Goal: Task Accomplishment & Management: Use online tool/utility

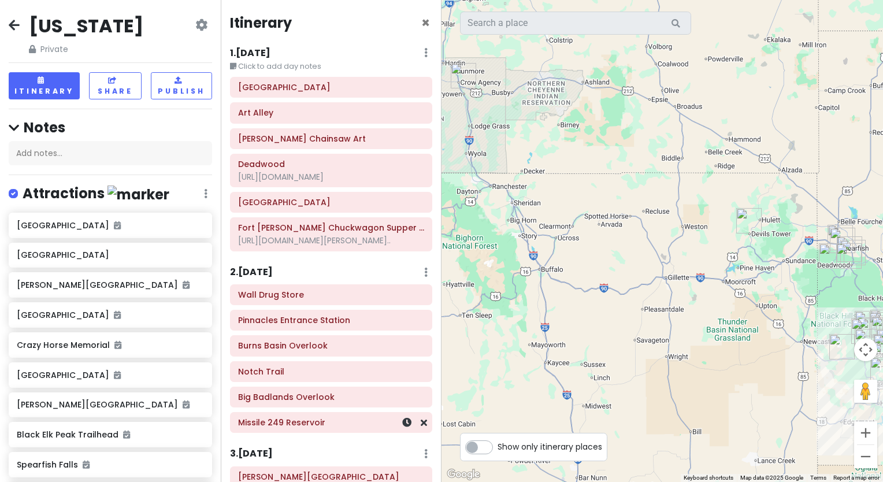
scroll to position [809, 0]
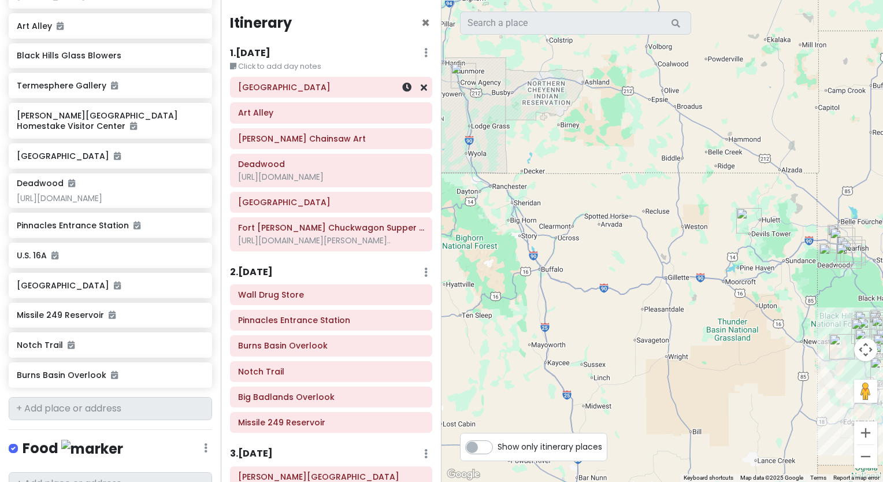
click at [325, 92] on h6 "[GEOGRAPHIC_DATA]" at bounding box center [331, 87] width 186 height 10
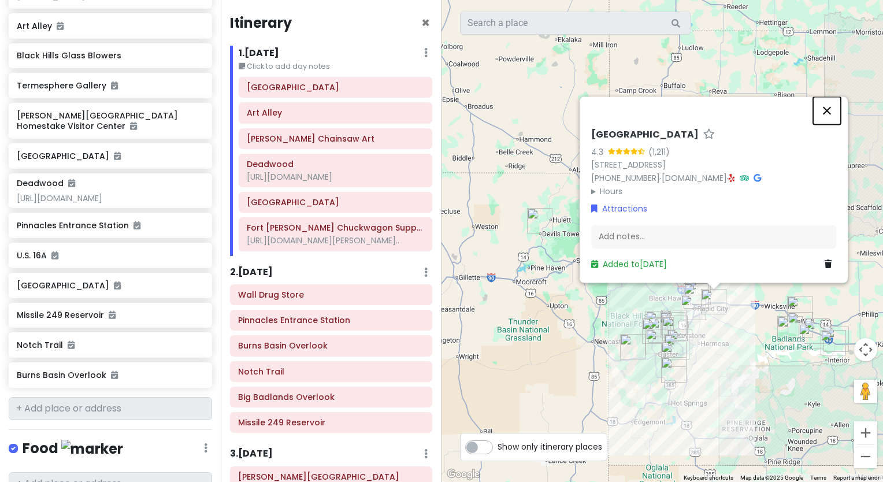
click at [827, 110] on button "Close" at bounding box center [827, 111] width 28 height 28
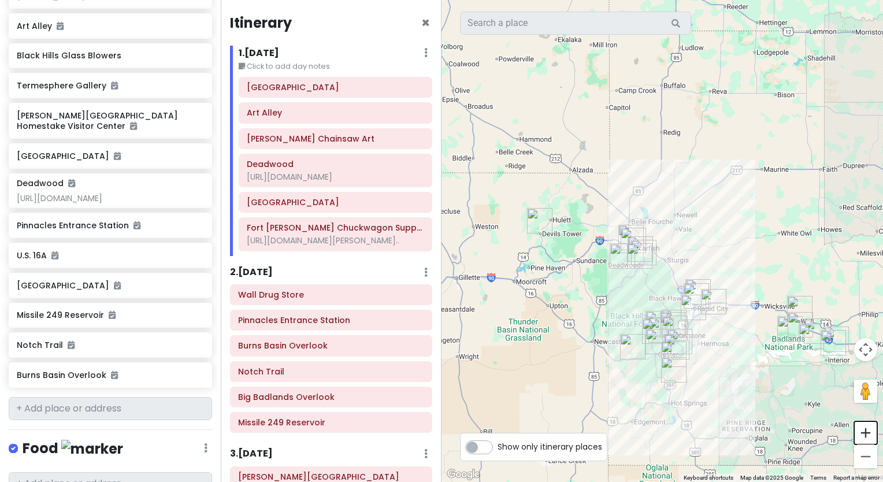
click at [863, 427] on button "Zoom in" at bounding box center [865, 432] width 23 height 23
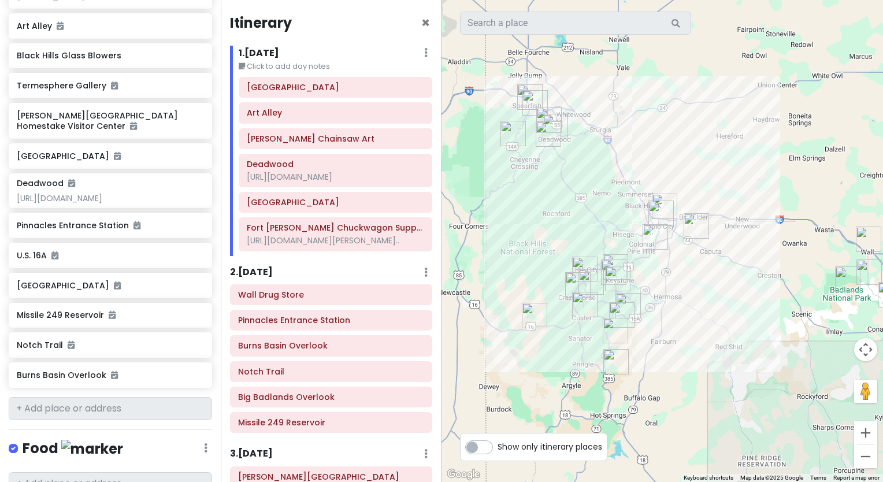
drag, startPoint x: 812, startPoint y: 405, endPoint x: 745, endPoint y: 253, distance: 166.4
click at [745, 253] on div at bounding box center [663, 241] width 442 height 482
click at [865, 431] on button "Zoom in" at bounding box center [865, 432] width 23 height 23
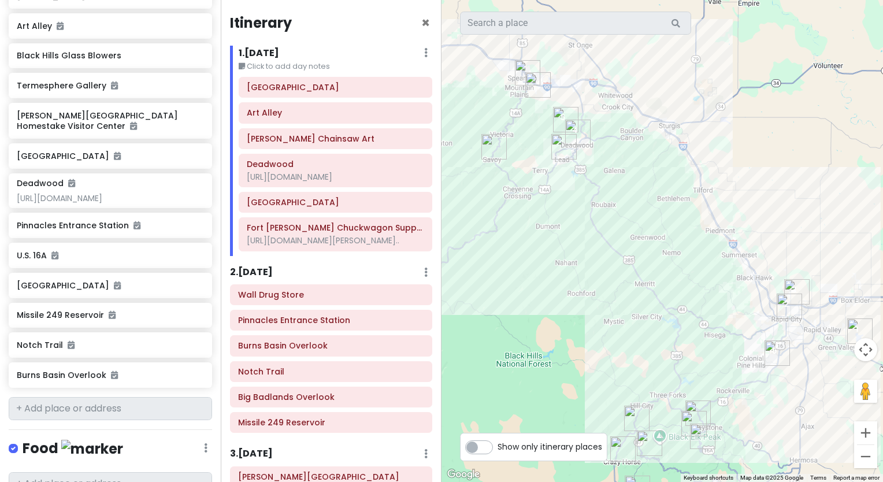
drag, startPoint x: 687, startPoint y: 317, endPoint x: 820, endPoint y: 427, distance: 172.9
click at [820, 427] on div at bounding box center [663, 241] width 442 height 482
click at [339, 94] on div "[GEOGRAPHIC_DATA]" at bounding box center [335, 87] width 177 height 16
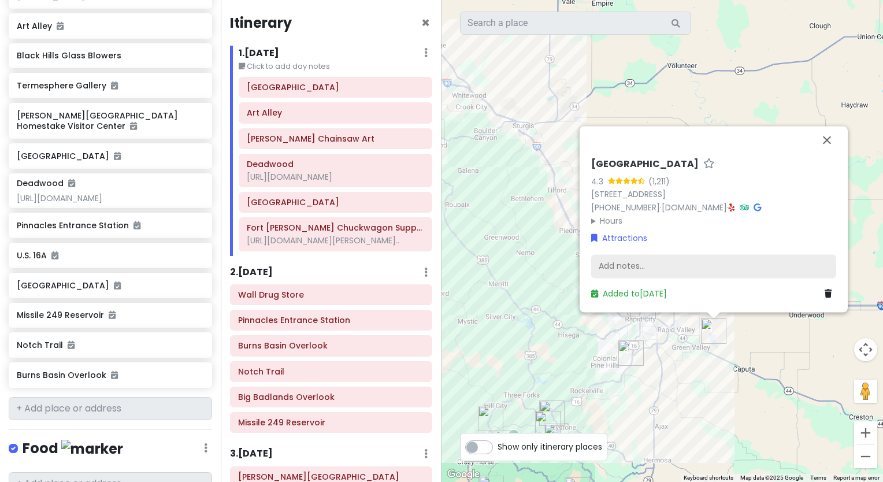
click at [622, 268] on div "Add notes..." at bounding box center [713, 266] width 245 height 24
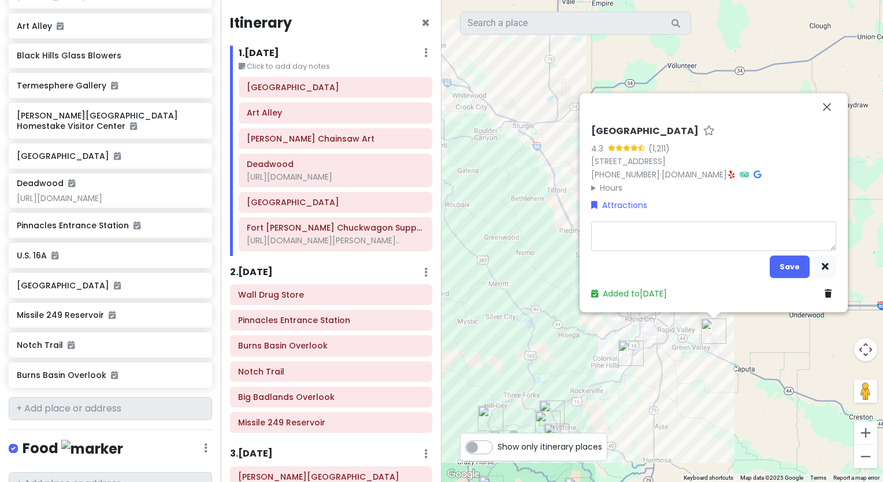
type textarea "x"
type textarea "1"
type textarea "x"
type textarea "10"
type textarea "x"
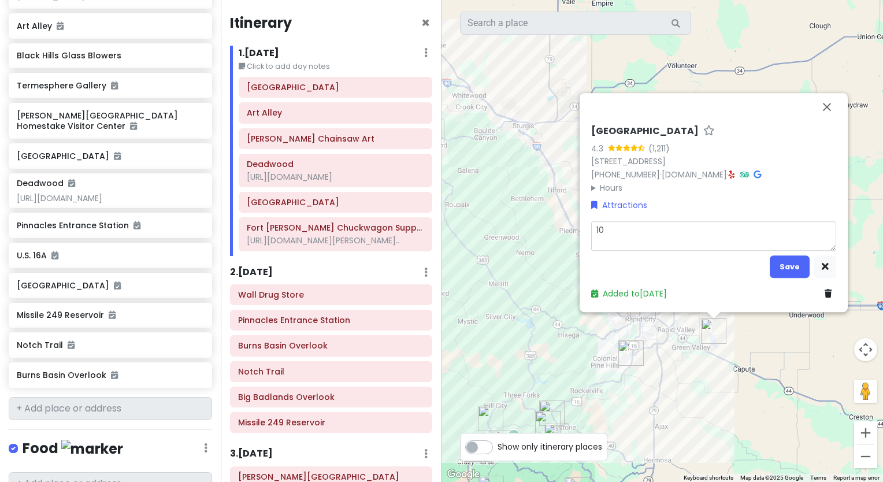
type textarea "10:"
type textarea "x"
type textarea "10"
type textarea "x"
type textarea "1"
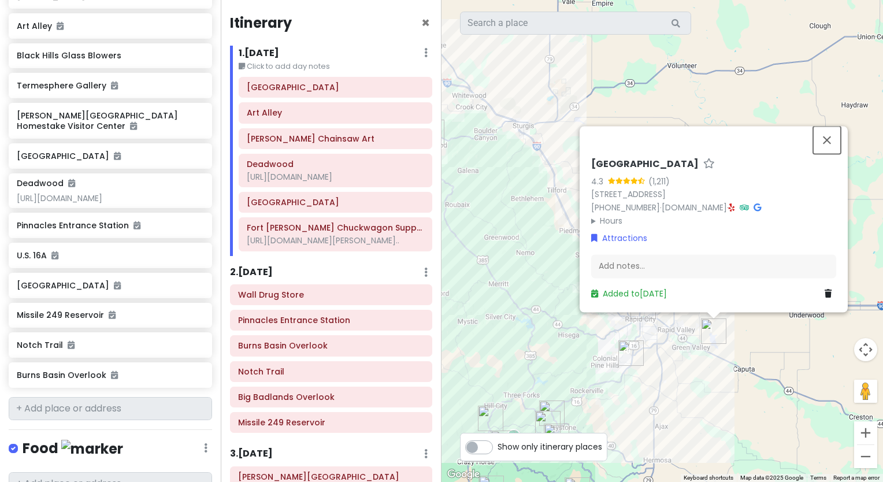
click at [824, 108] on div "[GEOGRAPHIC_DATA] 4.3 (1,211) [STREET_ADDRESS] [PHONE_NUMBER] · [DOMAIN_NAME] ·…" at bounding box center [663, 241] width 442 height 482
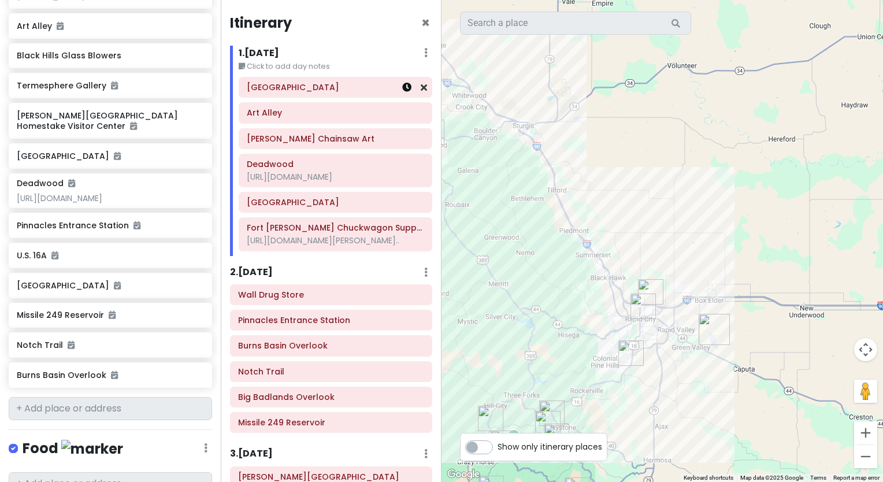
click at [402, 88] on icon at bounding box center [406, 87] width 9 height 9
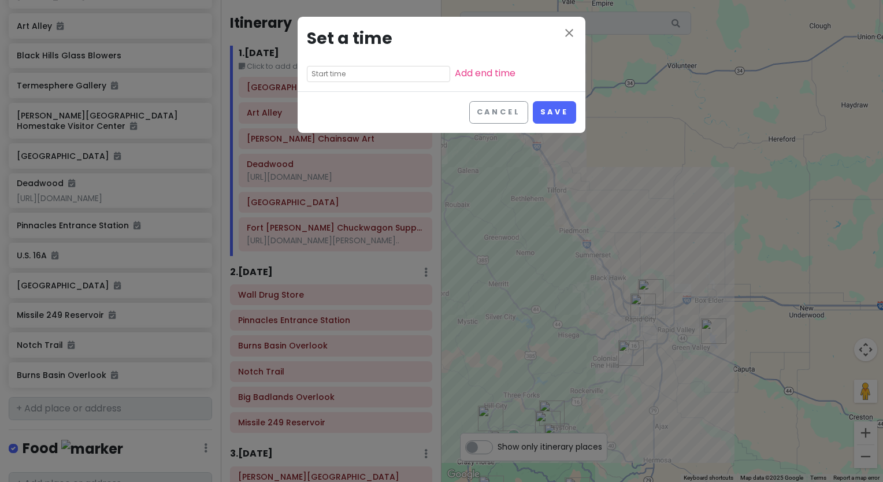
click at [364, 72] on input "text" at bounding box center [378, 74] width 143 height 16
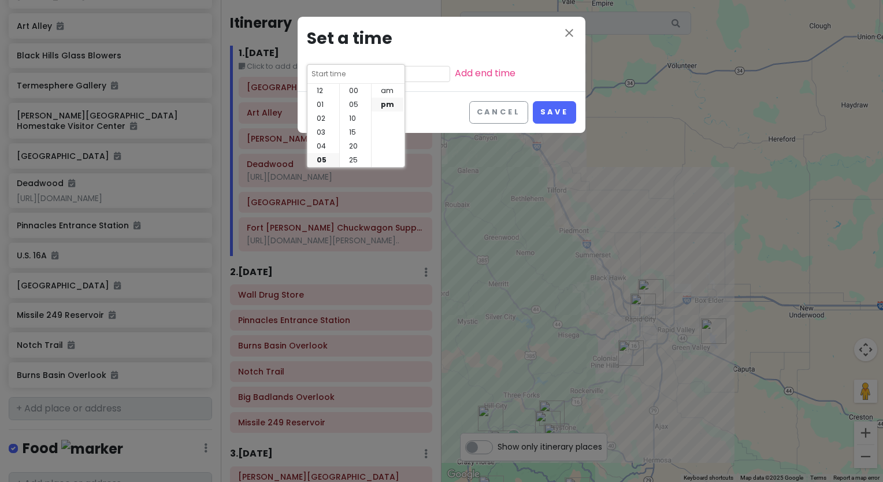
scroll to position [83, 0]
click at [319, 160] on li "10" at bounding box center [324, 160] width 32 height 14
type input "10:40 pm"
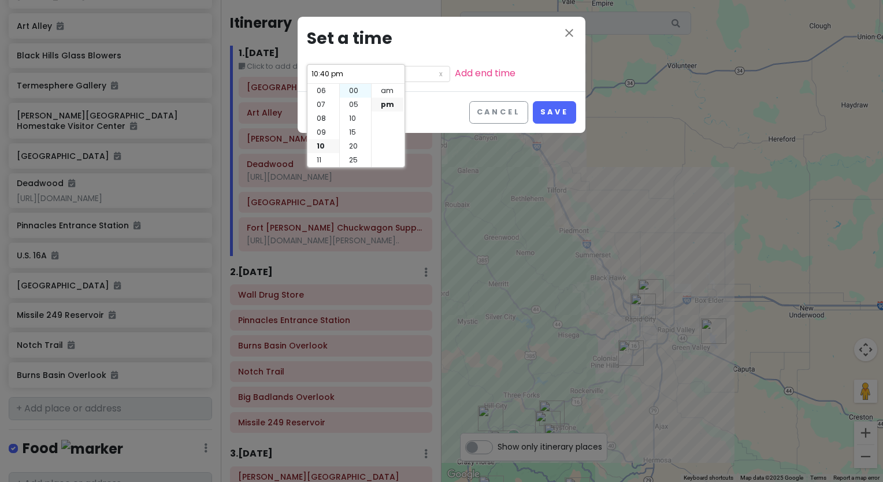
click at [354, 91] on li "00" at bounding box center [355, 91] width 31 height 14
type input "10:00 pm"
click at [387, 87] on li "am" at bounding box center [388, 91] width 32 height 14
type input "10:00 am"
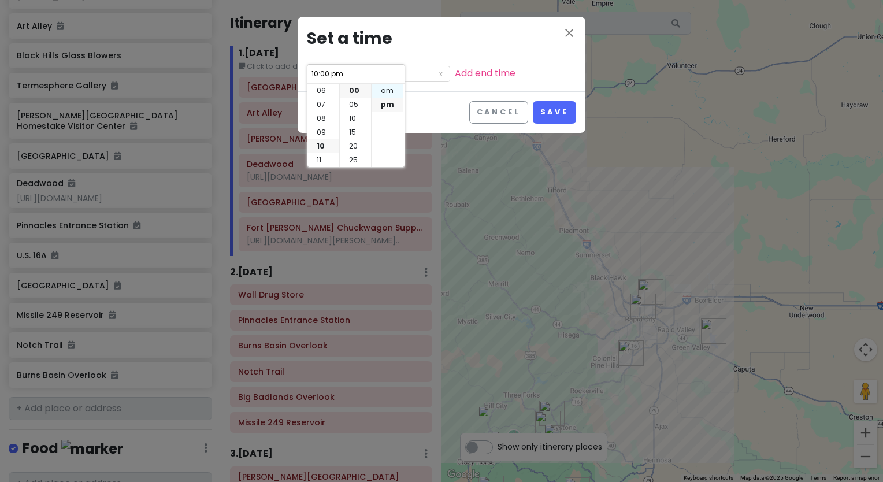
type input "10:00 am"
click at [553, 112] on button "Save" at bounding box center [554, 112] width 43 height 23
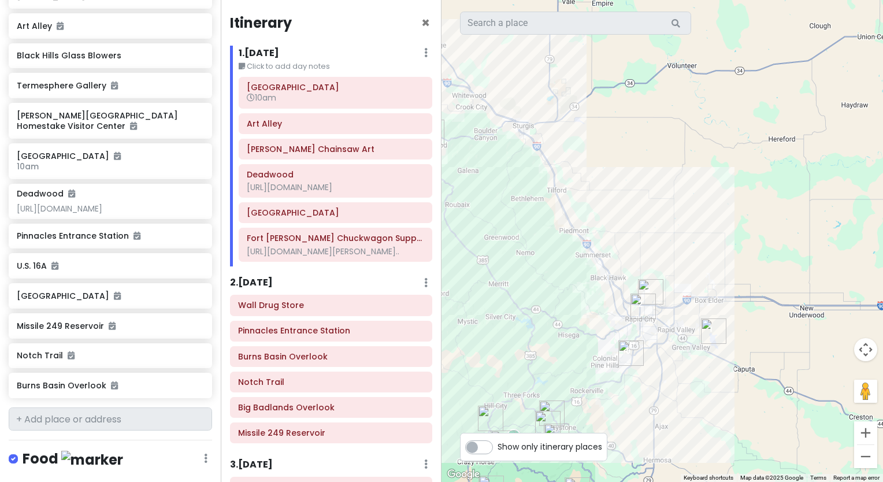
scroll to position [820, 0]
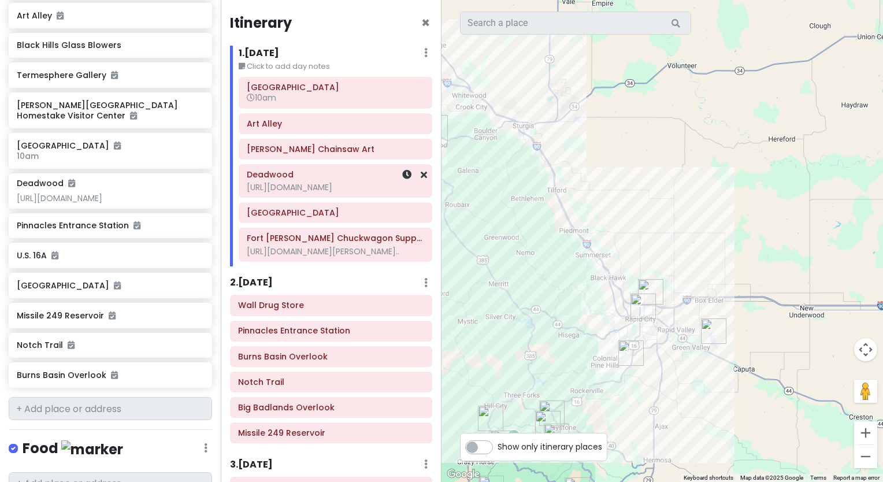
click at [338, 182] on div "[URL][DOMAIN_NAME]" at bounding box center [335, 187] width 177 height 10
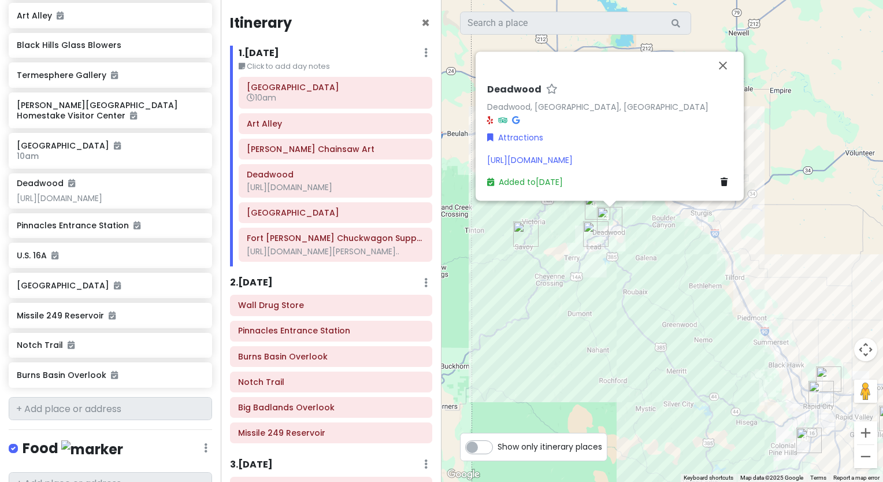
click at [610, 172] on div "Deadwood Deadwood, [GEOGRAPHIC_DATA], [GEOGRAPHIC_DATA] Attractions [URL][DOMAI…" at bounding box center [610, 136] width 254 height 114
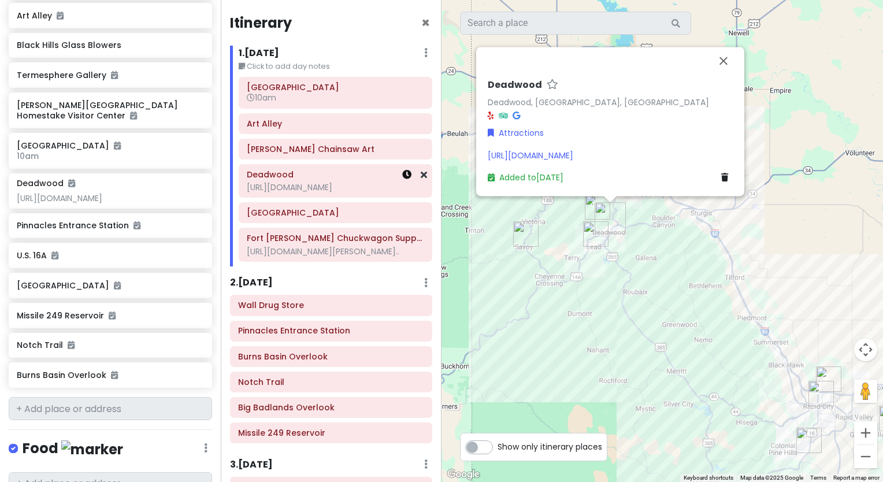
click at [402, 176] on icon at bounding box center [406, 174] width 9 height 9
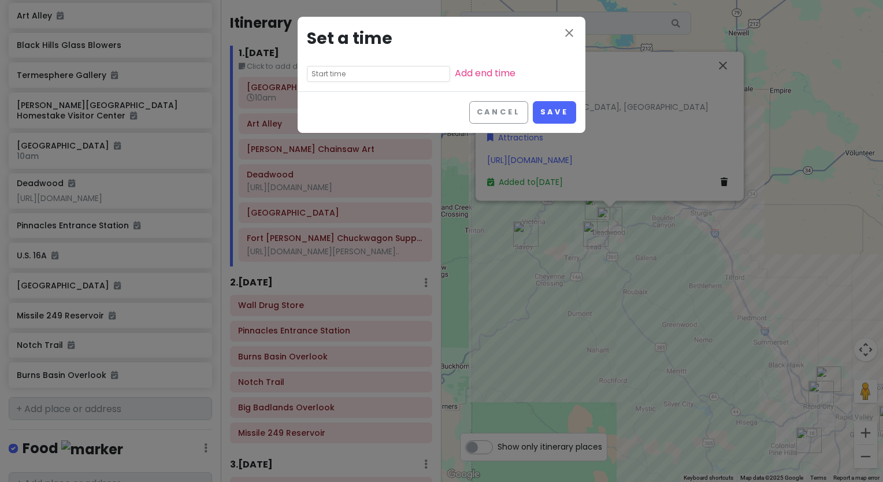
click at [372, 68] on input "text" at bounding box center [378, 74] width 143 height 16
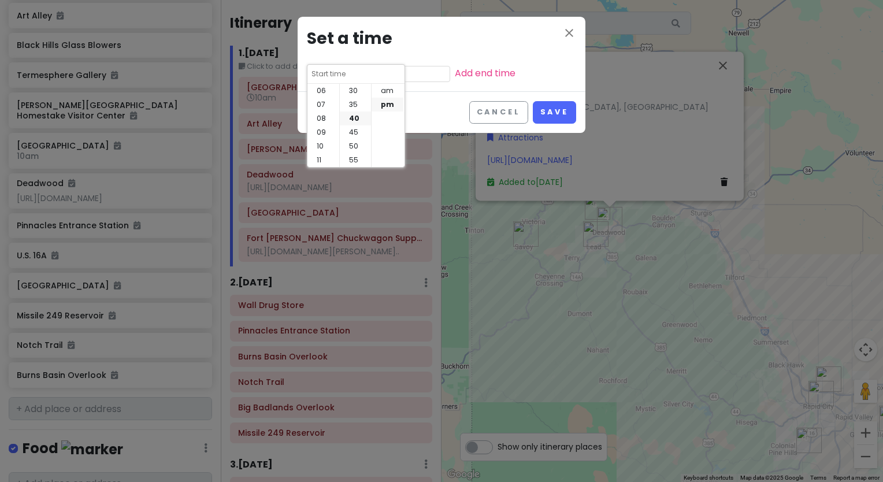
scroll to position [0, 0]
click at [325, 101] on li "01" at bounding box center [324, 105] width 32 height 14
type input "1:40 pm"
click at [354, 91] on li "00" at bounding box center [355, 91] width 31 height 14
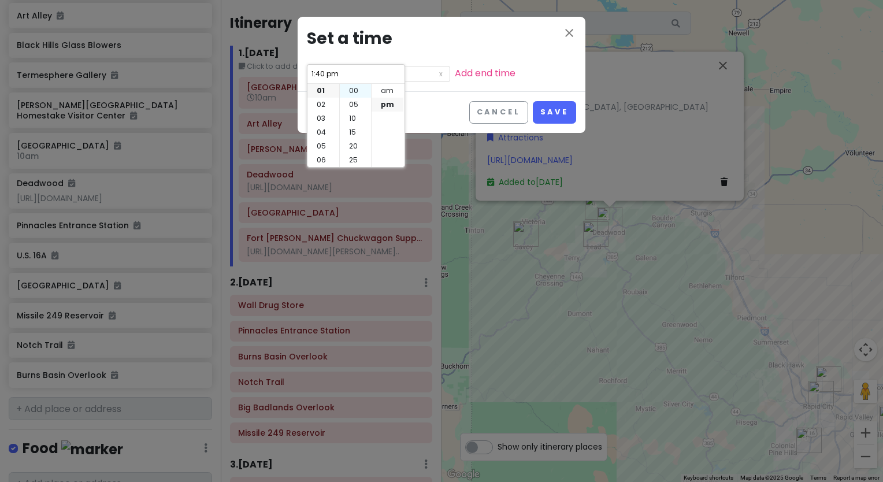
type input "1:00 pm"
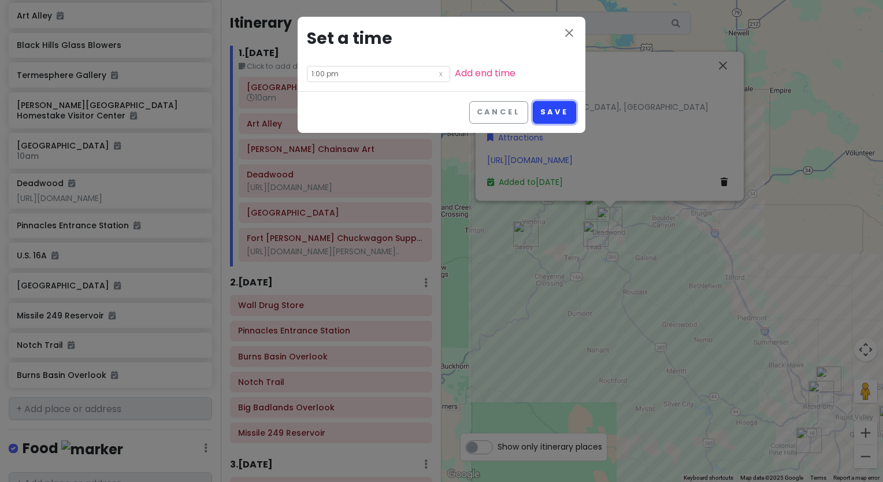
click at [552, 113] on button "Save" at bounding box center [554, 112] width 43 height 23
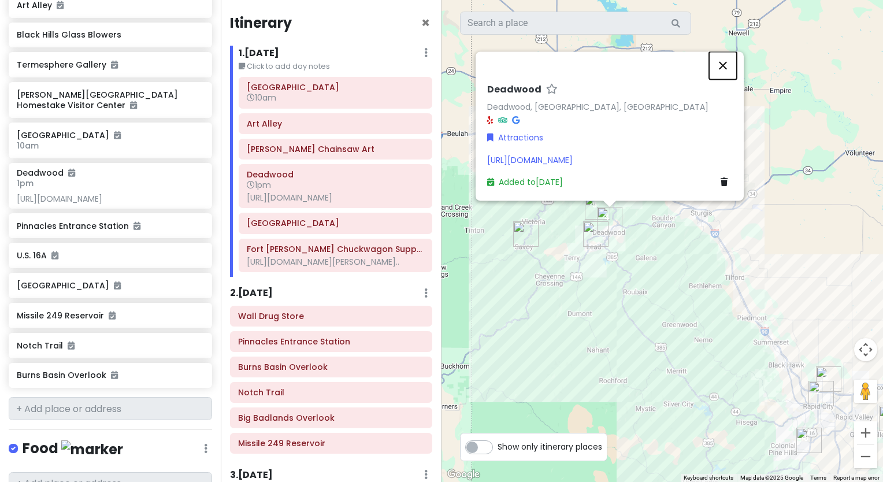
click at [720, 55] on button "Close" at bounding box center [723, 65] width 28 height 28
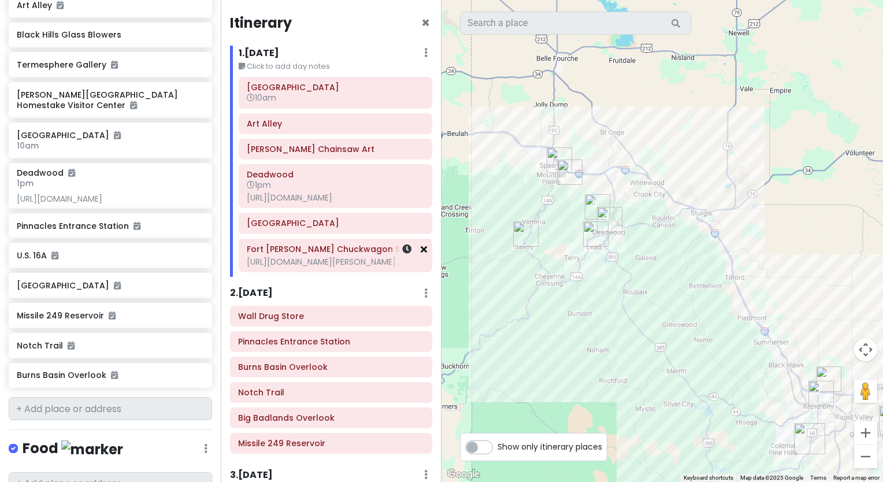
click at [421, 254] on icon at bounding box center [424, 249] width 6 height 9
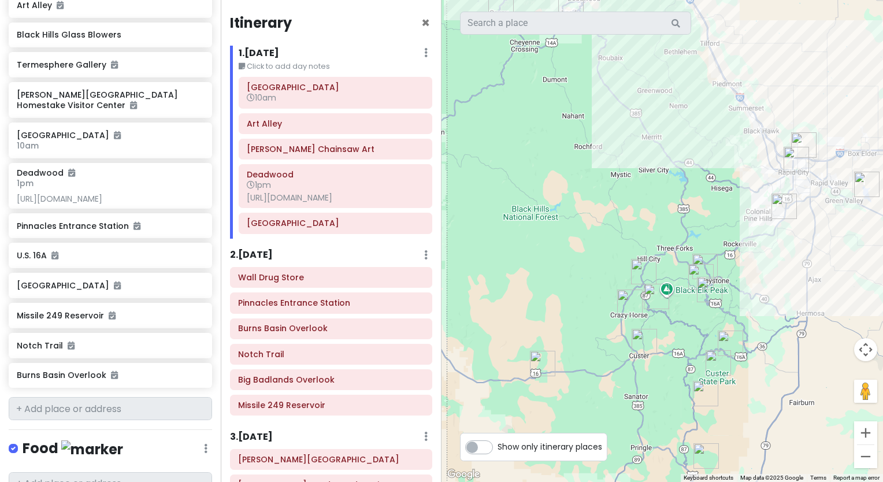
drag, startPoint x: 619, startPoint y: 379, endPoint x: 594, endPoint y: 133, distance: 246.9
click at [594, 133] on div at bounding box center [663, 241] width 442 height 482
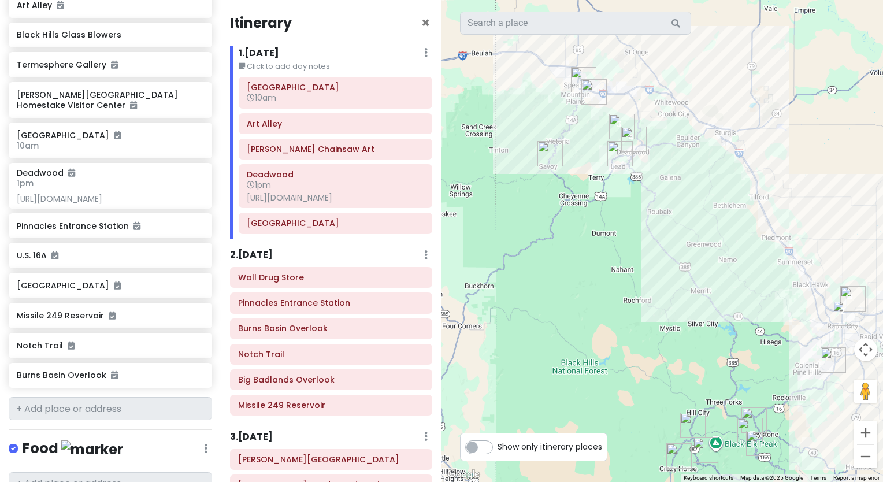
drag, startPoint x: 615, startPoint y: 156, endPoint x: 664, endPoint y: 312, distance: 163.6
click at [664, 312] on div at bounding box center [663, 241] width 442 height 482
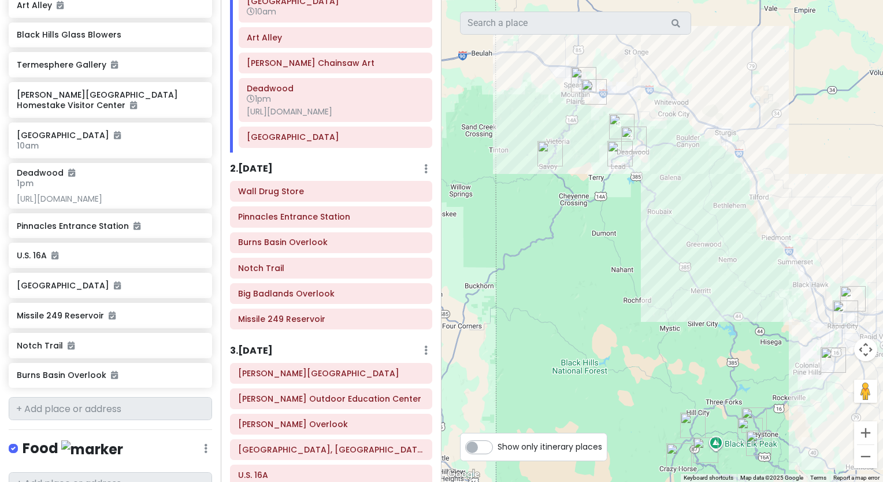
scroll to position [84, 0]
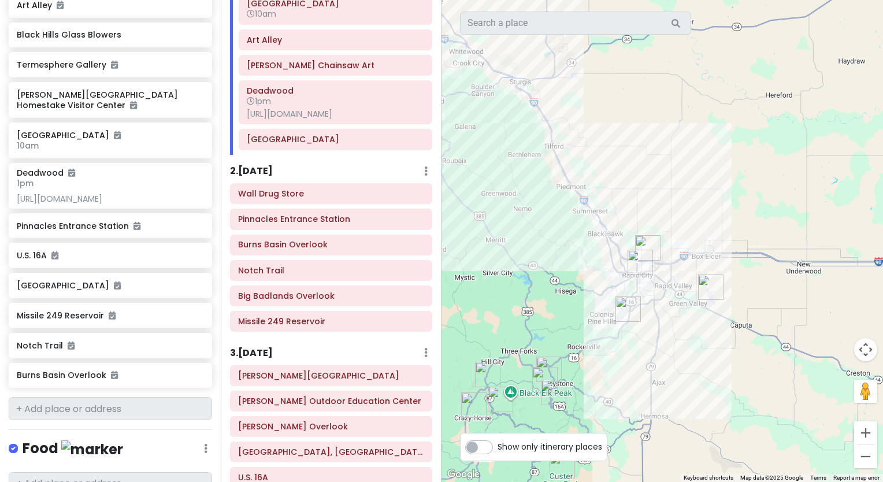
drag, startPoint x: 713, startPoint y: 323, endPoint x: 506, endPoint y: 271, distance: 212.8
click at [506, 271] on div at bounding box center [663, 241] width 442 height 482
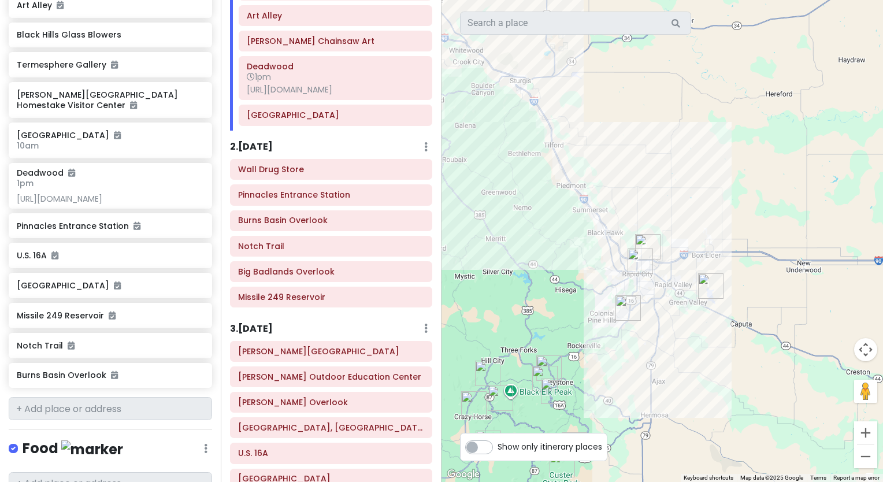
scroll to position [114, 0]
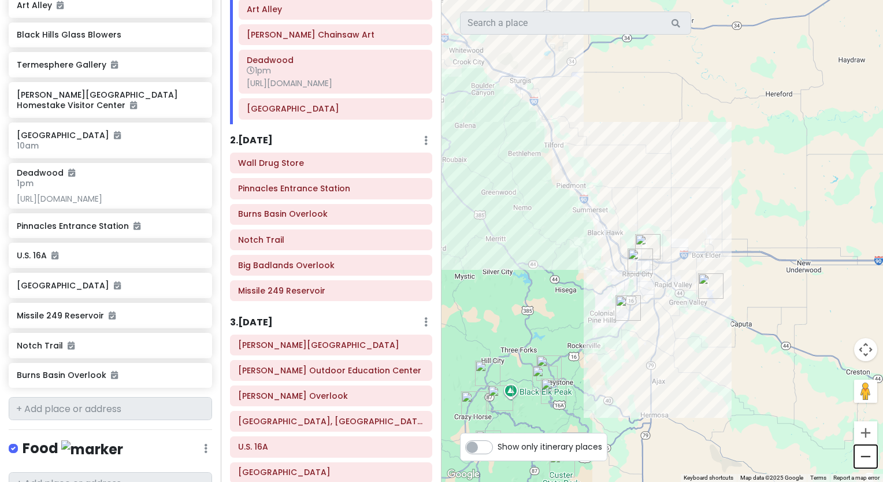
click at [867, 453] on button "Zoom out" at bounding box center [865, 456] width 23 height 23
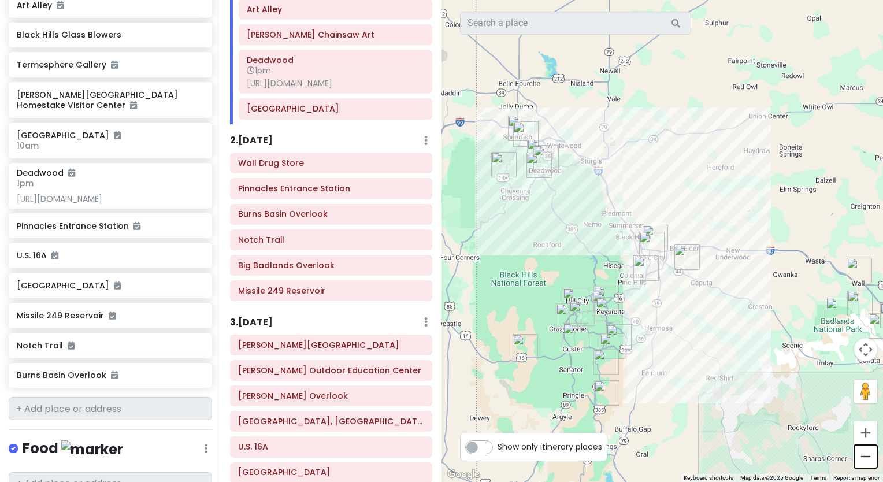
click at [867, 454] on button "Zoom out" at bounding box center [865, 456] width 23 height 23
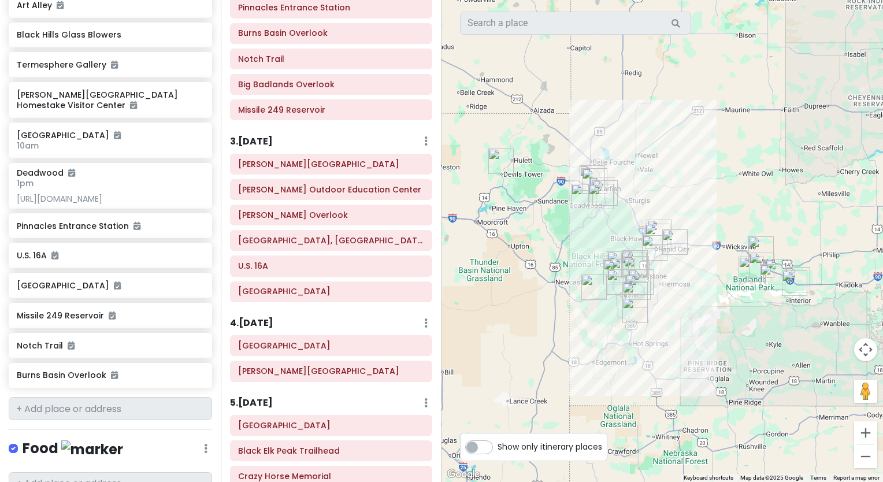
scroll to position [300, 0]
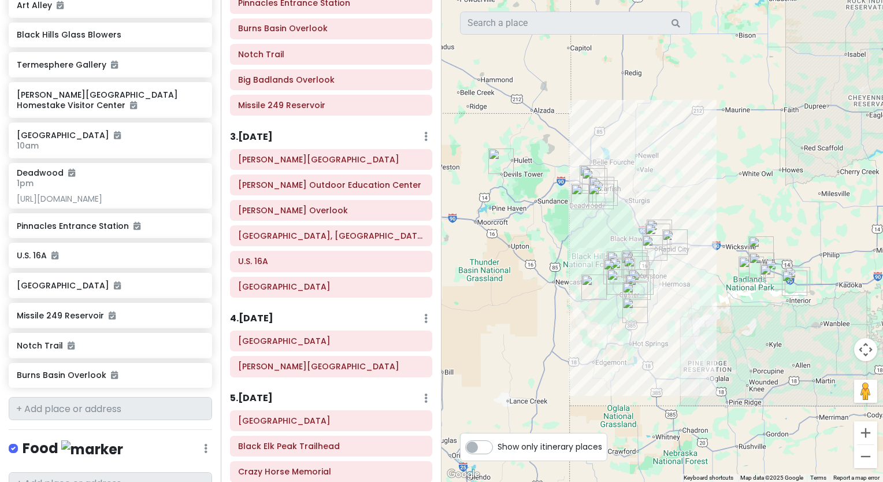
click at [366, 178] on div "[PERSON_NAME][GEOGRAPHIC_DATA] [PERSON_NAME] Outdoor Education Center [PERSON_N…" at bounding box center [331, 225] width 220 height 153
click at [358, 165] on h6 "[PERSON_NAME][GEOGRAPHIC_DATA]" at bounding box center [331, 159] width 186 height 10
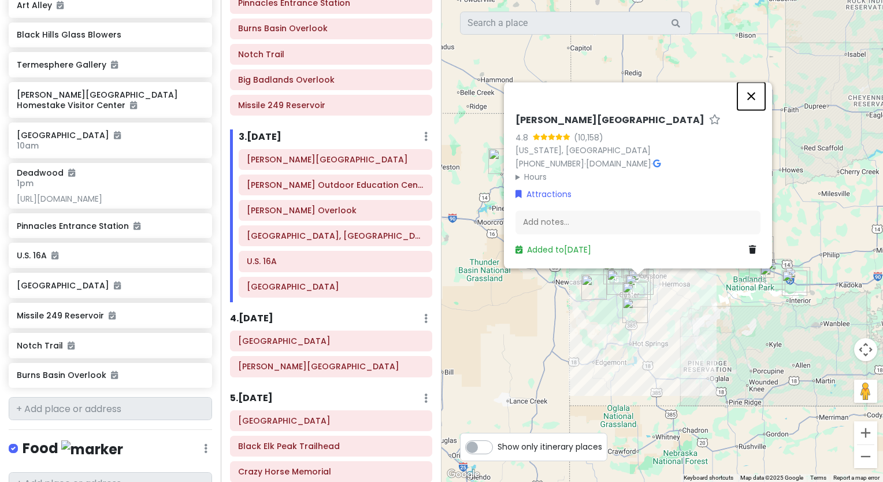
click at [747, 94] on button "Close" at bounding box center [752, 96] width 28 height 28
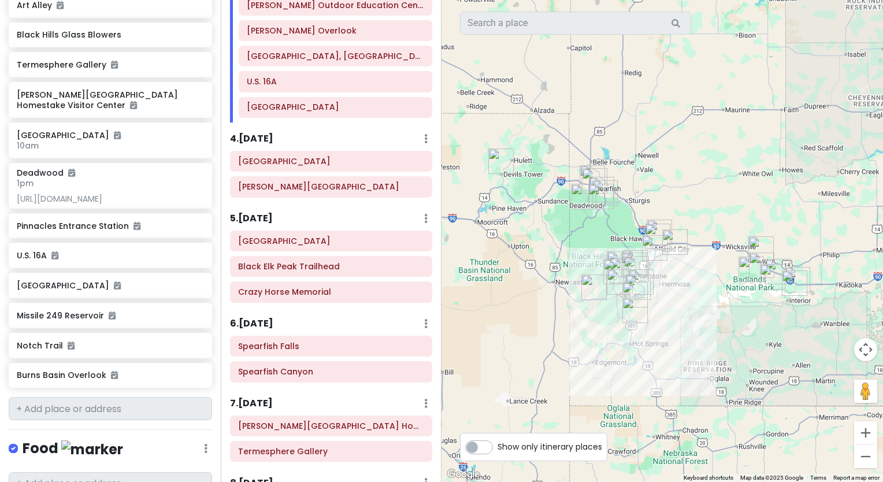
scroll to position [483, 0]
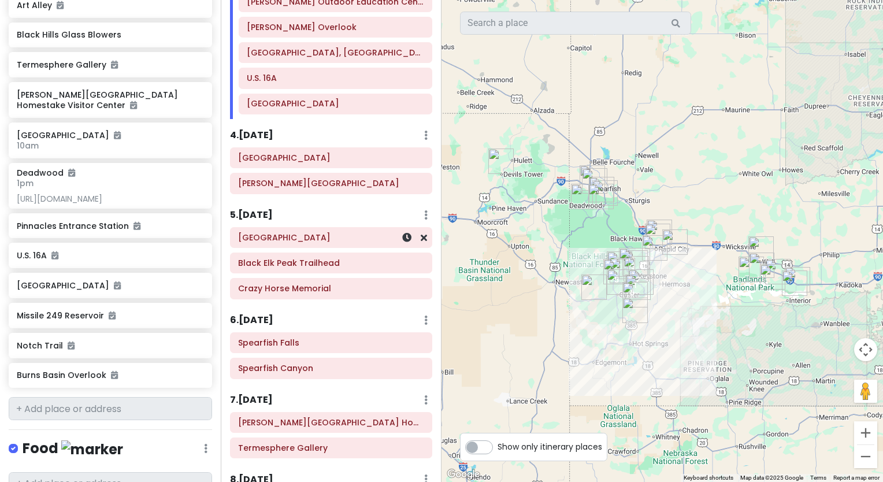
click at [279, 246] on div "[GEOGRAPHIC_DATA]" at bounding box center [331, 238] width 186 height 16
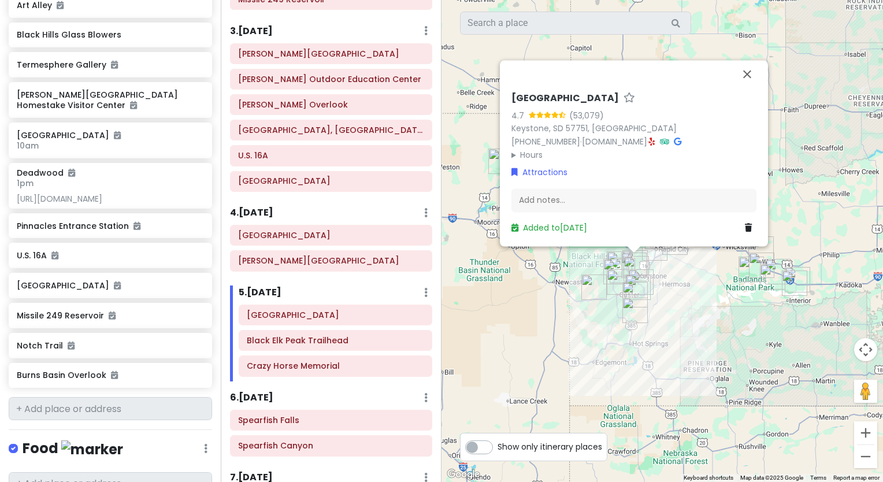
scroll to position [407, 0]
click at [747, 73] on button "Close" at bounding box center [748, 74] width 28 height 28
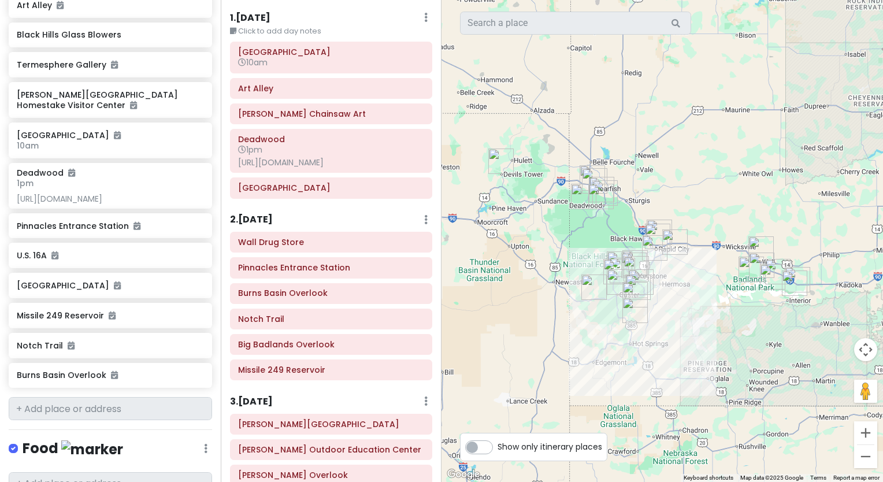
scroll to position [35, 0]
click at [287, 71] on div "[GEOGRAPHIC_DATA] 10am" at bounding box center [331, 58] width 201 height 30
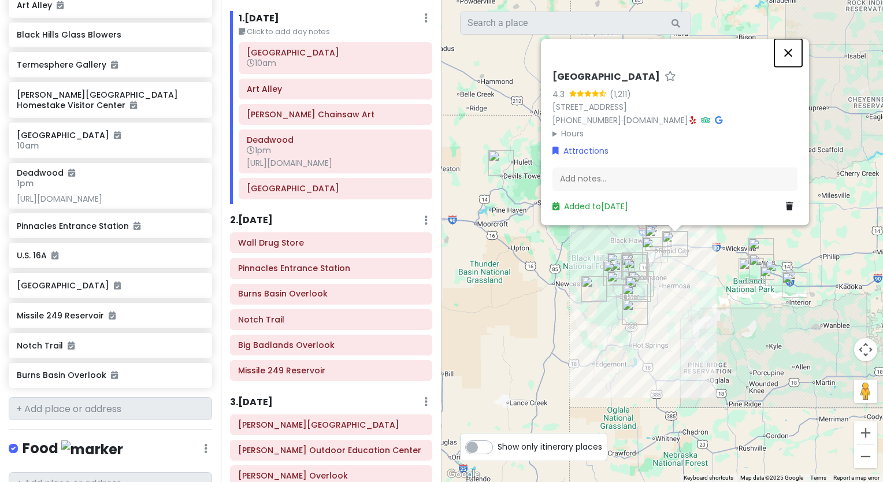
click at [787, 50] on button "Close" at bounding box center [789, 53] width 28 height 28
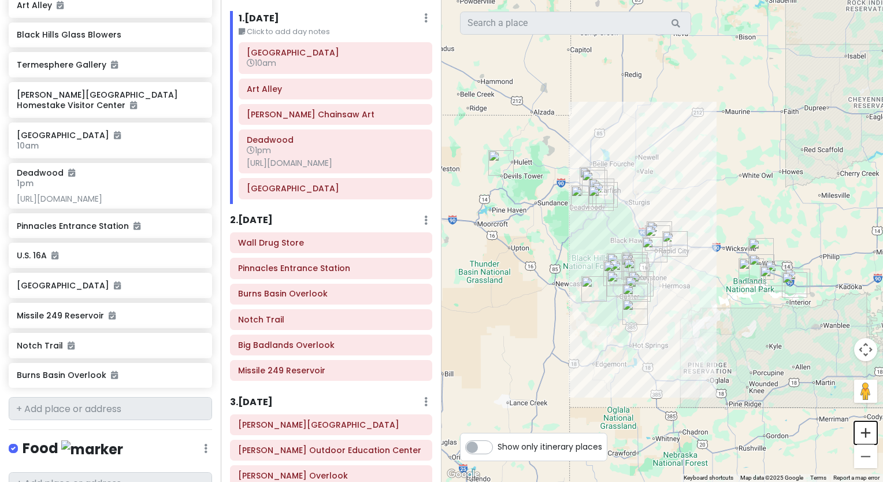
click at [863, 432] on button "Zoom in" at bounding box center [865, 432] width 23 height 23
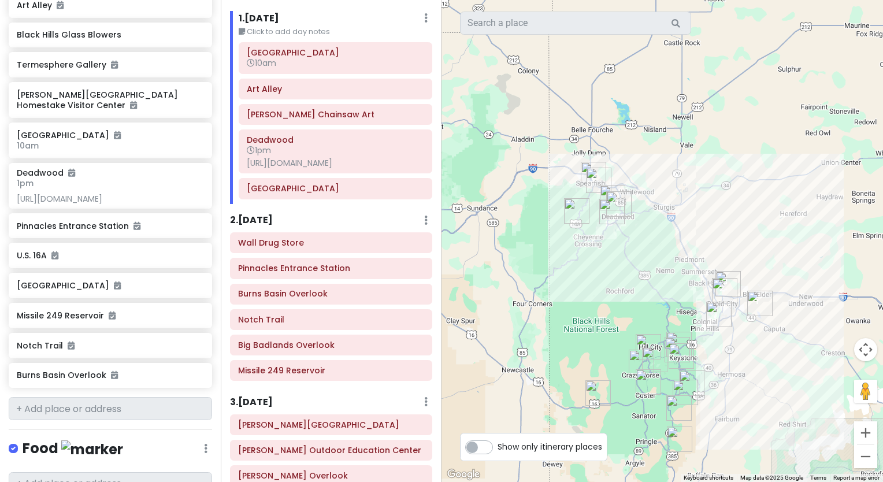
drag, startPoint x: 618, startPoint y: 297, endPoint x: 698, endPoint y: 345, distance: 93.9
click at [698, 345] on div "To navigate, press the arrow keys." at bounding box center [663, 241] width 442 height 482
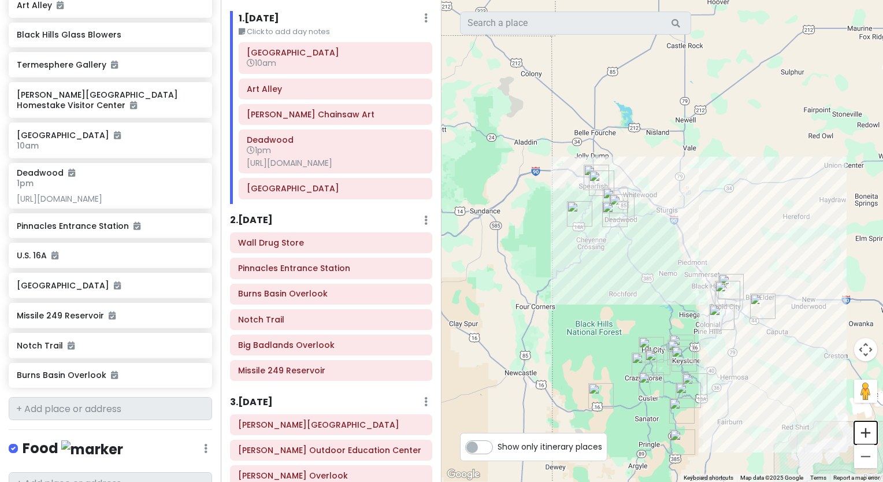
click at [860, 431] on button "Zoom in" at bounding box center [865, 432] width 23 height 23
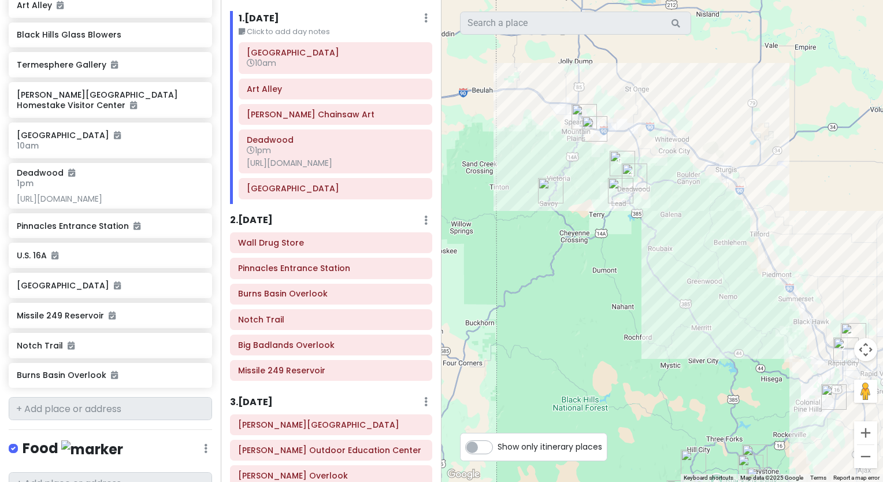
drag, startPoint x: 650, startPoint y: 305, endPoint x: 709, endPoint y: 295, distance: 59.2
click at [709, 295] on div at bounding box center [663, 241] width 442 height 482
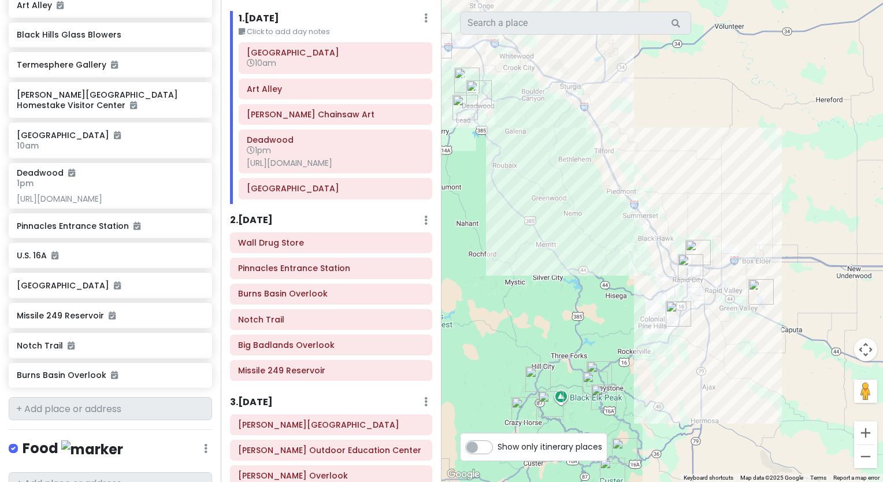
drag, startPoint x: 633, startPoint y: 367, endPoint x: 480, endPoint y: 279, distance: 176.9
click at [480, 279] on div at bounding box center [663, 241] width 442 height 482
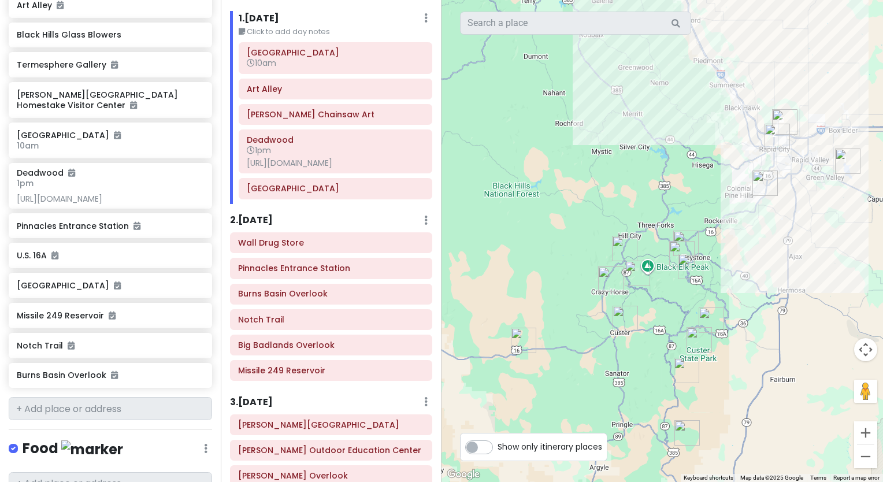
drag, startPoint x: 798, startPoint y: 380, endPoint x: 881, endPoint y: 249, distance: 155.9
click at [881, 249] on div at bounding box center [663, 241] width 442 height 482
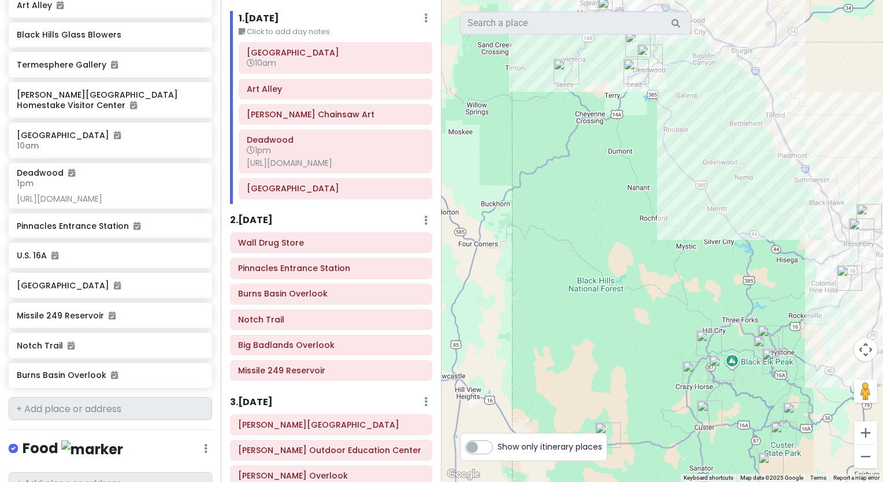
drag, startPoint x: 684, startPoint y: 168, endPoint x: 754, endPoint y: 254, distance: 111.4
click at [754, 254] on div at bounding box center [663, 241] width 442 height 482
click at [862, 460] on button "Zoom out" at bounding box center [865, 456] width 23 height 23
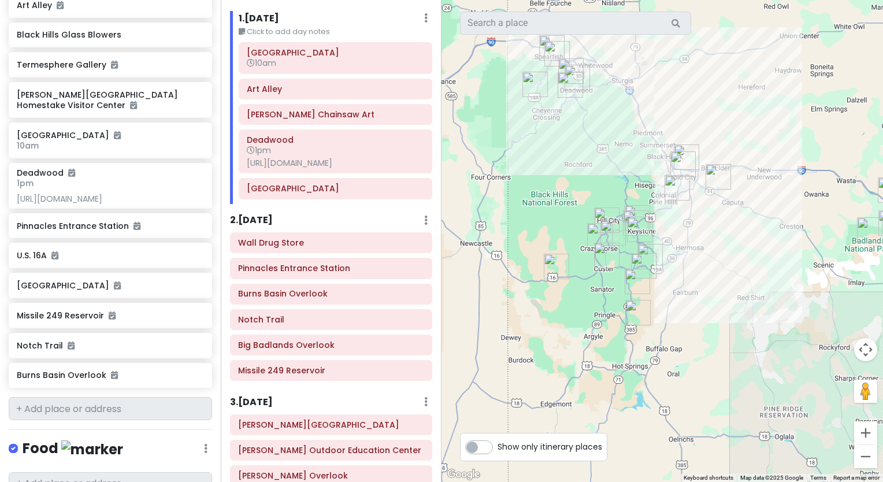
drag, startPoint x: 782, startPoint y: 354, endPoint x: 704, endPoint y: 302, distance: 93.8
click at [704, 302] on div at bounding box center [663, 241] width 442 height 482
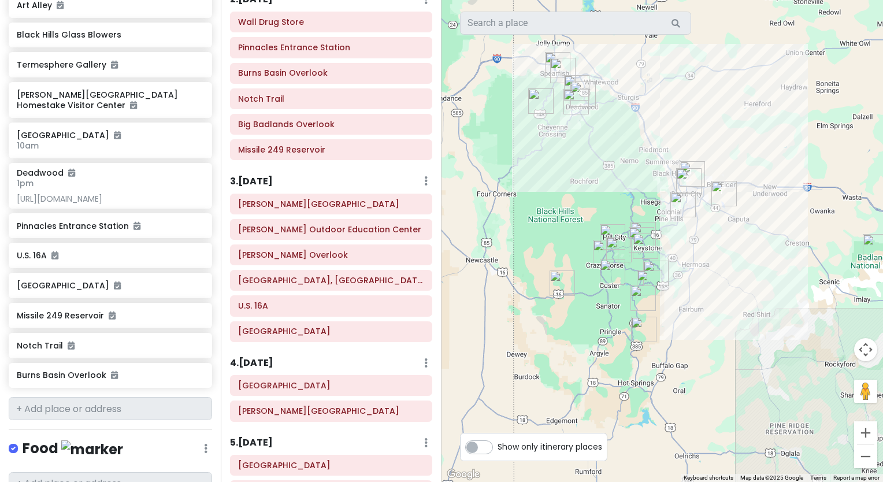
scroll to position [259, 0]
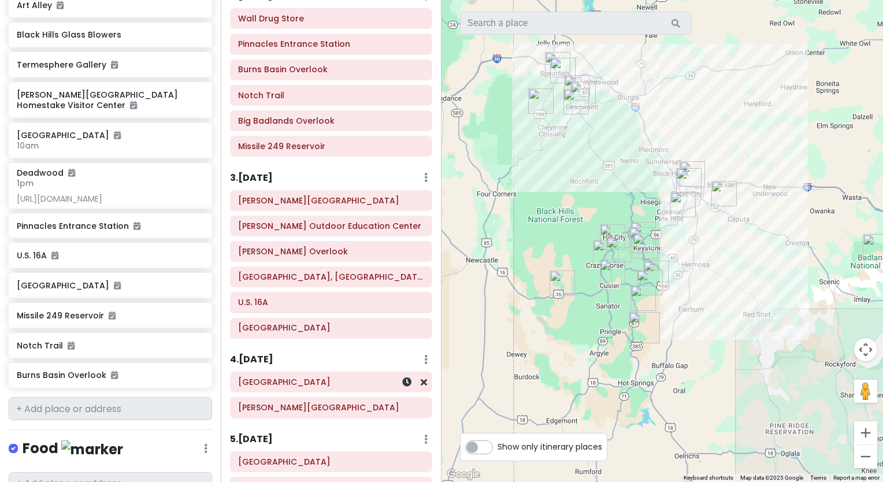
click at [289, 387] on h6 "[GEOGRAPHIC_DATA]" at bounding box center [331, 382] width 186 height 10
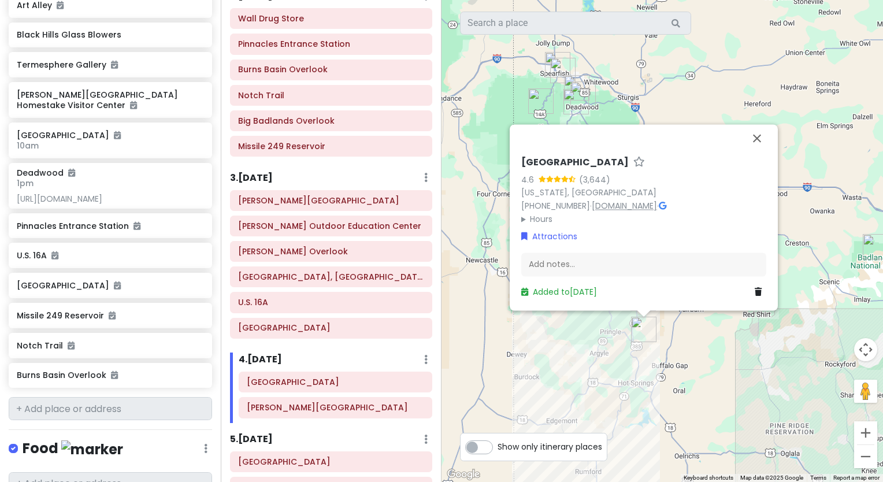
click at [619, 209] on link "[DOMAIN_NAME]" at bounding box center [624, 206] width 65 height 12
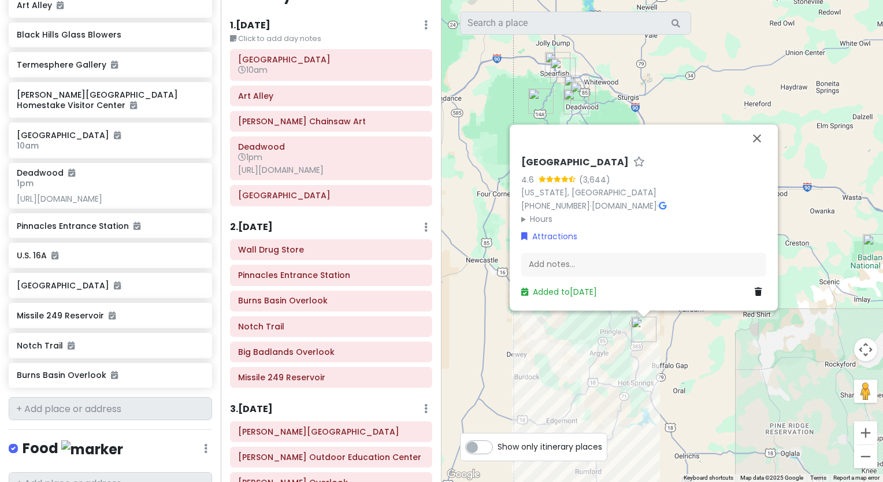
scroll to position [40, 0]
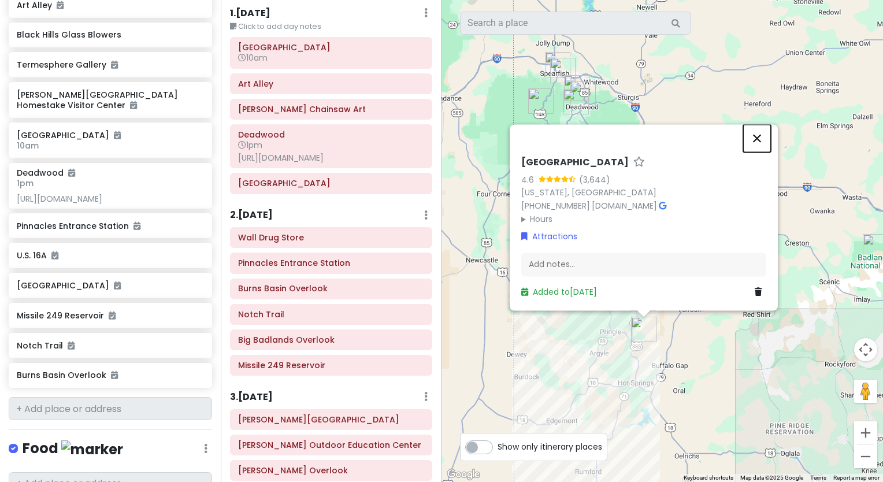
click at [756, 138] on button "Close" at bounding box center [757, 138] width 28 height 28
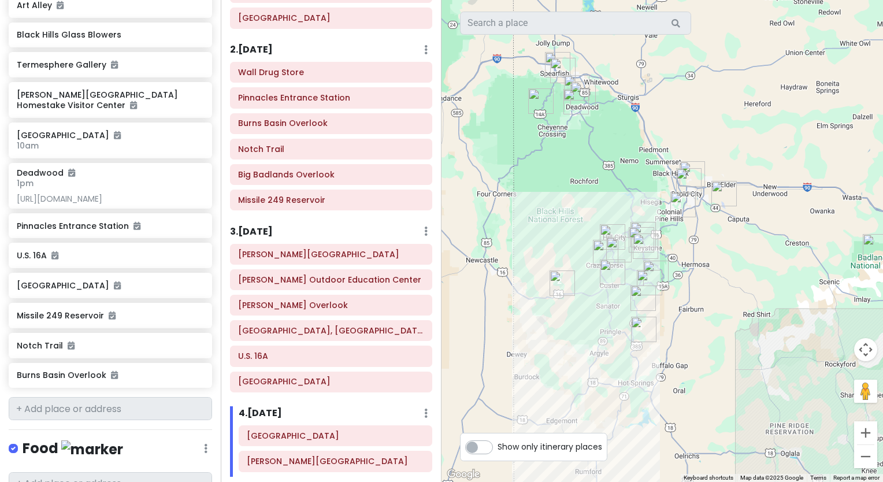
scroll to position [239, 0]
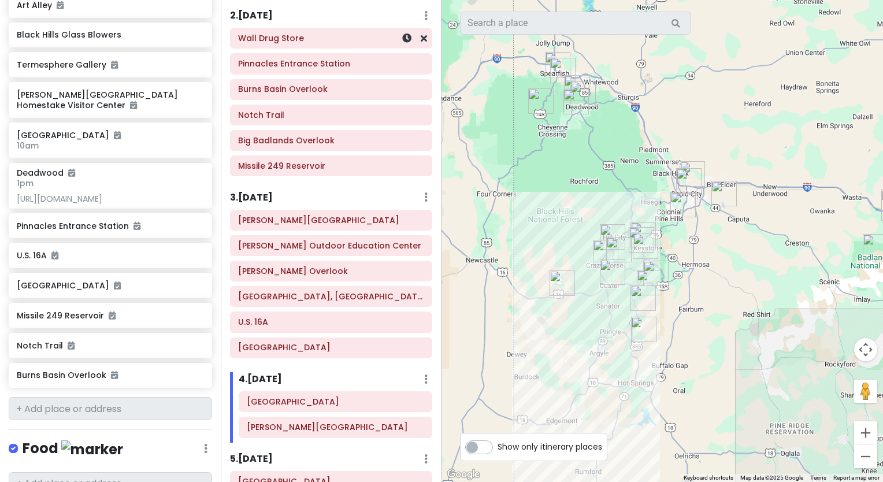
click at [331, 43] on h6 "Wall Drug Store" at bounding box center [331, 38] width 186 height 10
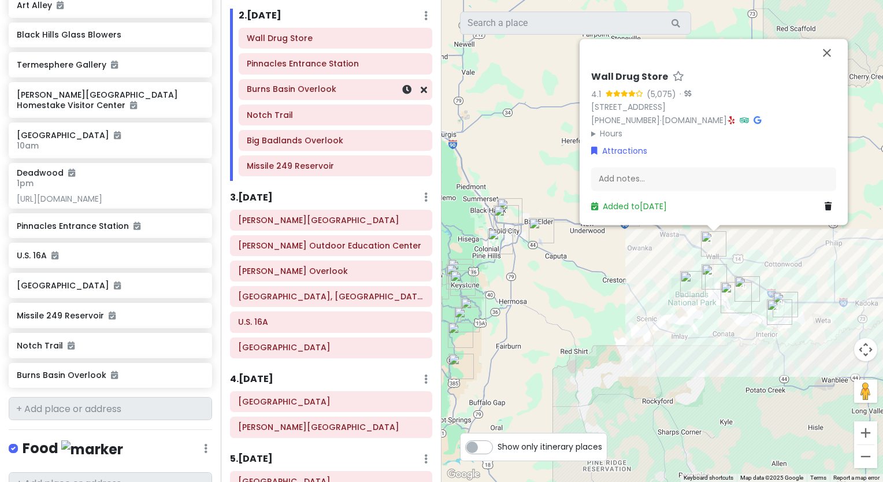
click at [362, 94] on h6 "Burns Basin Overlook" at bounding box center [335, 89] width 177 height 10
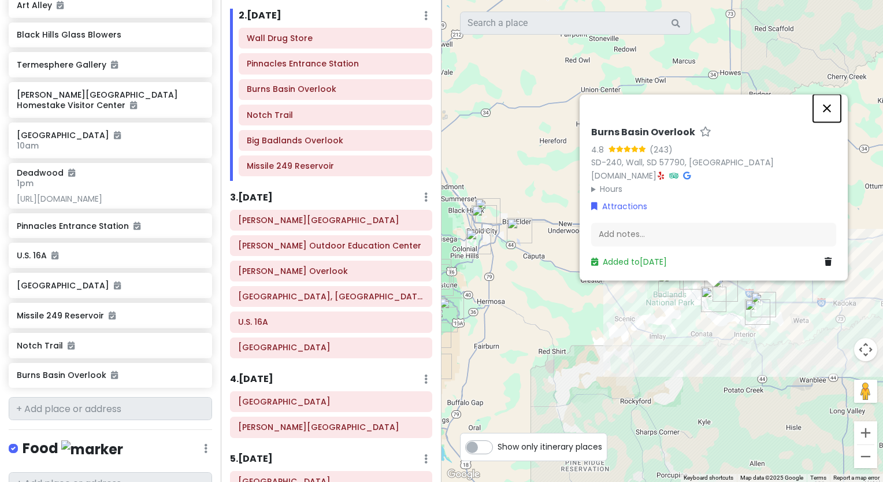
click at [830, 110] on button "Close" at bounding box center [827, 108] width 28 height 28
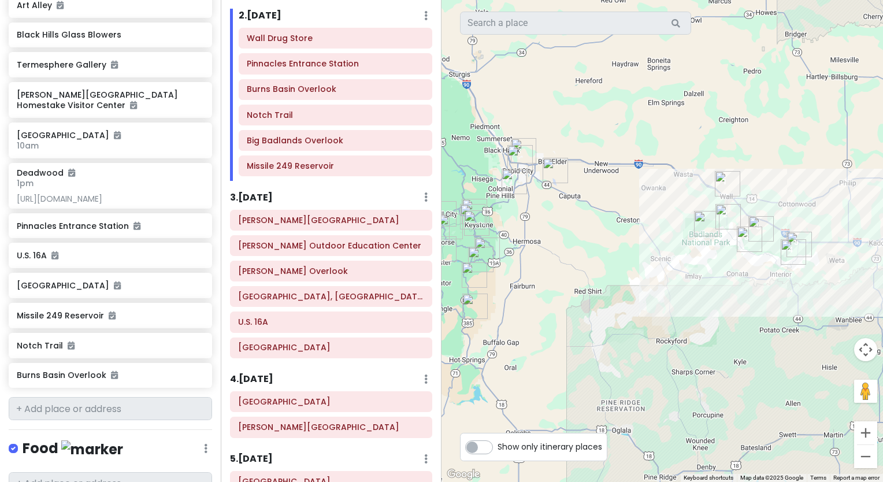
drag, startPoint x: 542, startPoint y: 360, endPoint x: 592, endPoint y: 297, distance: 80.3
click at [592, 297] on div at bounding box center [663, 241] width 442 height 482
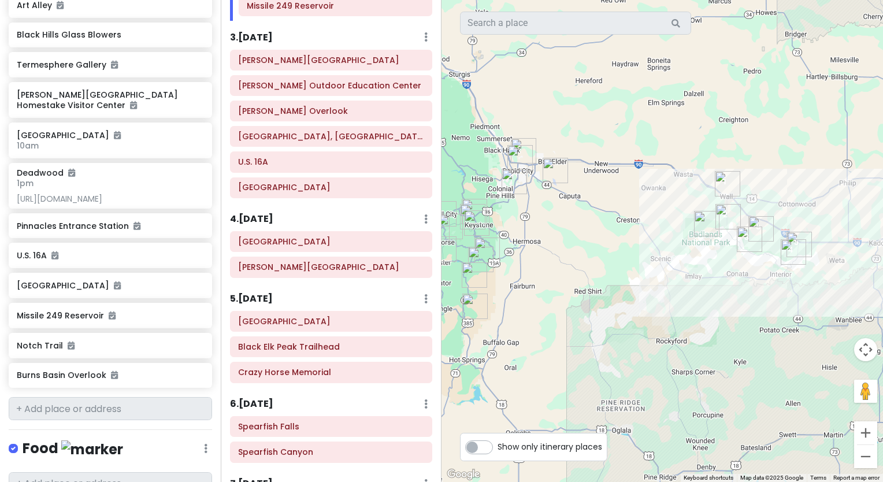
scroll to position [404, 0]
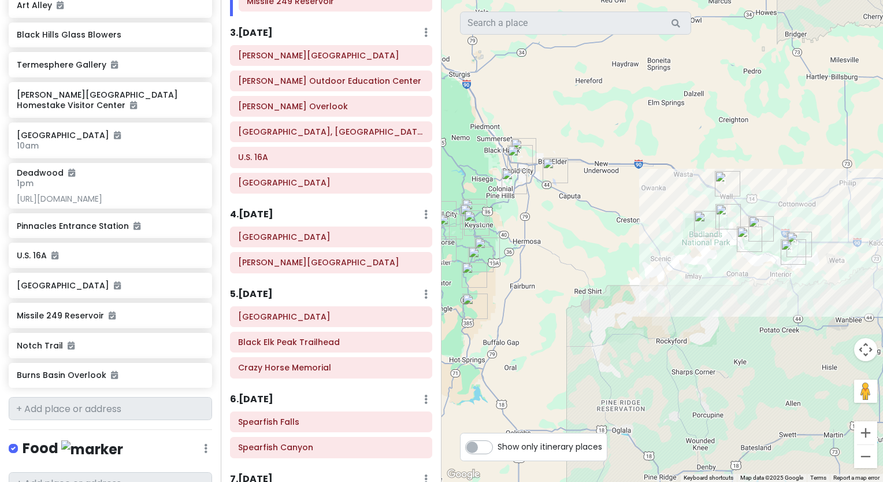
click at [563, 262] on div at bounding box center [663, 241] width 442 height 482
click at [339, 65] on div "[PERSON_NAME][GEOGRAPHIC_DATA]" at bounding box center [331, 56] width 201 height 20
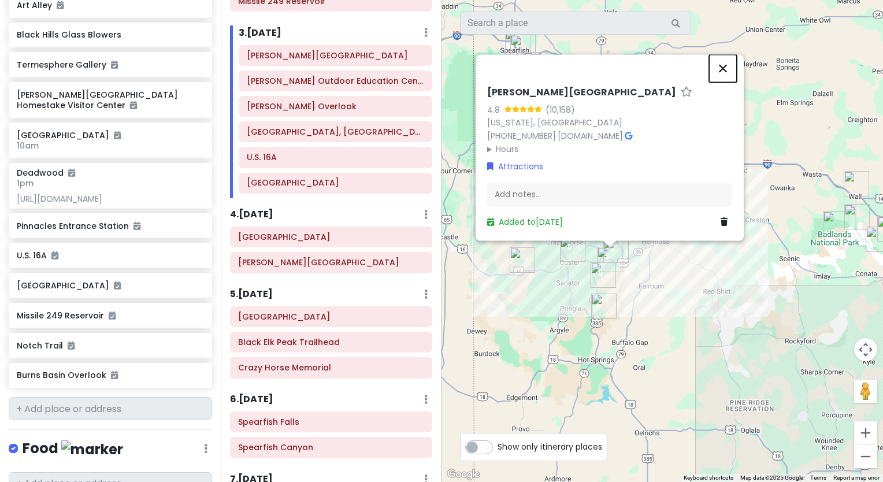
click at [720, 68] on button "Close" at bounding box center [723, 68] width 28 height 28
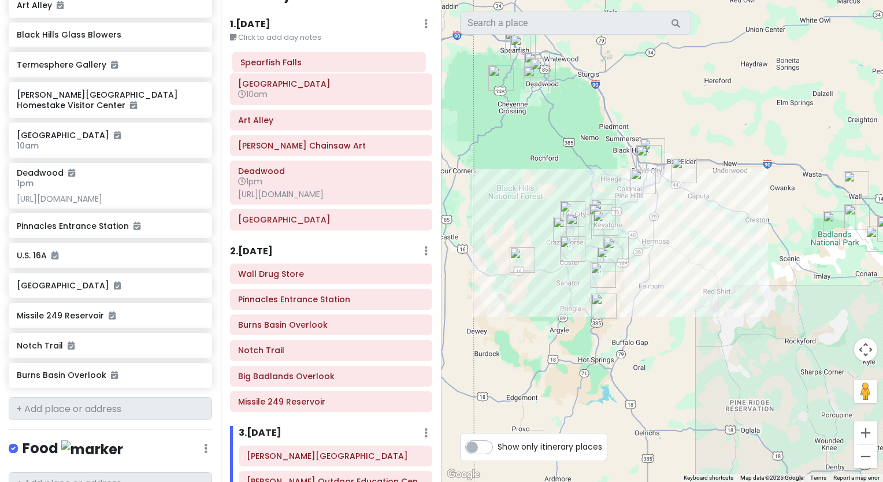
scroll to position [0, 0]
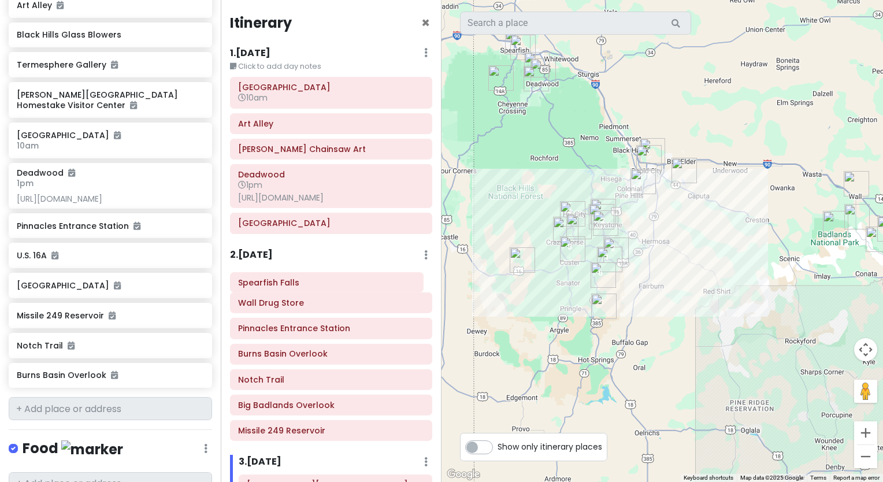
drag, startPoint x: 333, startPoint y: 304, endPoint x: 333, endPoint y: 286, distance: 17.9
click at [333, 286] on div "Itinerary × 1 . [DATE] Edit Day Notes Delete Day Click to add day notes [GEOGRA…" at bounding box center [331, 241] width 221 height 482
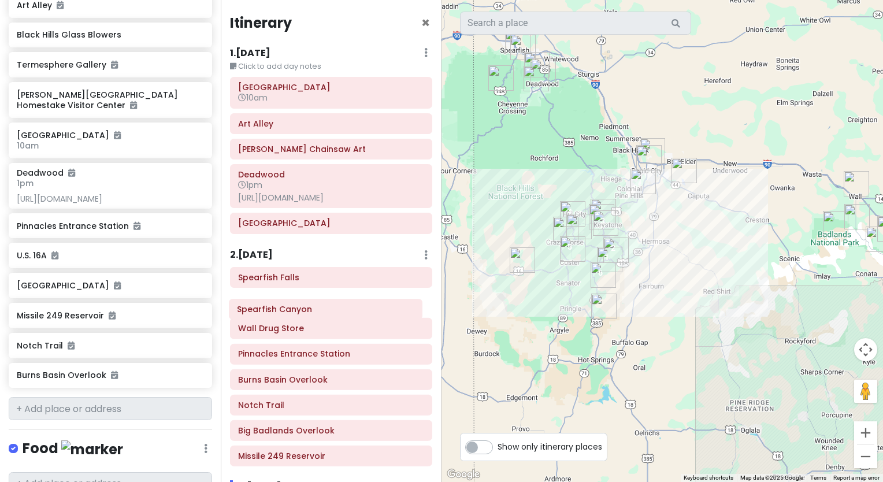
drag, startPoint x: 331, startPoint y: 369, endPoint x: 330, endPoint y: 317, distance: 52.0
click at [330, 317] on div "Itinerary × 1 . [DATE] Edit Day Notes Delete Day Click to add day notes [GEOGRA…" at bounding box center [331, 241] width 221 height 482
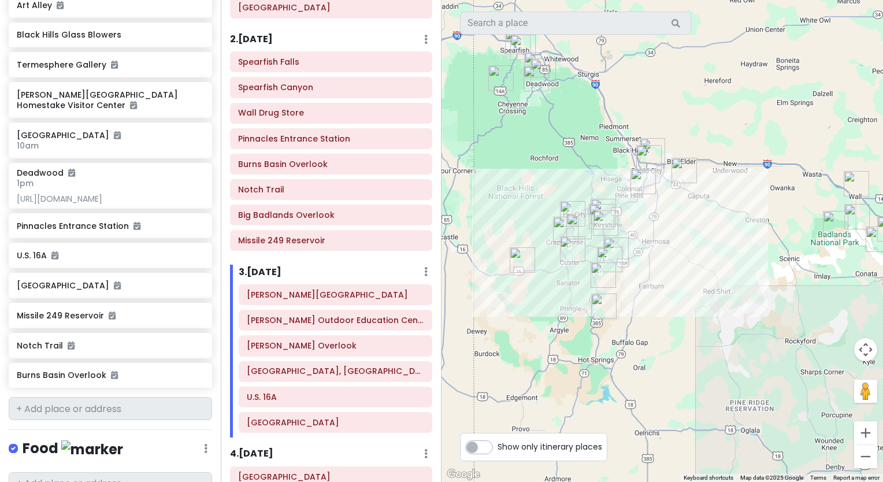
scroll to position [225, 0]
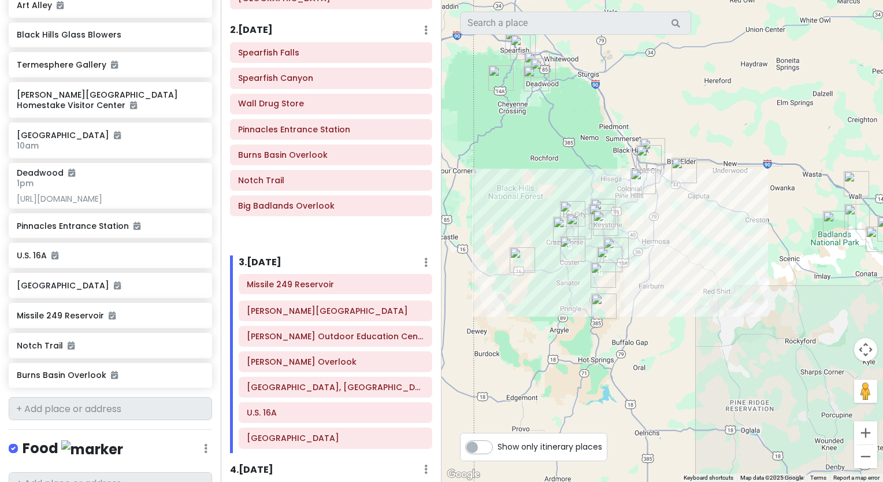
drag, startPoint x: 330, startPoint y: 246, endPoint x: 339, endPoint y: 291, distance: 45.9
click at [339, 291] on div "Itinerary × 1 . [DATE] Edit Day Notes Delete Day Click to add day notes [GEOGRA…" at bounding box center [331, 241] width 221 height 482
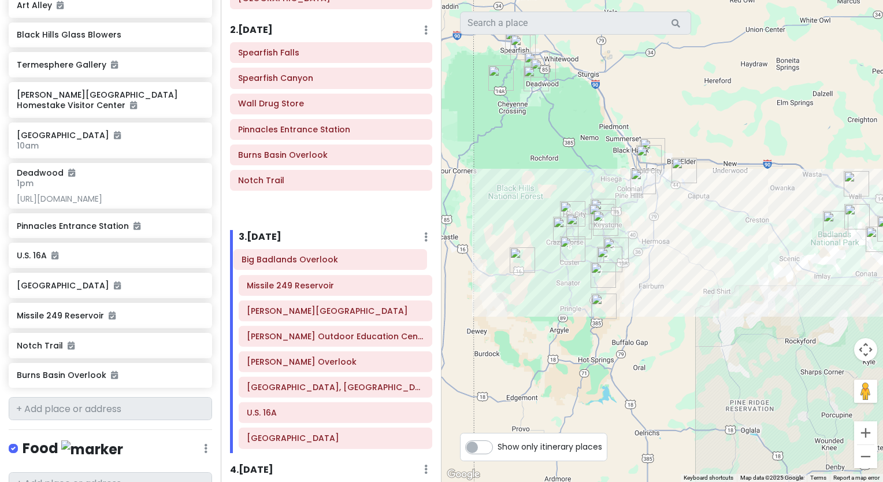
drag, startPoint x: 339, startPoint y: 214, endPoint x: 342, endPoint y: 260, distance: 45.8
click at [342, 260] on div "Itinerary × 1 . [DATE] Edit Day Notes Delete Day Click to add day notes [GEOGRA…" at bounding box center [331, 241] width 221 height 482
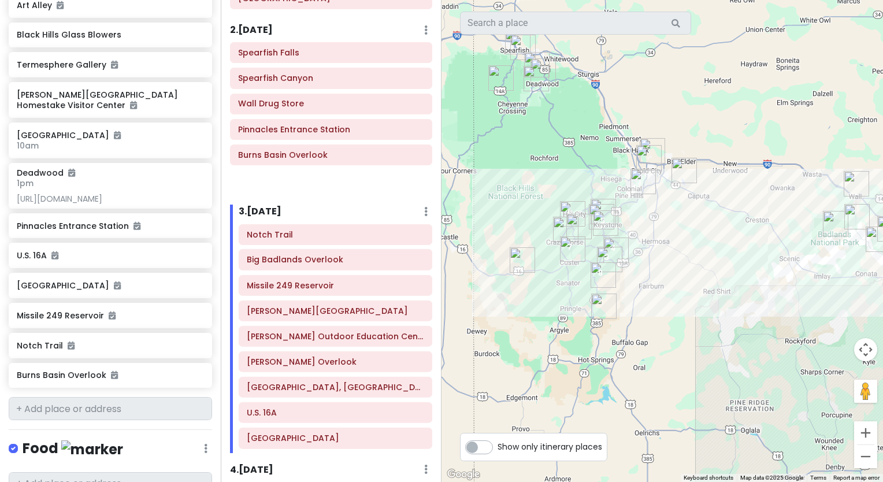
drag, startPoint x: 338, startPoint y: 191, endPoint x: 347, endPoint y: 238, distance: 47.6
click at [347, 238] on div "Itinerary × 1 . [DATE] Edit Day Notes Delete Day Click to add day notes [GEOGRA…" at bounding box center [331, 241] width 221 height 482
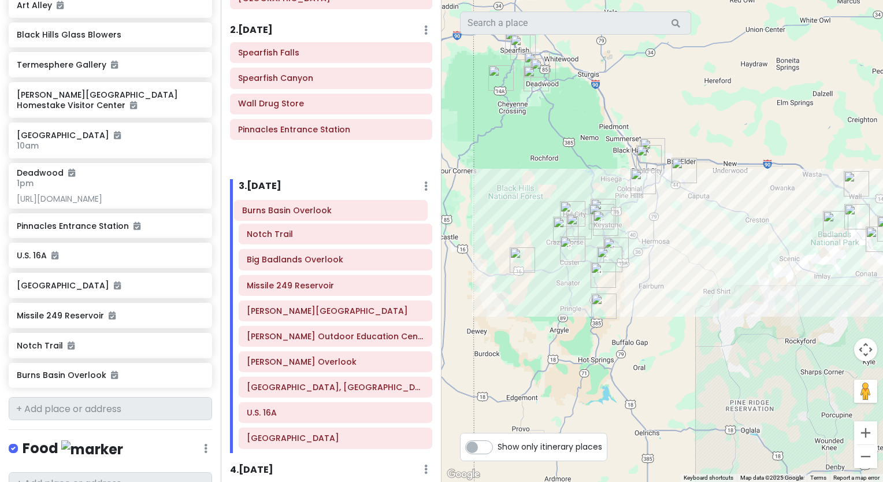
drag, startPoint x: 344, startPoint y: 163, endPoint x: 348, endPoint y: 210, distance: 47.6
click at [348, 210] on div "Itinerary × 1 . [DATE] Edit Day Notes Delete Day Click to add day notes [GEOGRA…" at bounding box center [331, 241] width 221 height 482
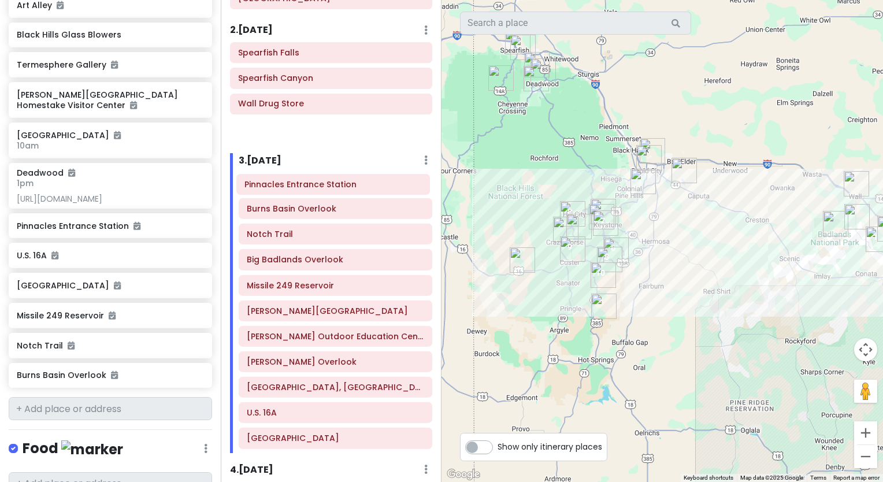
drag, startPoint x: 345, startPoint y: 143, endPoint x: 351, endPoint y: 190, distance: 47.3
click at [351, 190] on div "Itinerary × 1 . [DATE] Edit Day Notes Delete Day Click to add day notes [GEOGRA…" at bounding box center [331, 241] width 221 height 482
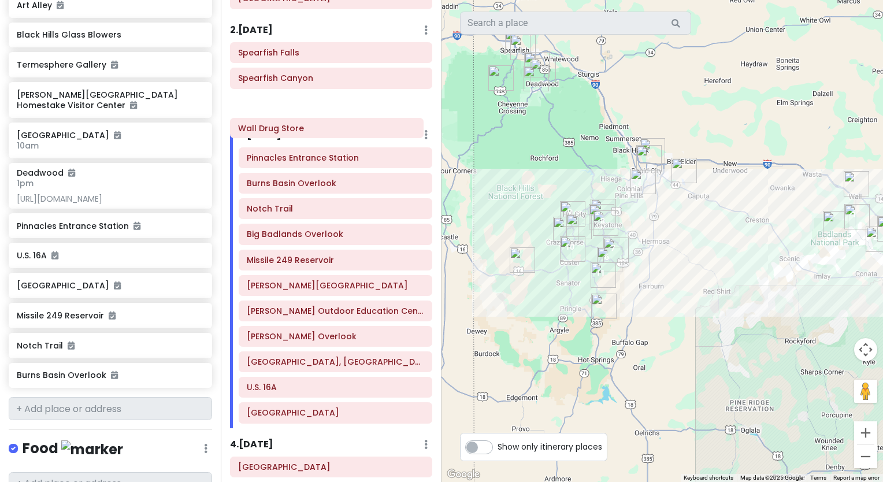
scroll to position [224, 0]
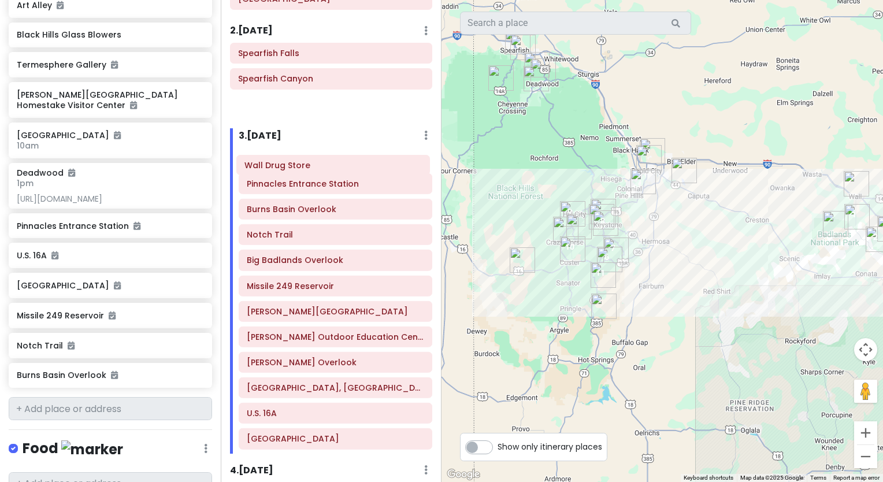
drag, startPoint x: 340, startPoint y: 117, endPoint x: 346, endPoint y: 169, distance: 52.4
click at [346, 169] on div "Itinerary × 1 . [DATE] Edit Day Notes Delete Day Click to add day notes [GEOGRA…" at bounding box center [331, 241] width 221 height 482
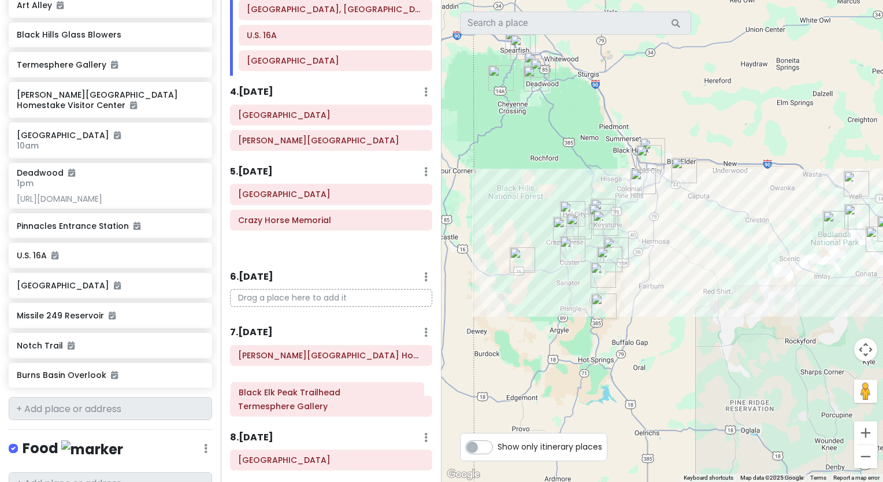
scroll to position [580, 0]
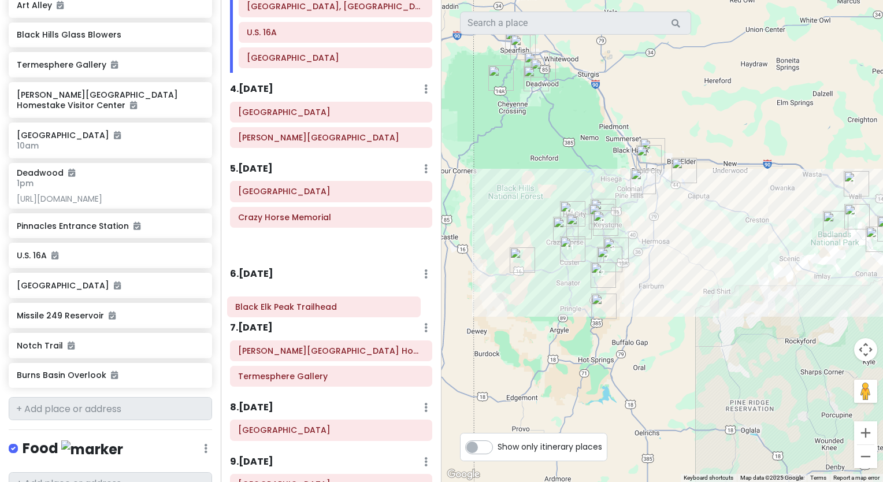
drag, startPoint x: 349, startPoint y: 356, endPoint x: 345, endPoint y: 310, distance: 45.2
click at [345, 310] on div "Itinerary × 1 . [DATE] Edit Day Notes Delete Day Click to add day notes [GEOGRA…" at bounding box center [331, 241] width 221 height 482
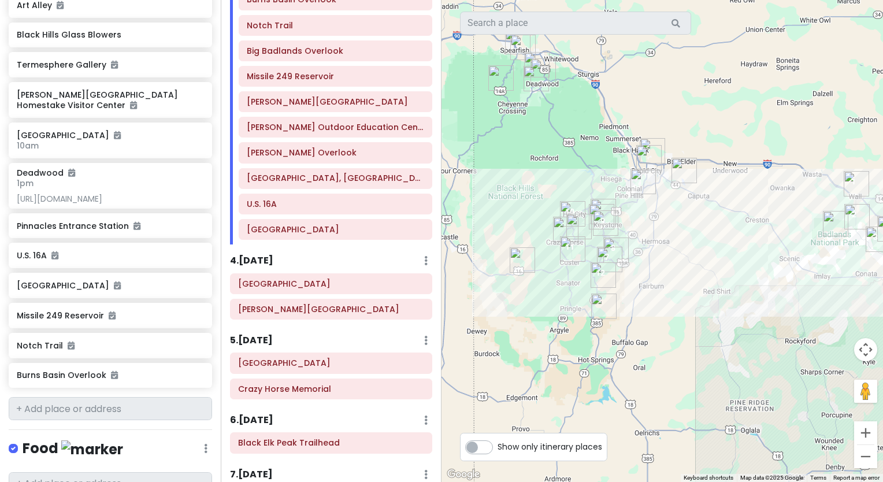
scroll to position [409, 0]
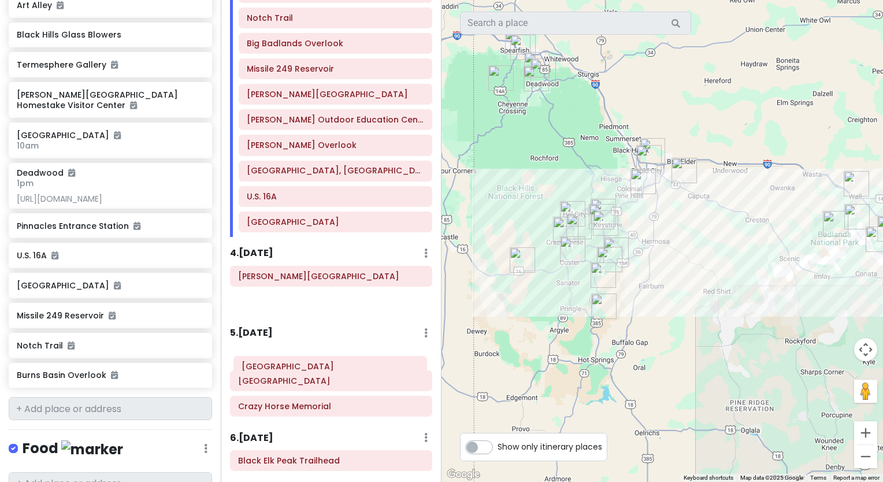
drag, startPoint x: 328, startPoint y: 291, endPoint x: 331, endPoint y: 369, distance: 77.5
click at [331, 369] on div "Itinerary × 1 . [DATE] Edit Day Notes Delete Day Click to add day notes [GEOGRA…" at bounding box center [331, 241] width 221 height 482
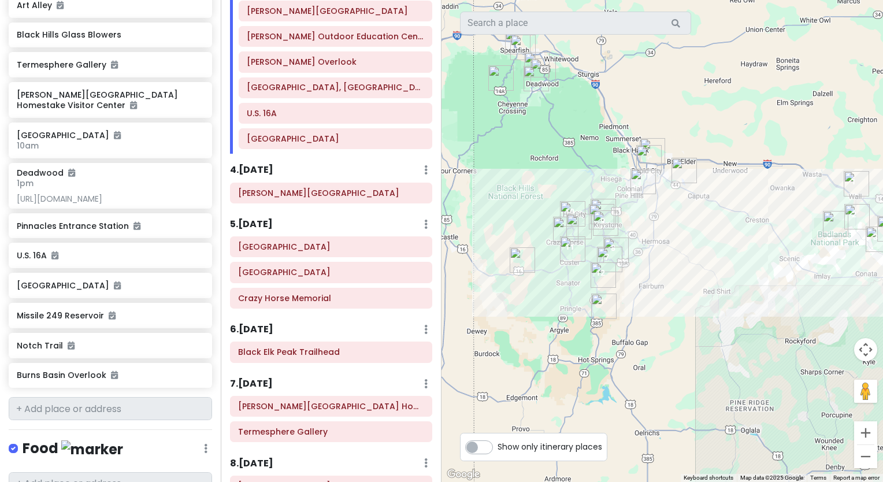
scroll to position [502, 0]
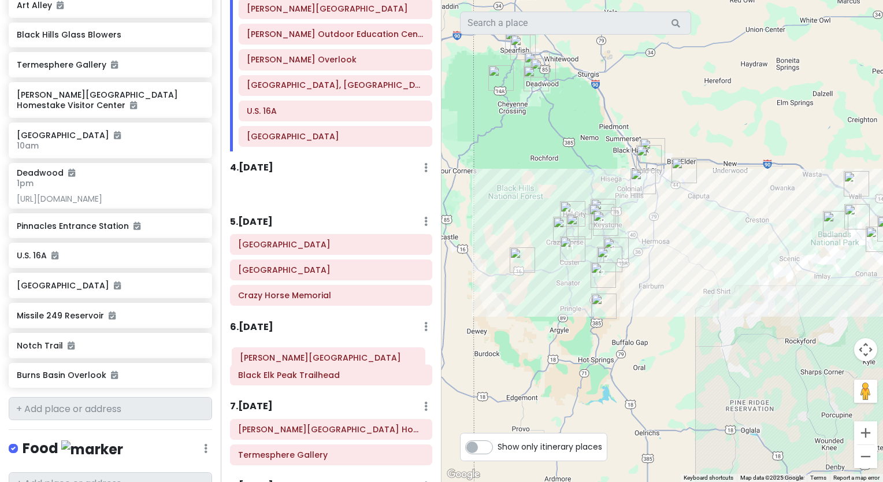
drag, startPoint x: 368, startPoint y: 196, endPoint x: 370, endPoint y: 357, distance: 161.3
click at [370, 357] on div "Itinerary × 1 . [DATE] Edit Day Notes Delete Day Click to add day notes [GEOGRA…" at bounding box center [331, 241] width 221 height 482
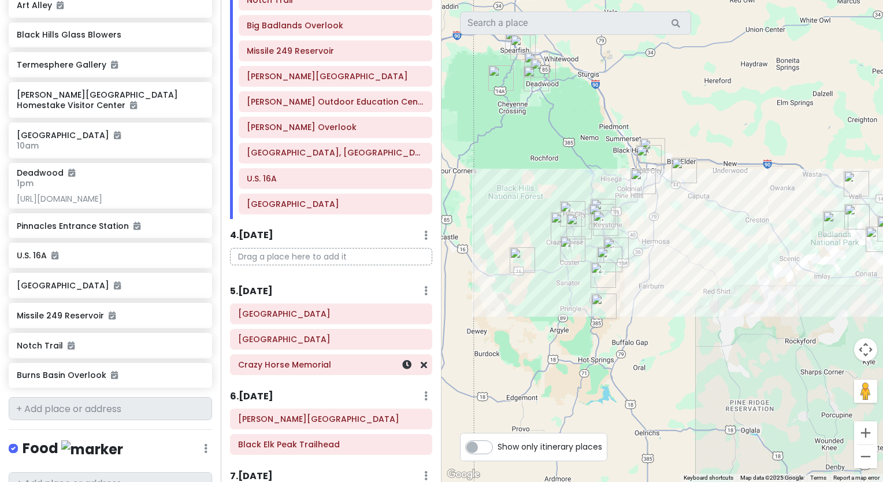
scroll to position [436, 0]
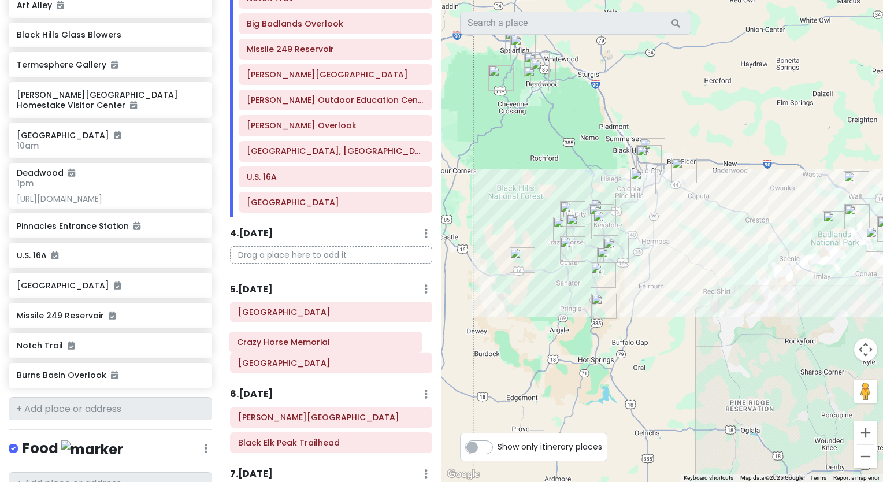
drag, startPoint x: 336, startPoint y: 372, endPoint x: 334, endPoint y: 343, distance: 28.4
click at [334, 343] on div "[GEOGRAPHIC_DATA] [GEOGRAPHIC_DATA]" at bounding box center [331, 340] width 220 height 76
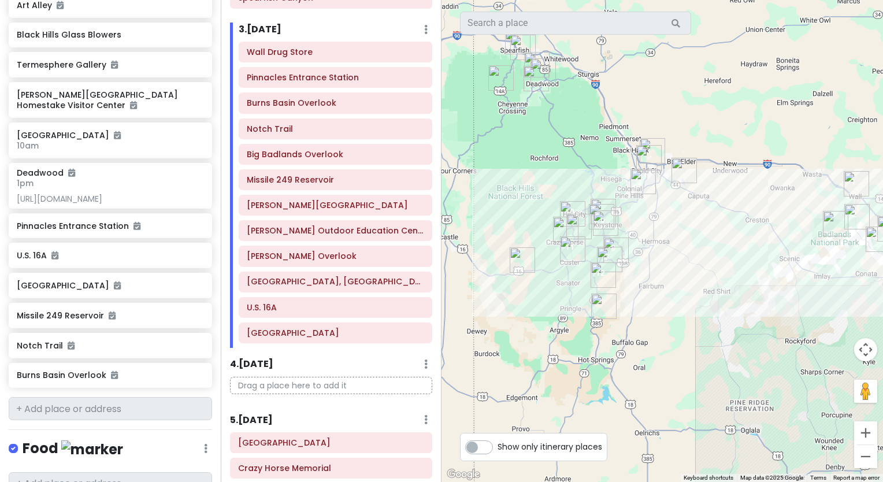
scroll to position [304, 0]
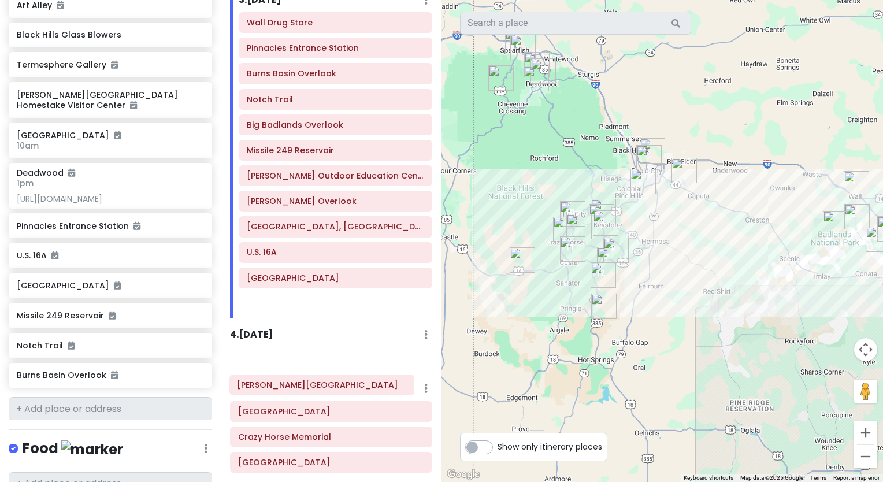
drag, startPoint x: 347, startPoint y: 216, endPoint x: 340, endPoint y: 387, distance: 170.7
click at [340, 387] on div "Itinerary × 1 . [DATE] Edit Day Notes Delete Day Click to add day notes [GEOGRA…" at bounding box center [331, 241] width 221 height 482
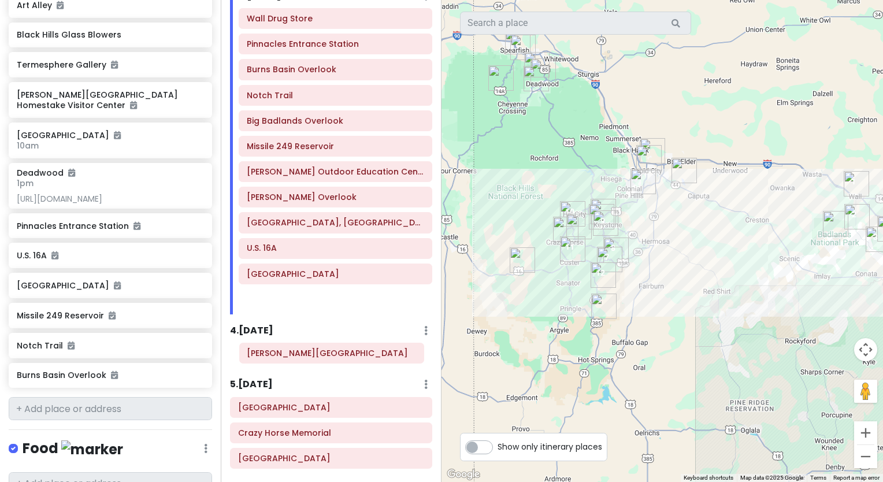
drag, startPoint x: 346, startPoint y: 185, endPoint x: 346, endPoint y: 357, distance: 172.3
click at [346, 357] on div "Itinerary × 1 . [DATE] Edit Day Notes Delete Day Click to add day notes [GEOGRA…" at bounding box center [331, 241] width 221 height 482
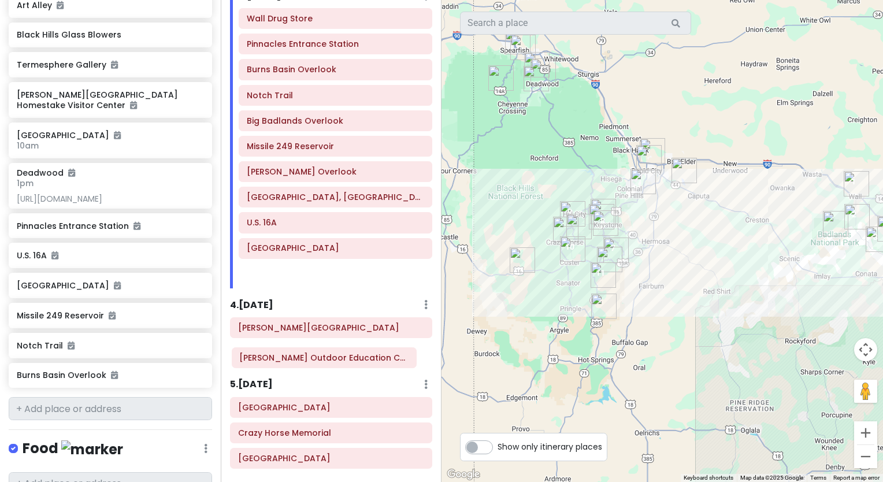
drag, startPoint x: 319, startPoint y: 184, endPoint x: 312, endPoint y: 361, distance: 177.6
click at [312, 361] on div "Itinerary × 1 . [DATE] Edit Day Notes Delete Day Click to add day notes [GEOGRA…" at bounding box center [331, 241] width 221 height 482
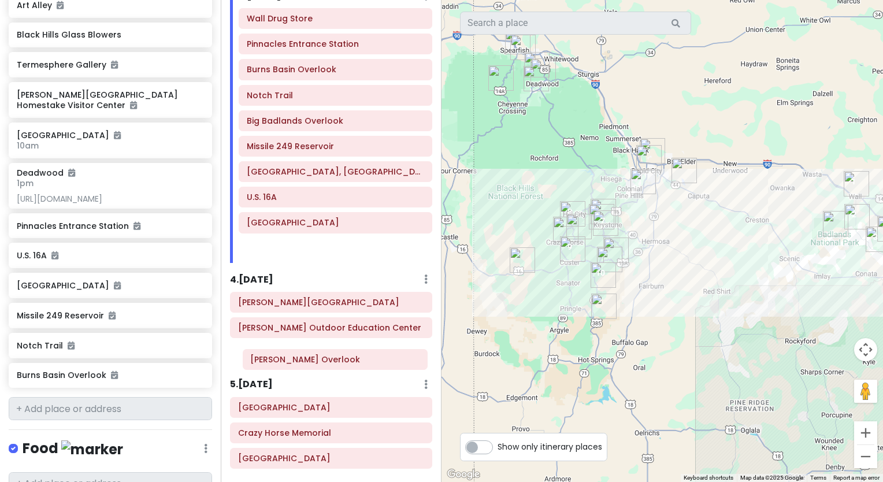
drag, startPoint x: 305, startPoint y: 186, endPoint x: 308, endPoint y: 365, distance: 179.2
click at [308, 365] on div "Itinerary × 1 . [DATE] Edit Day Notes Delete Day Click to add day notes [GEOGRA…" at bounding box center [331, 241] width 221 height 482
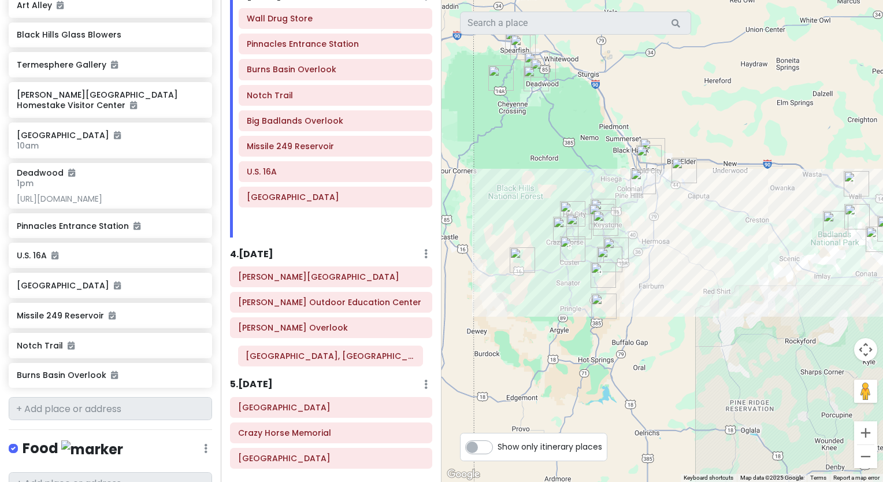
drag, startPoint x: 323, startPoint y: 181, endPoint x: 323, endPoint y: 357, distance: 176.3
click at [323, 357] on div "Itinerary × 1 . [DATE] Edit Day Notes Delete Day Click to add day notes [GEOGRA…" at bounding box center [331, 241] width 221 height 482
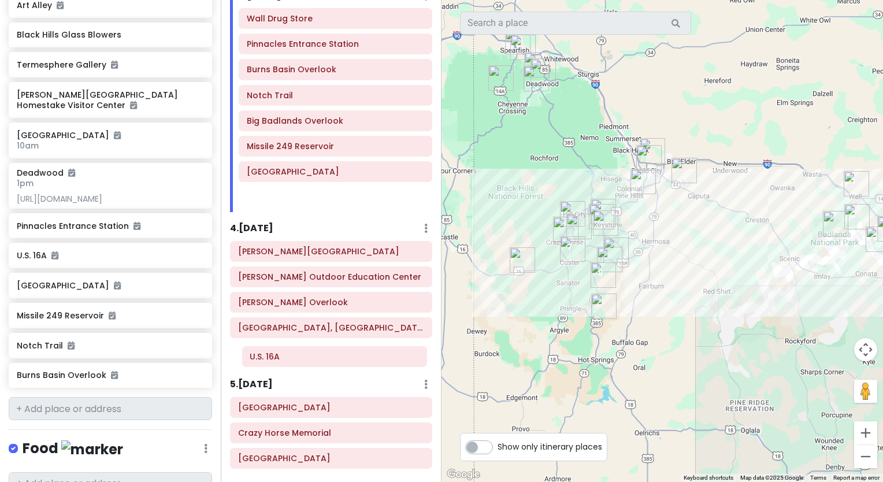
drag, startPoint x: 298, startPoint y: 187, endPoint x: 299, endPoint y: 365, distance: 178.6
click at [299, 365] on div "Itinerary × 1 . [DATE] Edit Day Notes Delete Day Click to add day notes [GEOGRA…" at bounding box center [331, 241] width 221 height 482
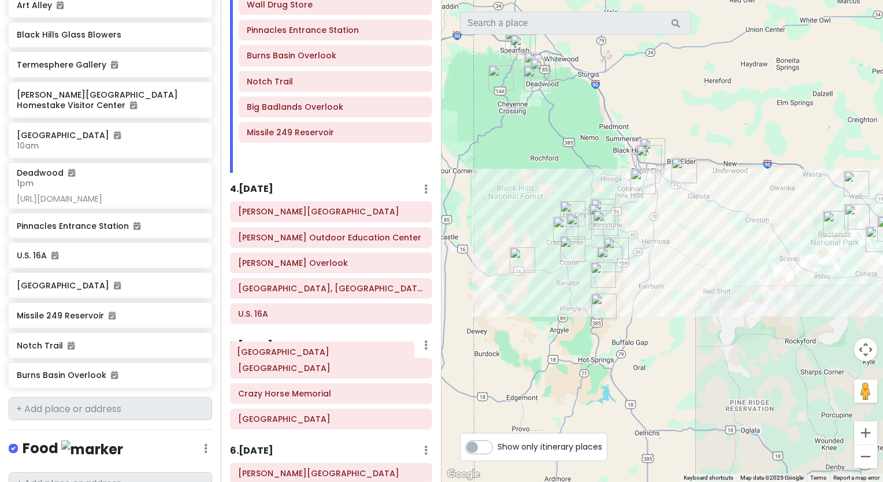
scroll to position [354, 0]
drag, startPoint x: 312, startPoint y: 186, endPoint x: 303, endPoint y: 348, distance: 162.1
click at [303, 348] on div "Itinerary × 1 . [DATE] Edit Day Notes Delete Day Click to add day notes [GEOGRA…" at bounding box center [331, 241] width 221 height 482
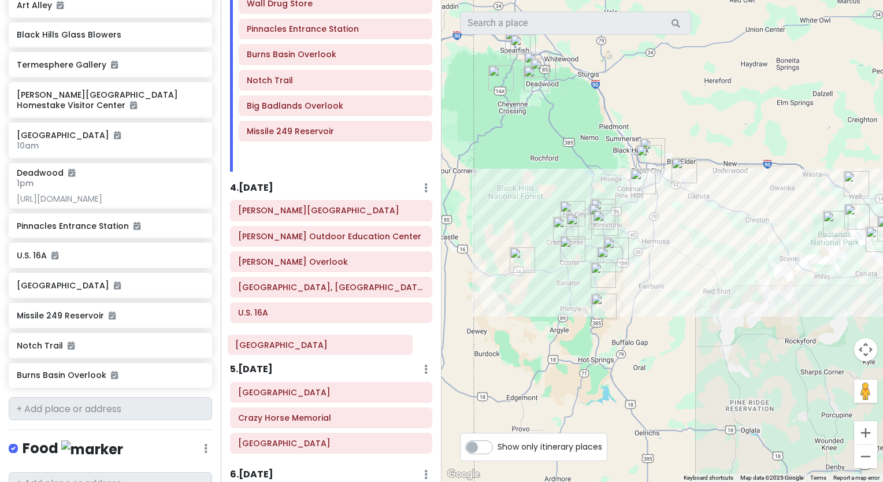
drag, startPoint x: 321, startPoint y: 169, endPoint x: 310, endPoint y: 350, distance: 180.7
click at [310, 350] on div "Itinerary × 1 . [DATE] Edit Day Notes Delete Day Click to add day notes [GEOGRA…" at bounding box center [331, 241] width 221 height 482
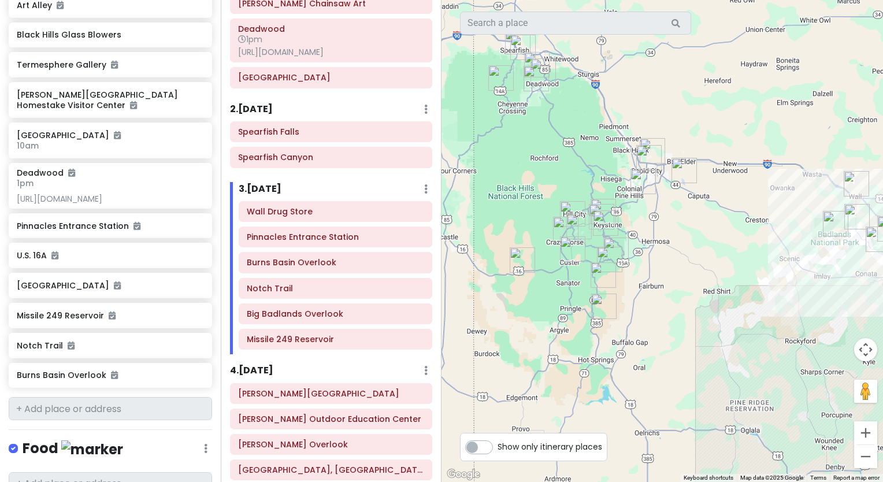
scroll to position [0, 0]
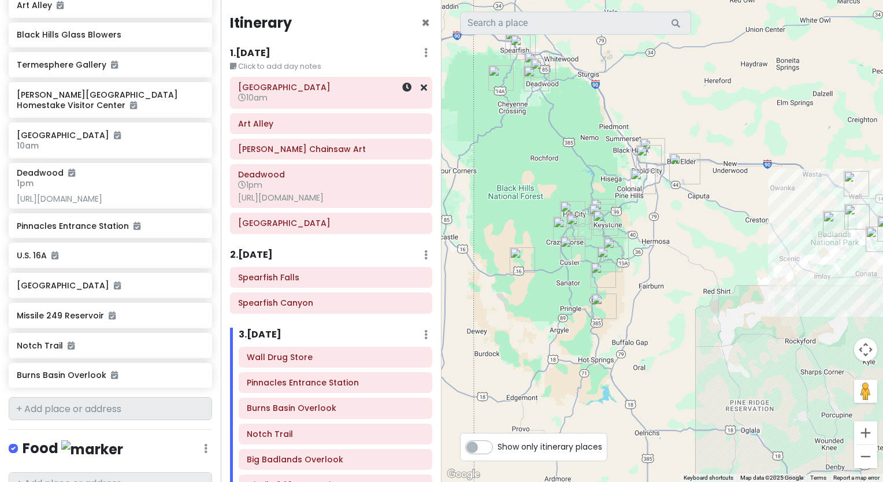
click at [254, 94] on span "10am" at bounding box center [252, 98] width 29 height 12
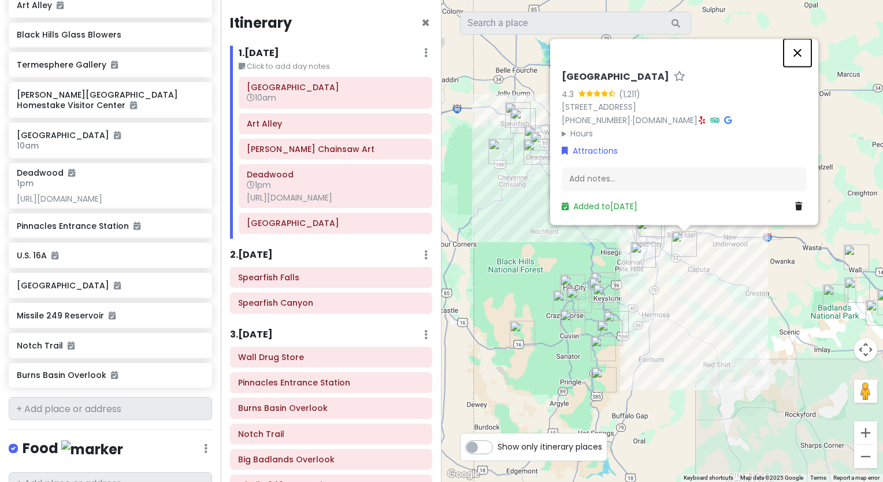
click at [799, 52] on button "Close" at bounding box center [798, 53] width 28 height 28
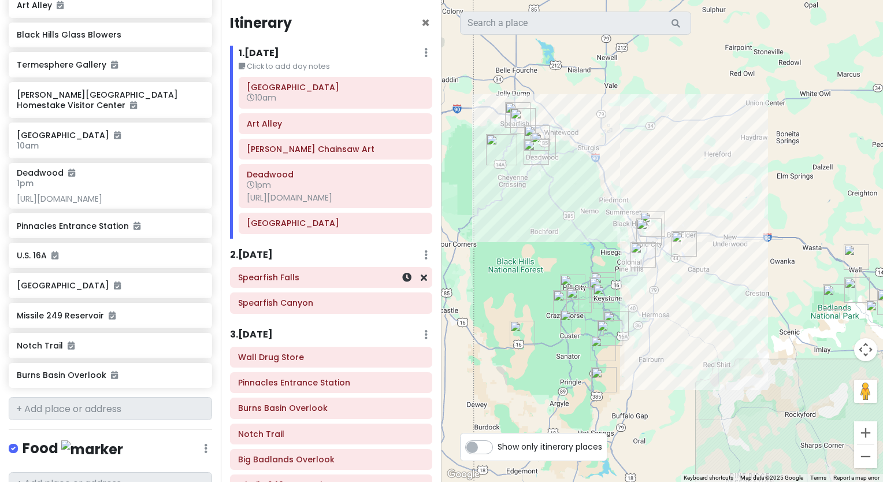
click at [251, 286] on div "Spearfish Falls" at bounding box center [331, 277] width 186 height 16
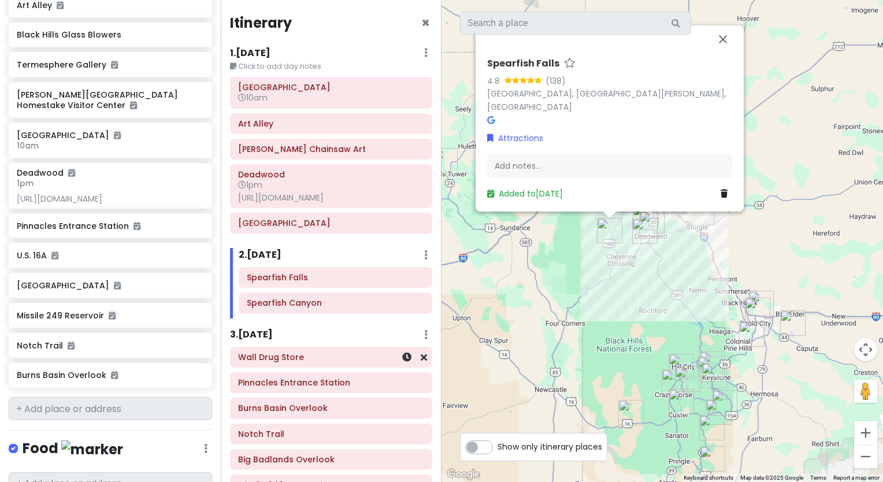
click at [280, 365] on div "Wall Drug Store" at bounding box center [331, 357] width 186 height 16
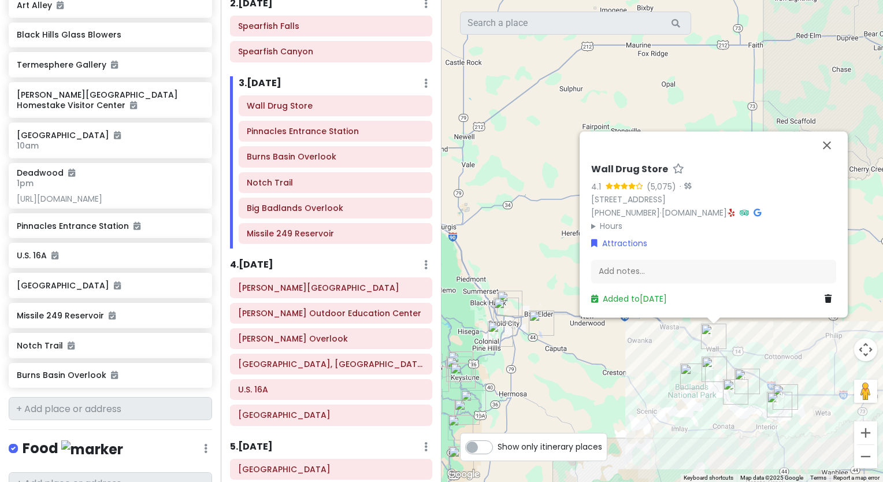
scroll to position [293, 0]
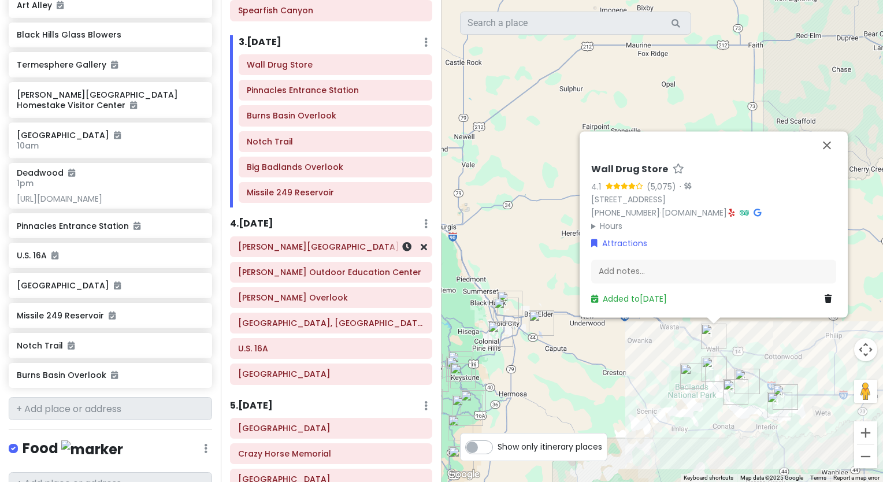
click at [280, 255] on div "[PERSON_NAME][GEOGRAPHIC_DATA]" at bounding box center [331, 247] width 186 height 16
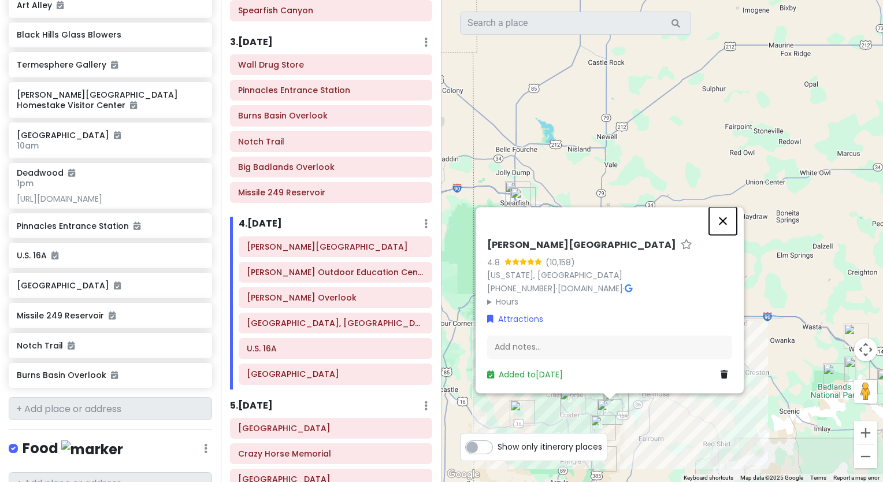
click at [721, 221] on button "Close" at bounding box center [723, 221] width 28 height 28
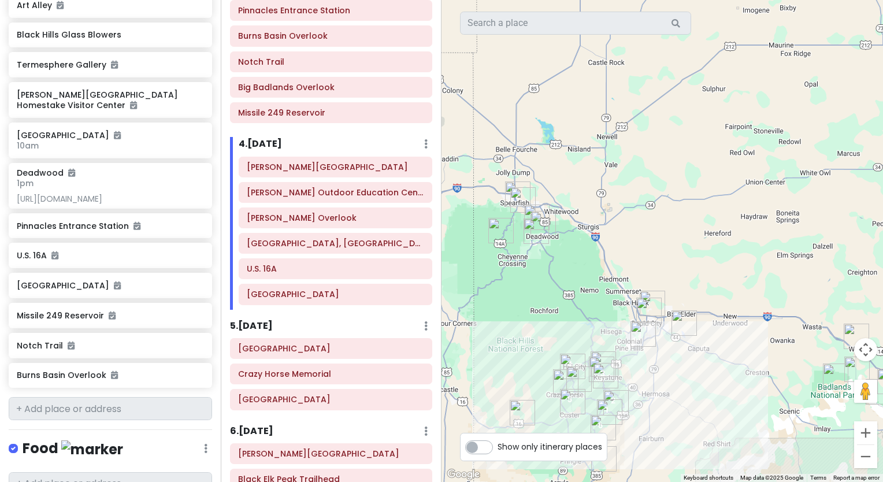
scroll to position [373, 0]
click at [345, 356] on div "[GEOGRAPHIC_DATA]" at bounding box center [331, 347] width 186 height 16
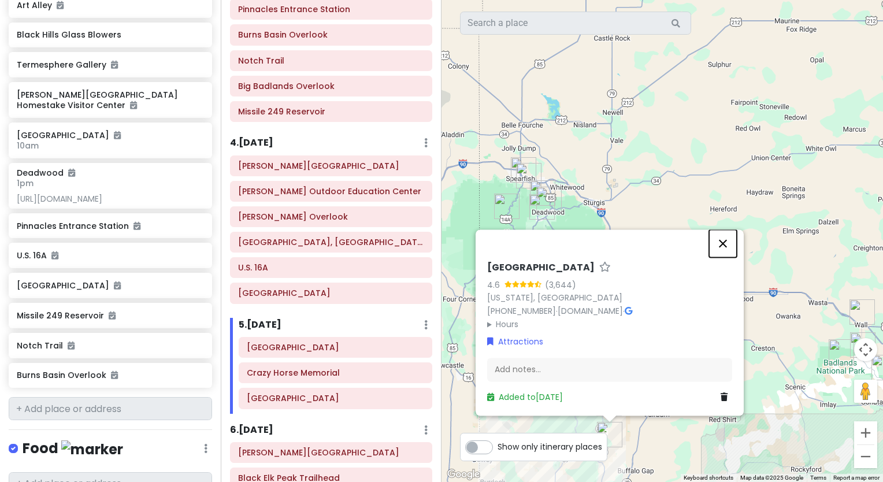
click at [723, 242] on button "Close" at bounding box center [723, 244] width 28 height 28
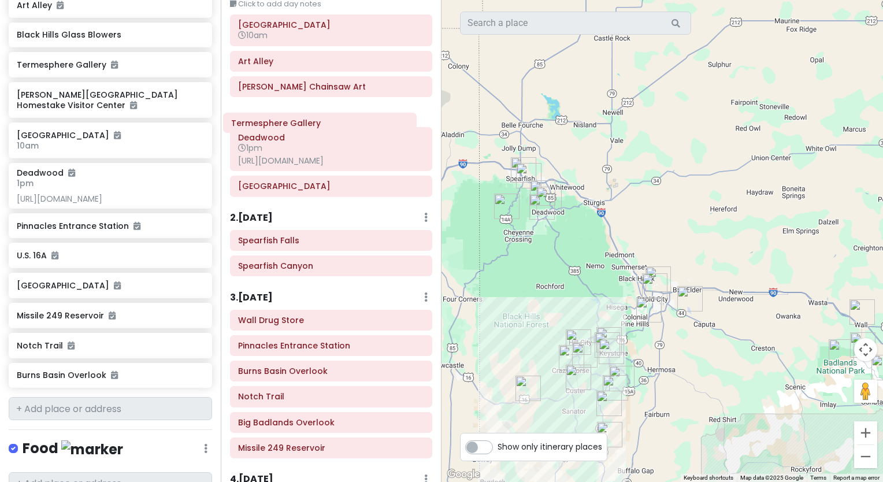
scroll to position [61, 0]
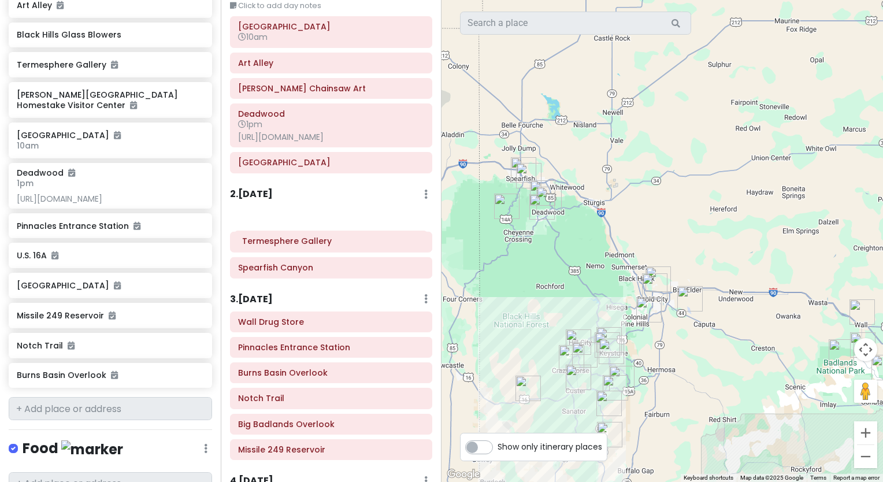
drag, startPoint x: 350, startPoint y: 386, endPoint x: 354, endPoint y: 245, distance: 141.1
click at [354, 245] on div "Itinerary × 1 . [DATE] Edit Day Notes Delete Day Click to add day notes [GEOGRA…" at bounding box center [331, 241] width 221 height 482
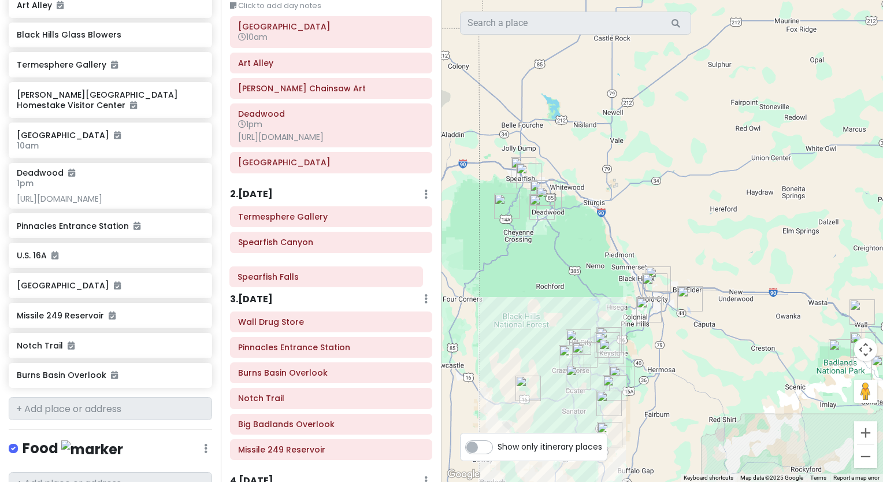
drag, startPoint x: 354, startPoint y: 245, endPoint x: 353, endPoint y: 270, distance: 25.4
click at [353, 270] on div "Termesphere Gallery Spearfish Falls [GEOGRAPHIC_DATA]" at bounding box center [331, 244] width 220 height 76
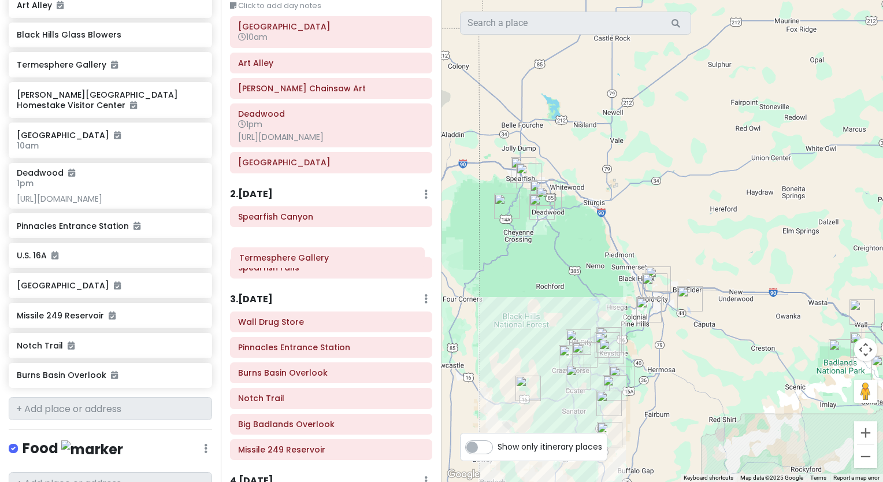
drag, startPoint x: 349, startPoint y: 227, endPoint x: 350, endPoint y: 258, distance: 30.7
click at [350, 258] on div "Termesphere Gallery Spearfish Canyon [GEOGRAPHIC_DATA]" at bounding box center [331, 244] width 220 height 76
click at [369, 222] on h6 "Spearfish Canyon" at bounding box center [331, 217] width 186 height 10
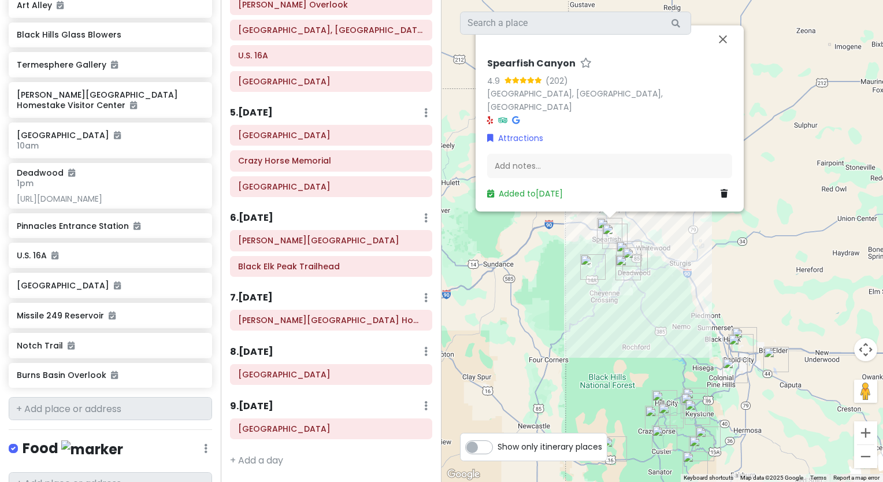
scroll to position [615, 0]
click at [317, 321] on h6 "[PERSON_NAME][GEOGRAPHIC_DATA] Homestake Visitor Center" at bounding box center [331, 320] width 186 height 10
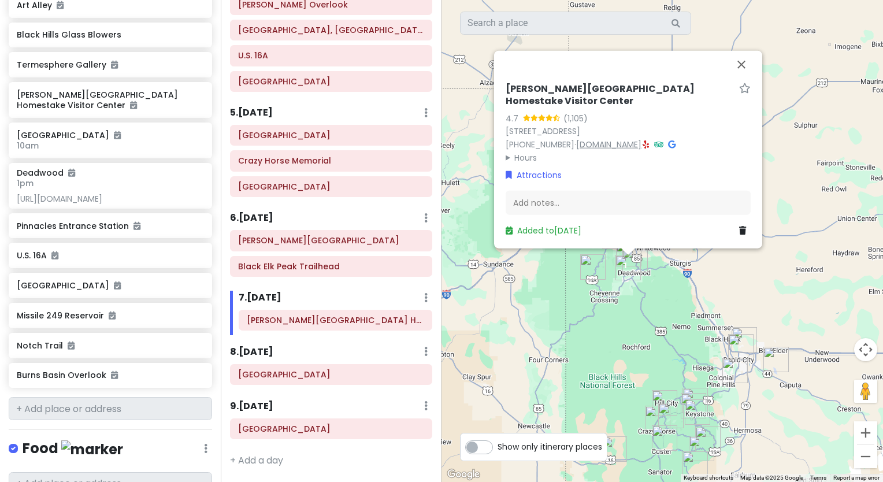
click at [634, 146] on link "[DOMAIN_NAME]" at bounding box center [608, 144] width 65 height 12
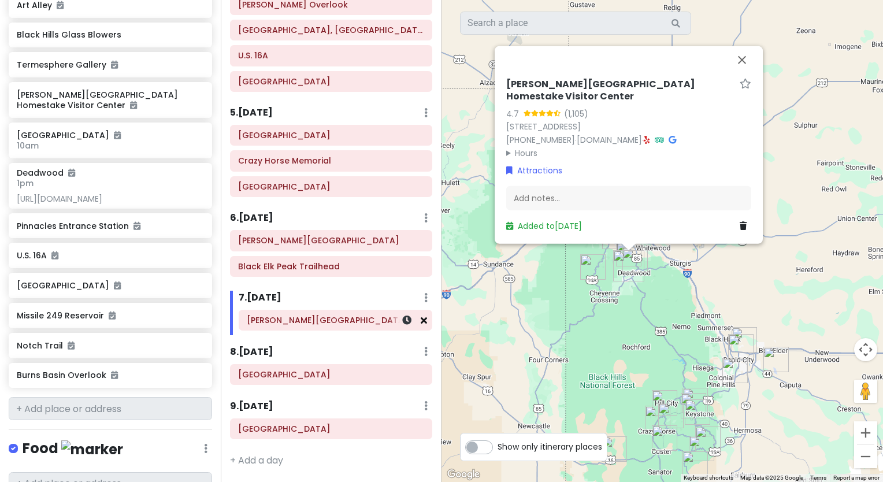
click at [421, 323] on icon at bounding box center [424, 320] width 6 height 9
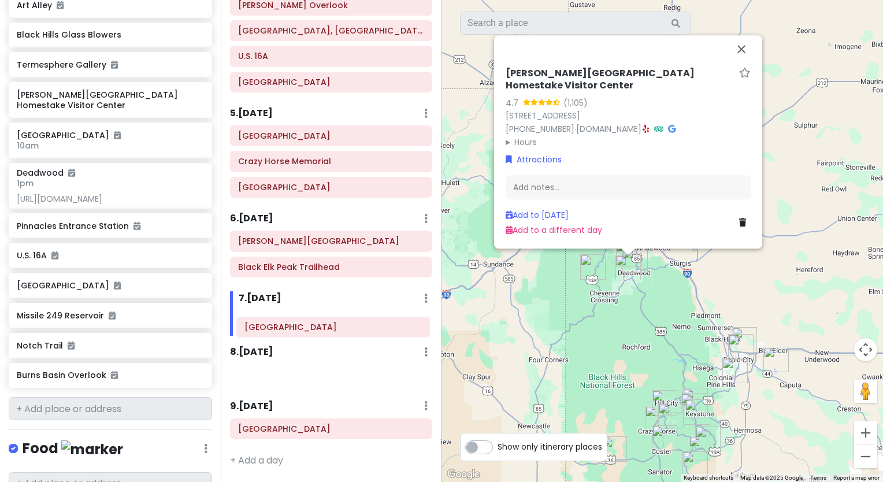
scroll to position [617, 0]
drag, startPoint x: 344, startPoint y: 381, endPoint x: 350, endPoint y: 330, distance: 51.8
click at [350, 330] on div "Itinerary × 1 . [DATE] Edit Day Notes Delete Day Click to add day notes [GEOGRA…" at bounding box center [331, 241] width 221 height 482
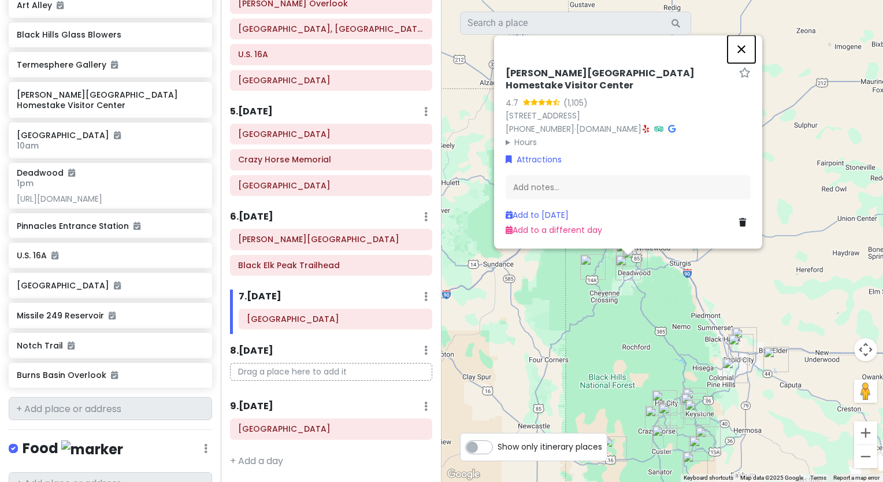
click at [738, 62] on button "Close" at bounding box center [742, 49] width 28 height 28
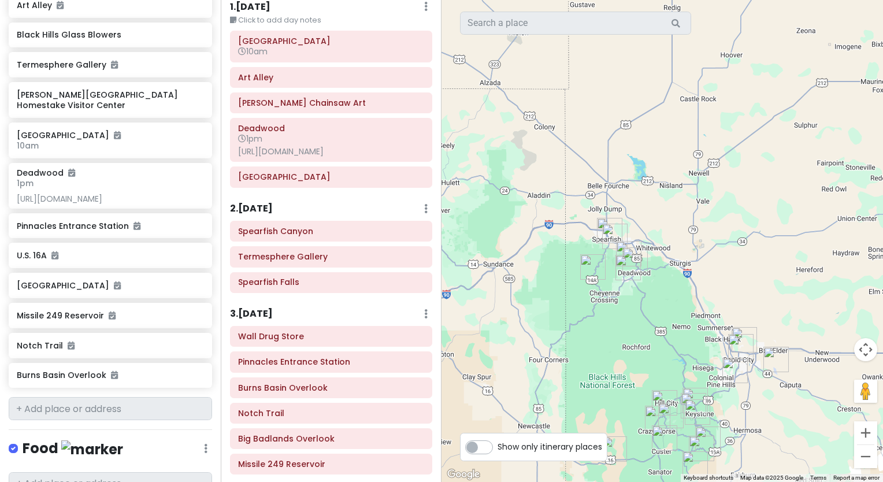
scroll to position [0, 0]
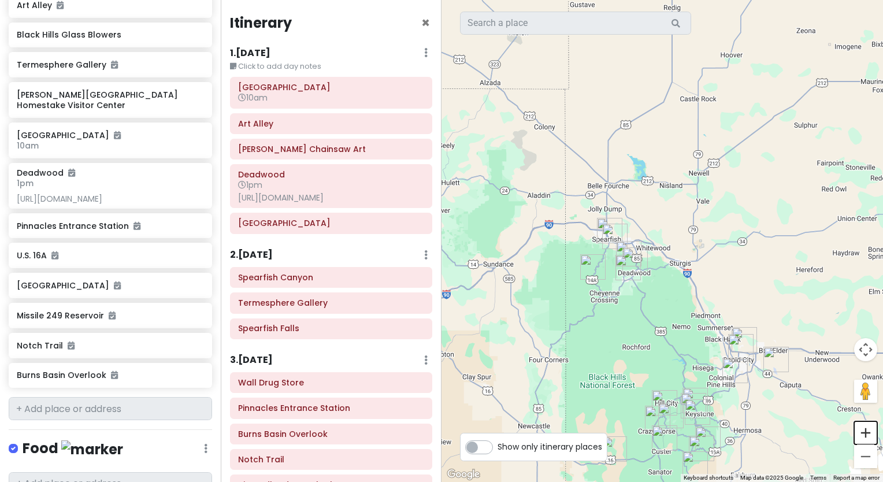
click at [863, 432] on button "Zoom in" at bounding box center [865, 432] width 23 height 23
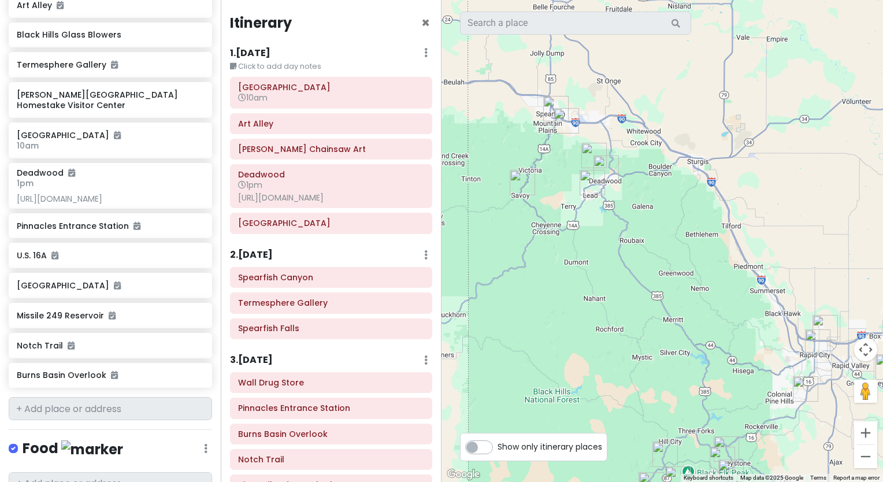
drag, startPoint x: 635, startPoint y: 369, endPoint x: 636, endPoint y: 245, distance: 123.7
click at [636, 245] on div at bounding box center [663, 241] width 442 height 482
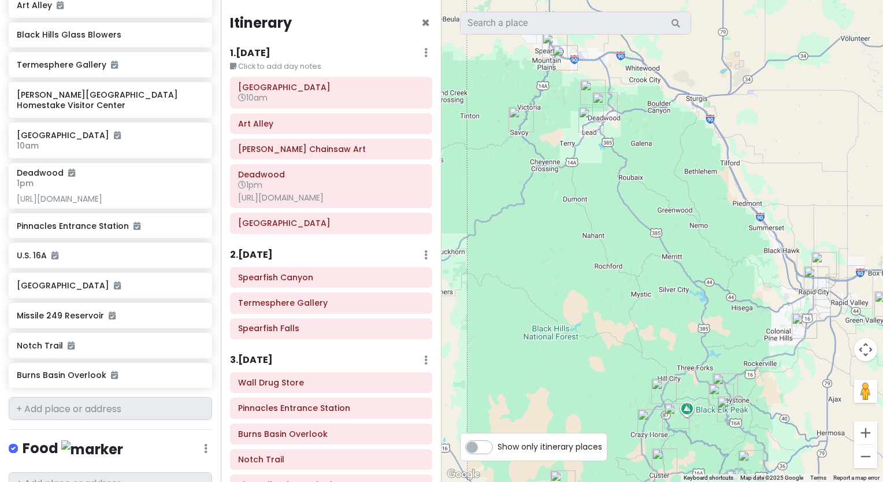
drag, startPoint x: 754, startPoint y: 385, endPoint x: 751, endPoint y: 314, distance: 70.6
click at [751, 314] on div at bounding box center [663, 241] width 442 height 482
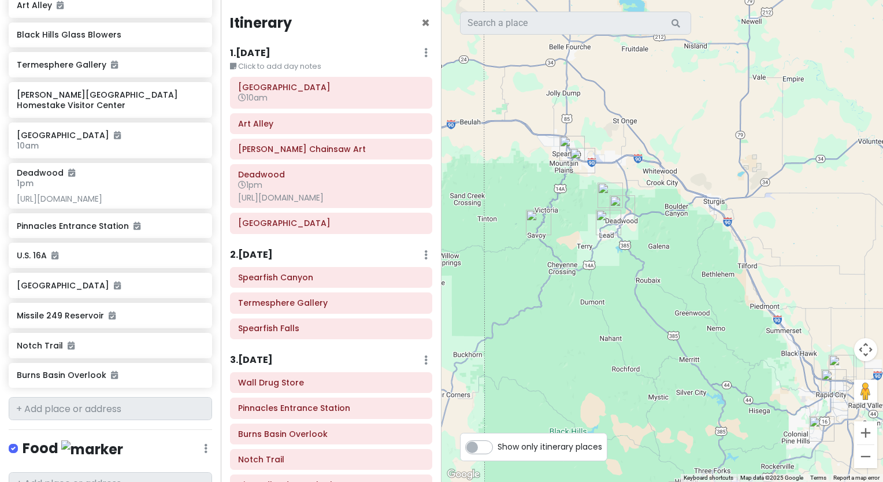
drag, startPoint x: 630, startPoint y: 271, endPoint x: 649, endPoint y: 375, distance: 105.7
click at [649, 375] on div at bounding box center [663, 241] width 442 height 482
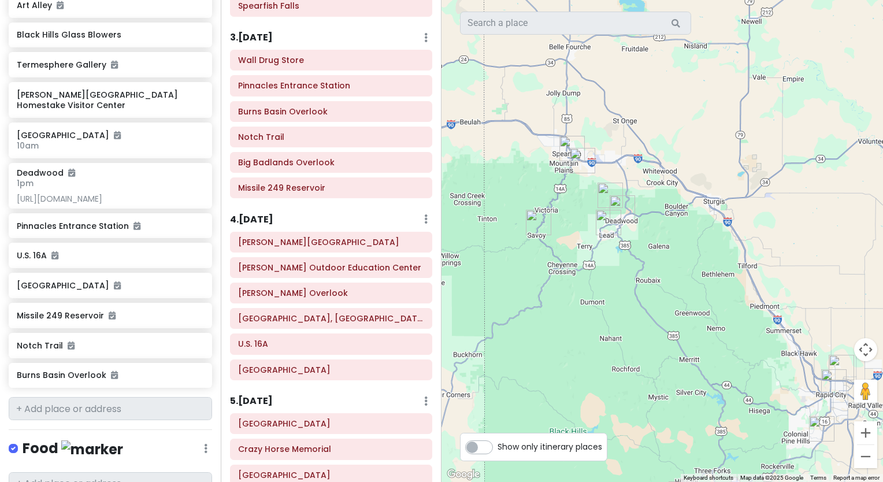
scroll to position [321, 0]
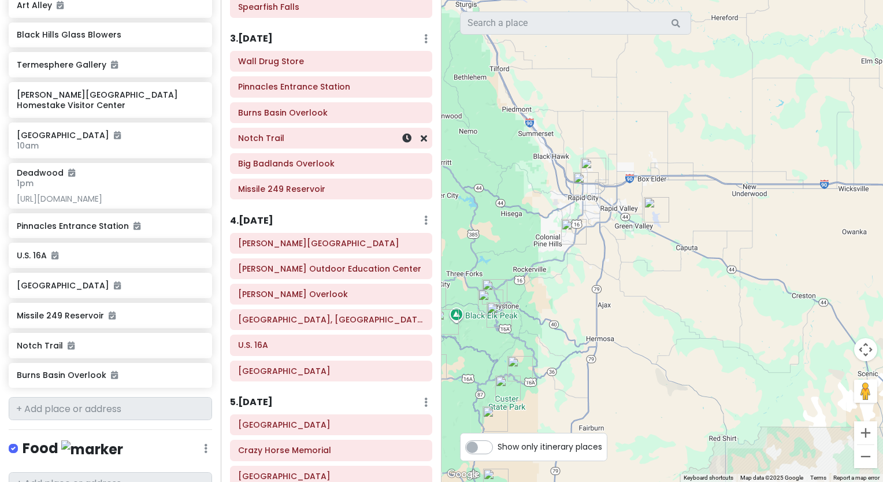
drag, startPoint x: 669, startPoint y: 348, endPoint x: 409, endPoint y: 138, distance: 334.6
click at [409, 138] on div "[US_STATE] Private Change Dates Make a Copy Delete Trip Go Pro ⚡️ Give Feedback…" at bounding box center [441, 241] width 883 height 482
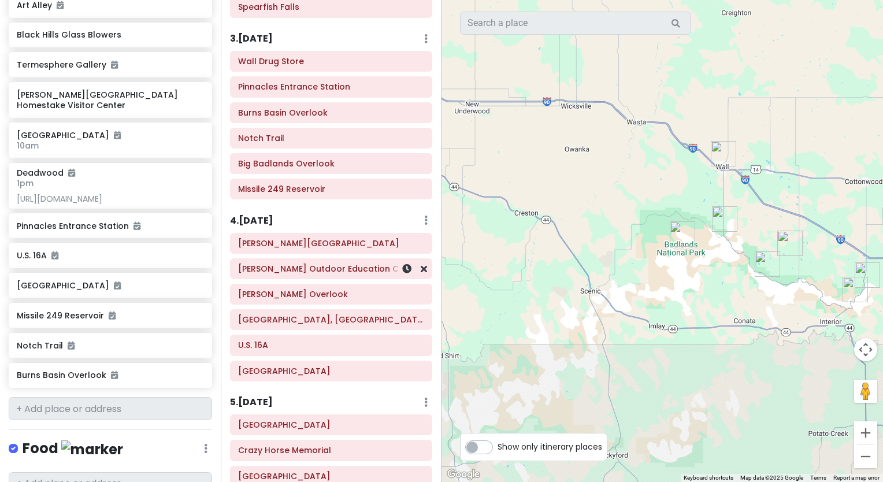
drag, startPoint x: 708, startPoint y: 362, endPoint x: 428, endPoint y: 279, distance: 291.8
click at [428, 279] on div "[US_STATE] Private Change Dates Make a Copy Delete Trip Go Pro ⚡️ Give Feedback…" at bounding box center [441, 241] width 883 height 482
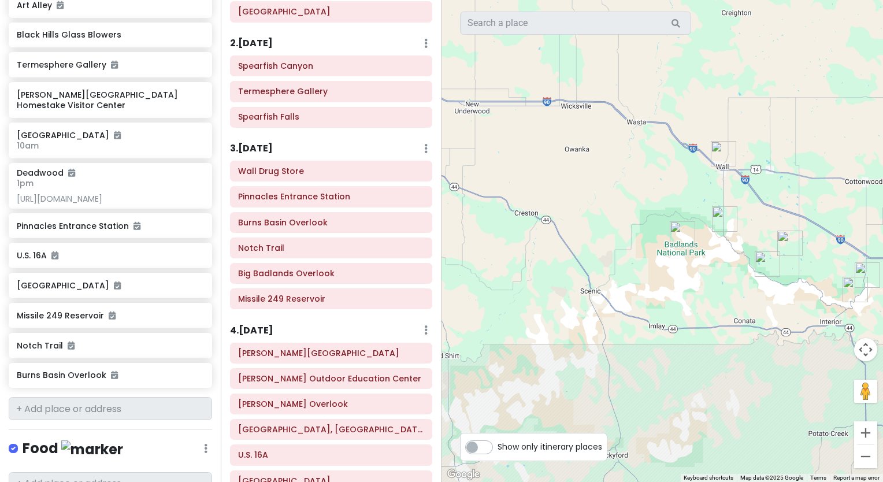
scroll to position [199, 0]
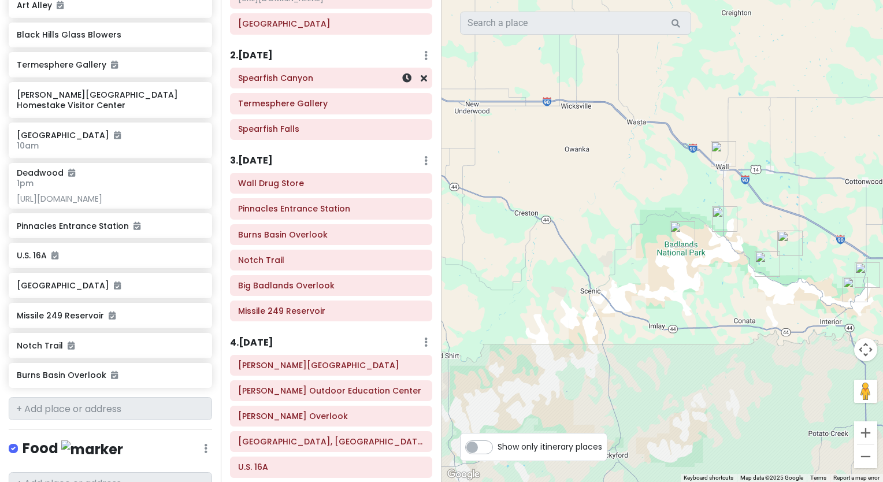
click at [331, 83] on h6 "Spearfish Canyon" at bounding box center [331, 78] width 186 height 10
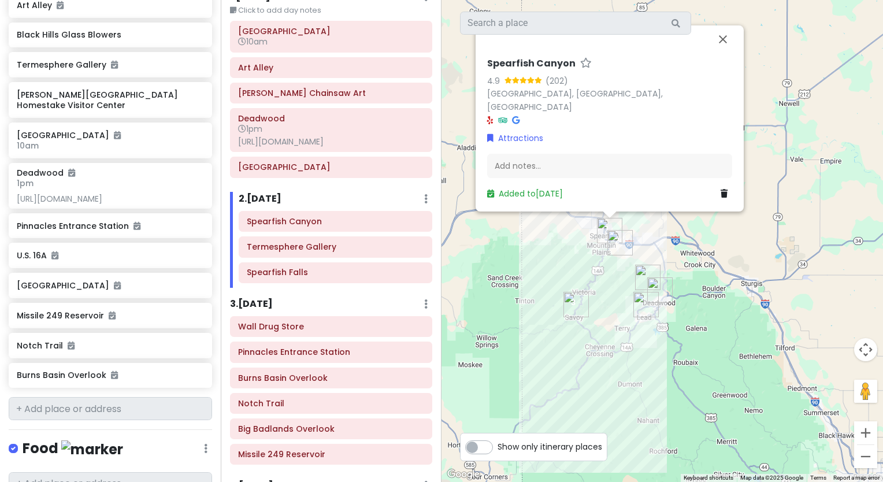
scroll to position [0, 0]
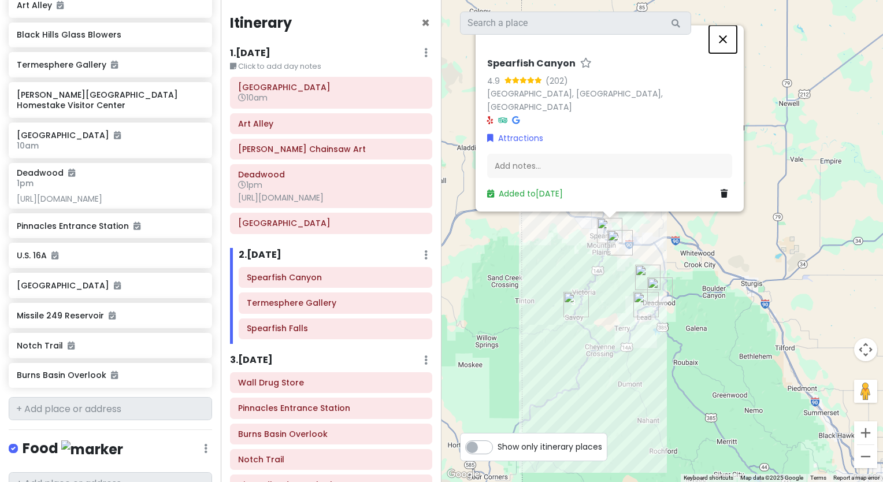
click at [721, 52] on button "Close" at bounding box center [723, 39] width 28 height 28
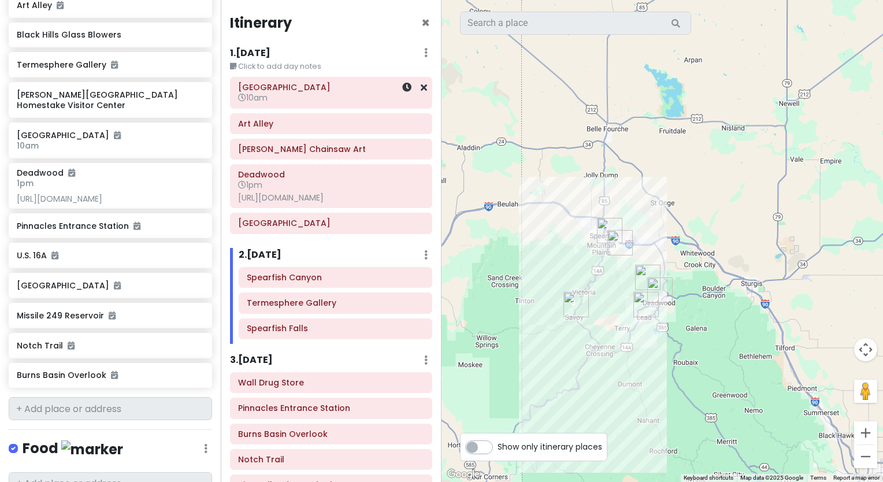
click at [329, 102] on h6 "10am" at bounding box center [331, 97] width 186 height 10
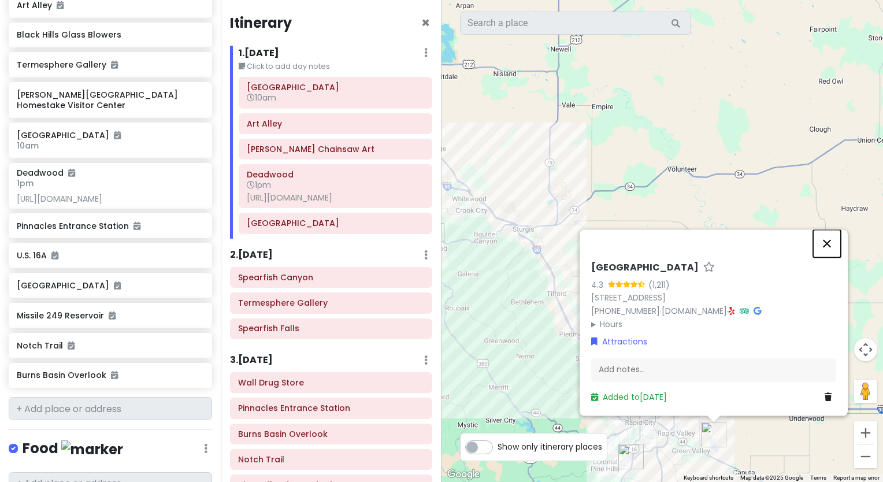
click at [826, 240] on button "Close" at bounding box center [827, 244] width 28 height 28
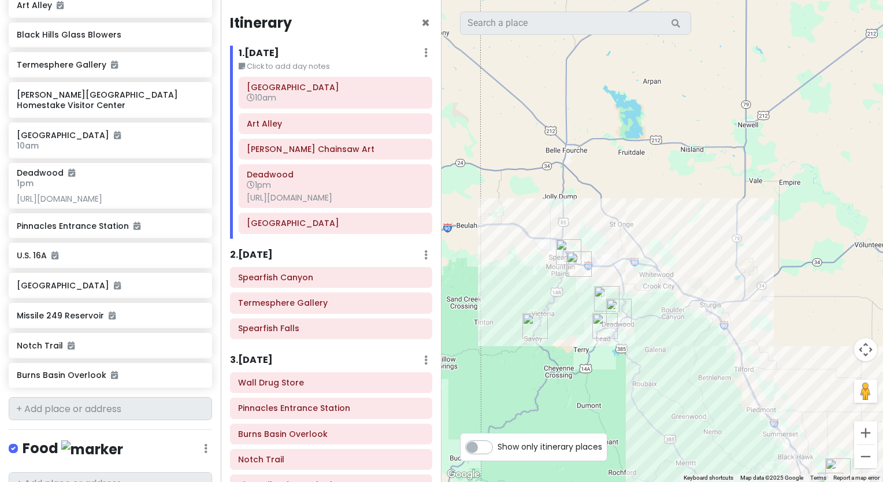
drag, startPoint x: 495, startPoint y: 358, endPoint x: 694, endPoint y: 434, distance: 212.8
click at [694, 434] on div at bounding box center [663, 241] width 442 height 482
click at [376, 283] on h6 "Spearfish Canyon" at bounding box center [331, 277] width 186 height 10
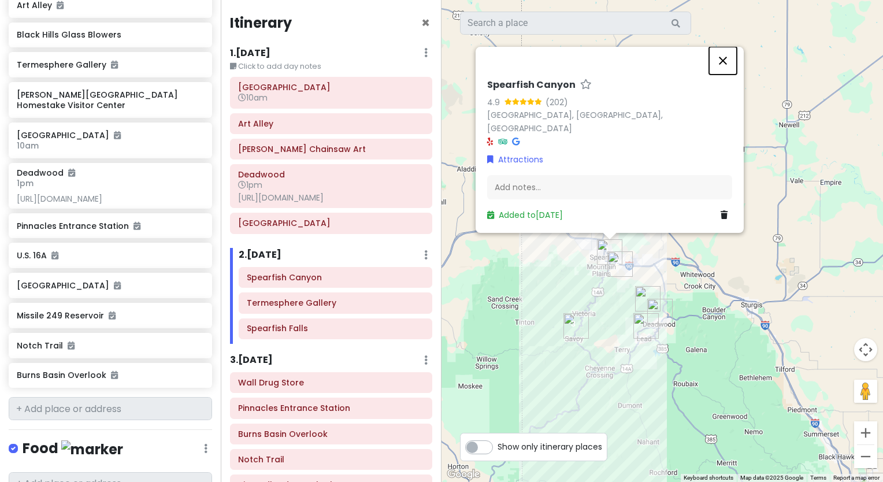
click at [720, 73] on button "Close" at bounding box center [723, 61] width 28 height 28
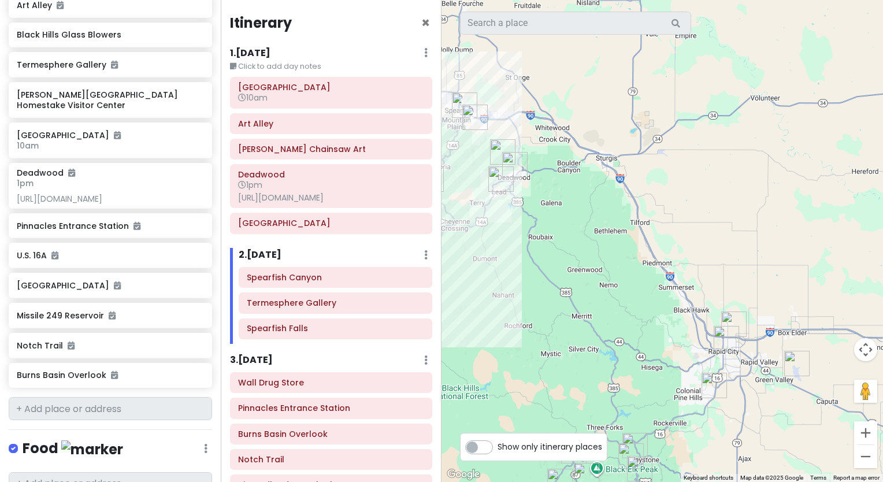
drag, startPoint x: 721, startPoint y: 356, endPoint x: 575, endPoint y: 208, distance: 208.1
click at [575, 208] on div at bounding box center [663, 241] width 442 height 482
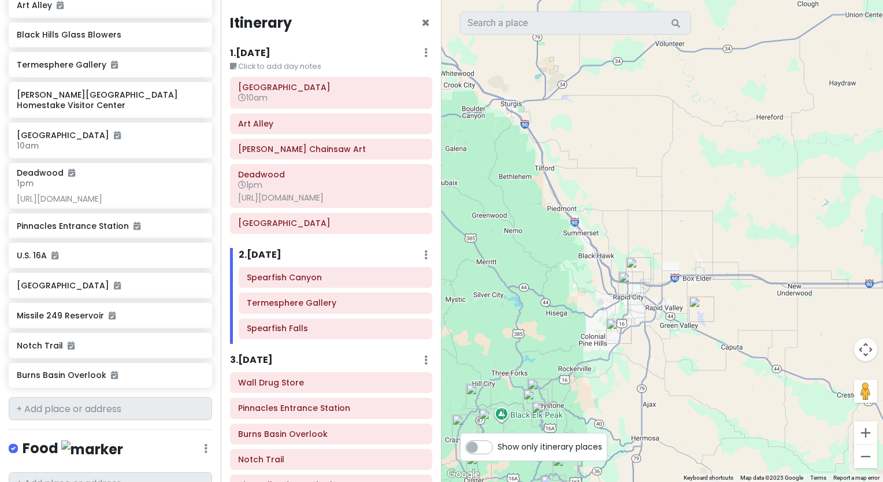
drag, startPoint x: 542, startPoint y: 230, endPoint x: 458, endPoint y: 178, distance: 98.8
click at [458, 178] on div at bounding box center [663, 241] width 442 height 482
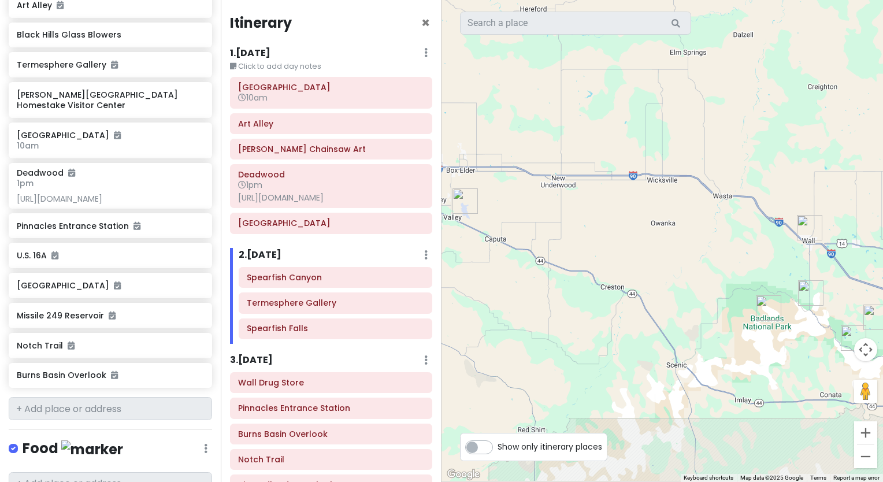
drag, startPoint x: 773, startPoint y: 404, endPoint x: 520, endPoint y: 291, distance: 276.9
click at [520, 291] on div at bounding box center [663, 241] width 442 height 482
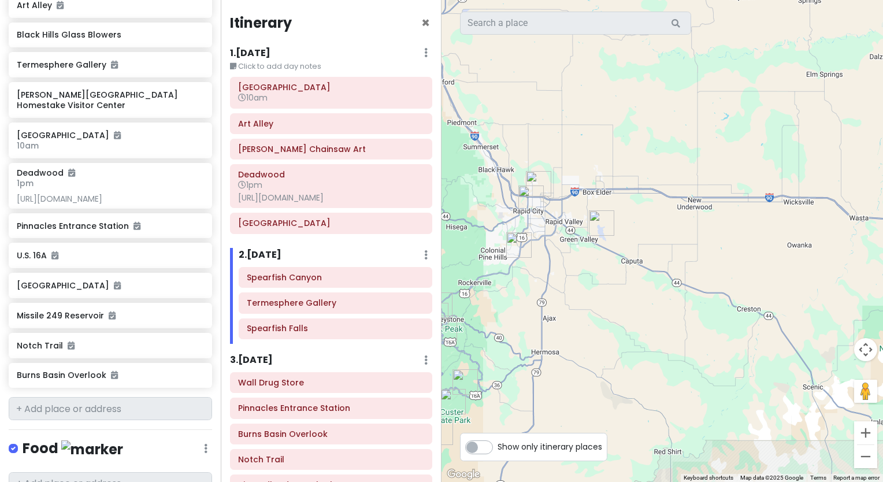
drag, startPoint x: 581, startPoint y: 228, endPoint x: 724, endPoint y: 254, distance: 145.8
click at [724, 254] on div at bounding box center [663, 241] width 442 height 482
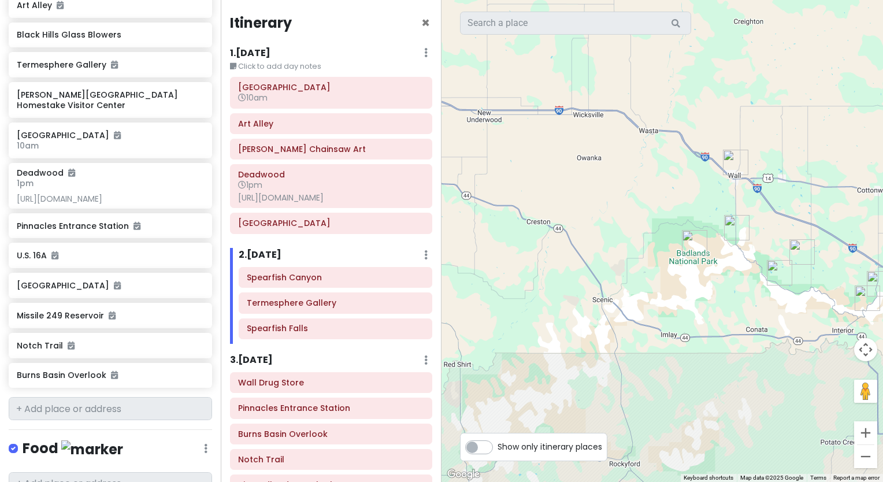
drag, startPoint x: 823, startPoint y: 275, endPoint x: 604, endPoint y: 187, distance: 236.3
click at [604, 187] on div at bounding box center [663, 241] width 442 height 482
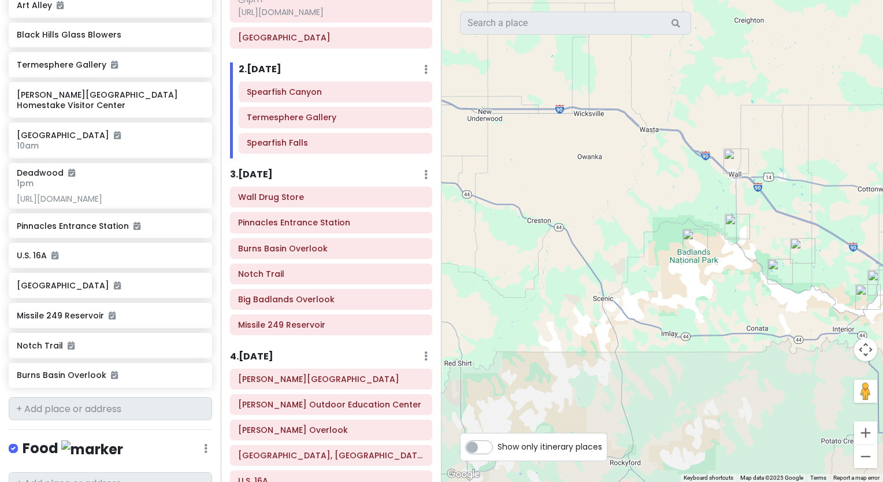
scroll to position [187, 0]
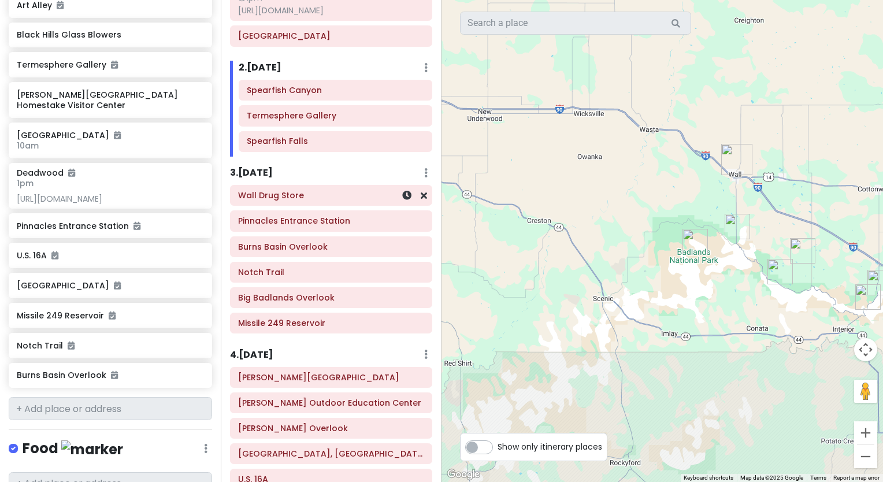
click at [358, 201] on h6 "Wall Drug Store" at bounding box center [331, 195] width 186 height 10
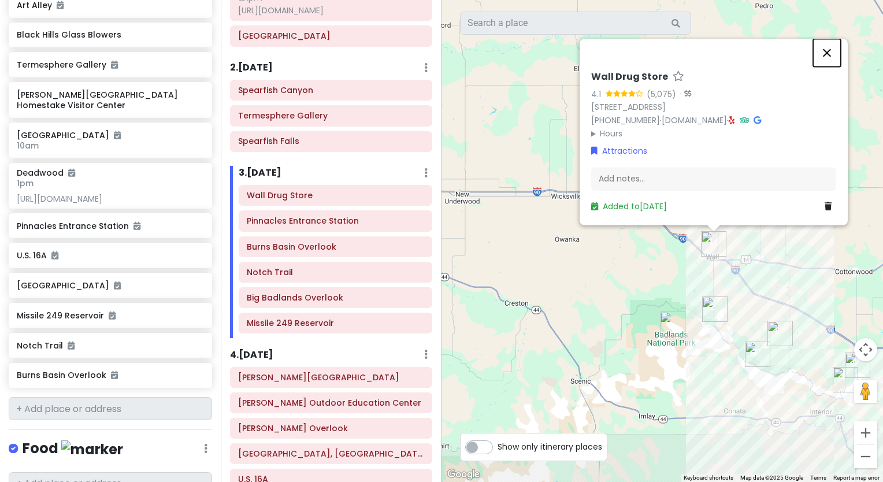
click at [824, 50] on button "Close" at bounding box center [827, 53] width 28 height 28
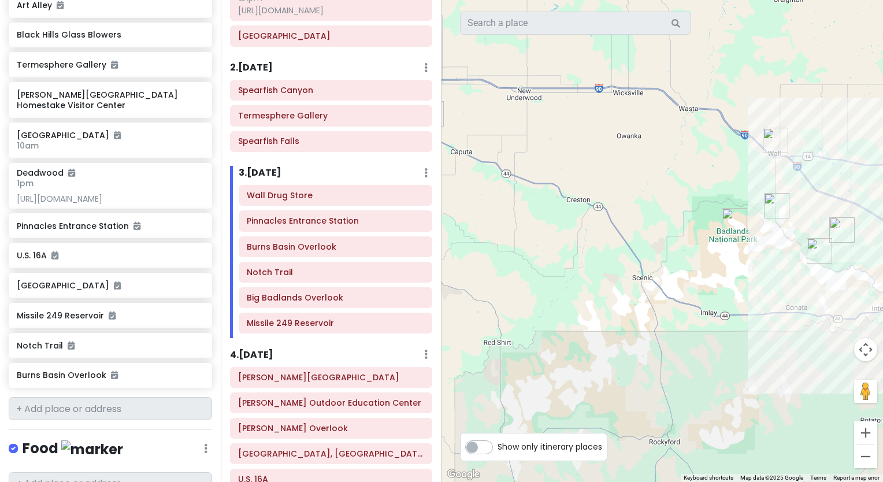
drag, startPoint x: 615, startPoint y: 264, endPoint x: 676, endPoint y: 159, distance: 121.6
click at [676, 159] on div at bounding box center [663, 241] width 442 height 482
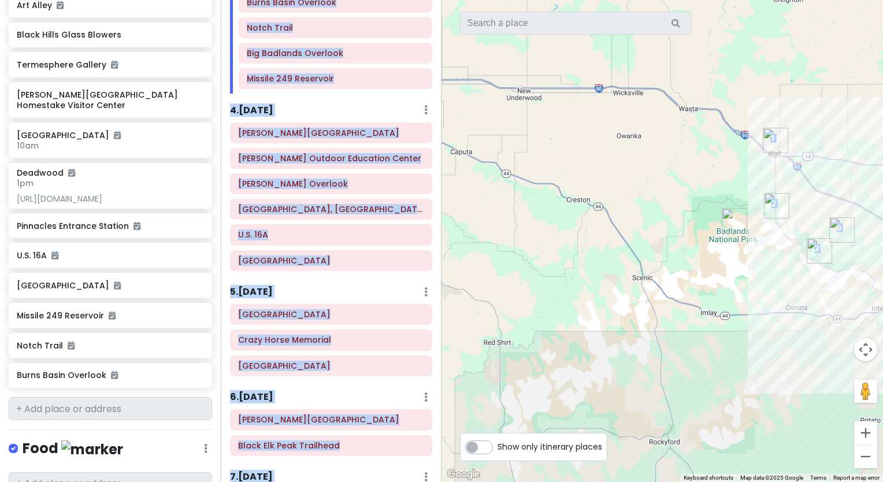
scroll to position [442, 0]
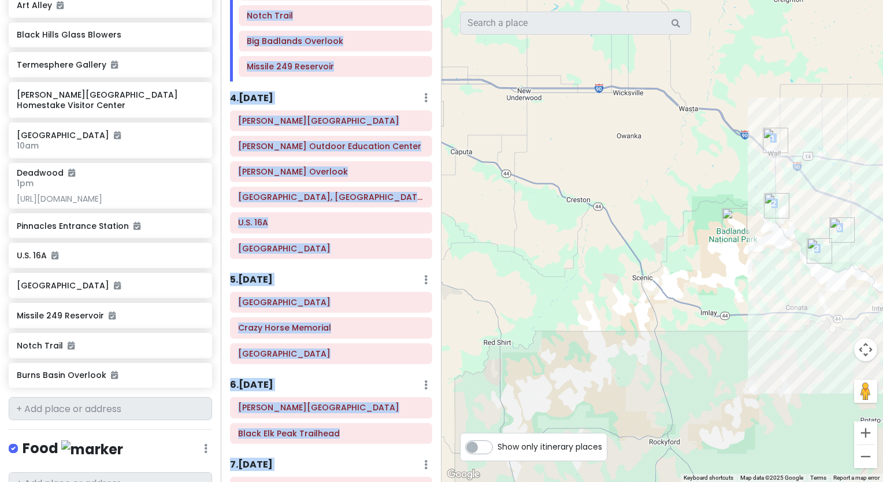
drag, startPoint x: 441, startPoint y: 191, endPoint x: 460, endPoint y: 295, distance: 105.3
click at [460, 295] on div "[US_STATE] Private Change Dates Make a Copy Delete Trip Go Pro ⚡️ Give Feedback…" at bounding box center [441, 241] width 883 height 482
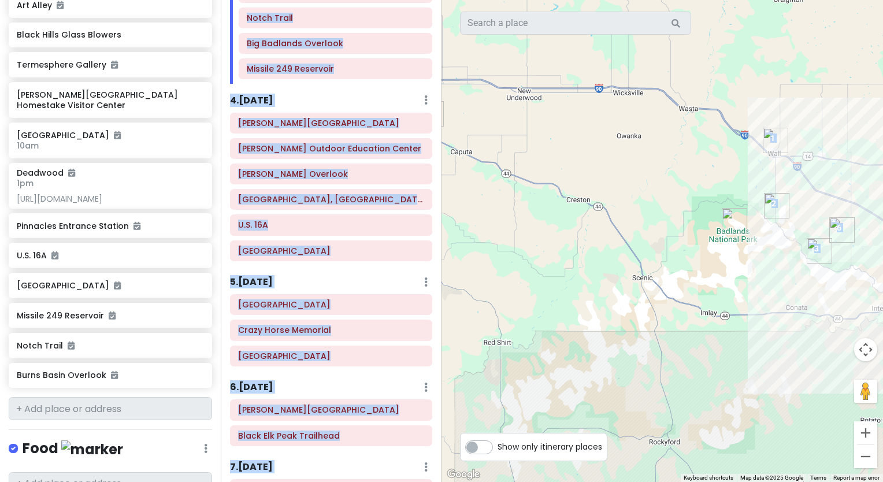
click at [384, 103] on div "4 . [DATE] Add Day Notes Delete Day" at bounding box center [331, 103] width 202 height 20
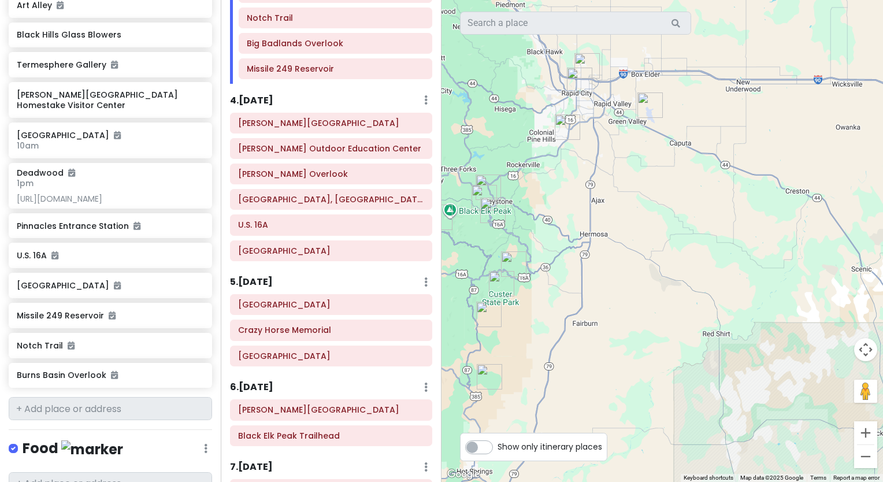
drag, startPoint x: 599, startPoint y: 289, endPoint x: 847, endPoint y: 261, distance: 250.1
click at [847, 261] on div at bounding box center [663, 241] width 442 height 482
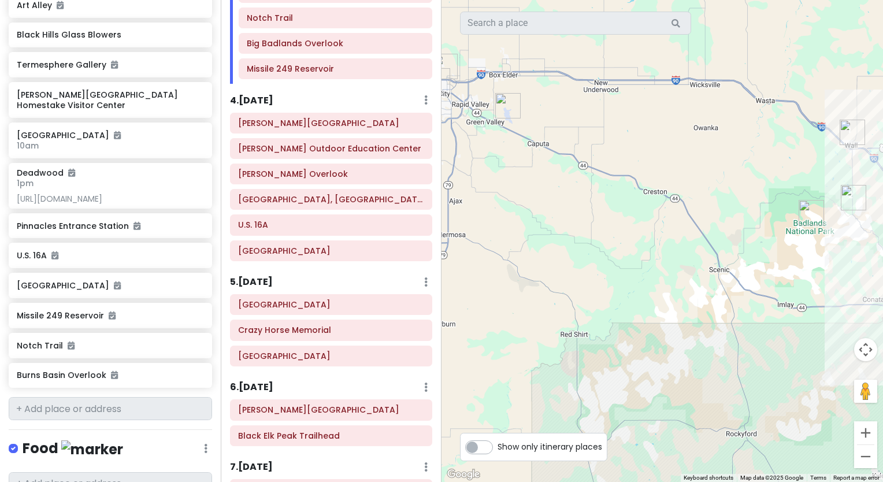
drag, startPoint x: 624, startPoint y: 301, endPoint x: 486, endPoint y: 299, distance: 138.2
click at [486, 299] on div at bounding box center [663, 241] width 442 height 482
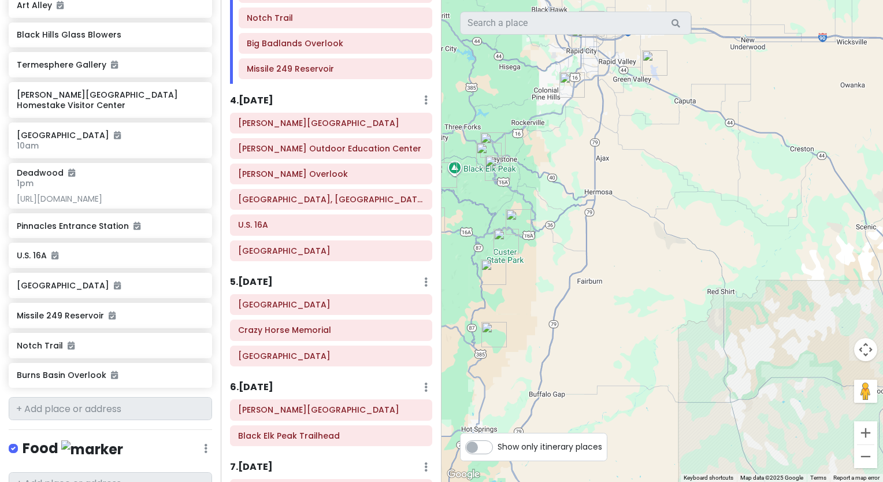
drag, startPoint x: 589, startPoint y: 293, endPoint x: 723, endPoint y: 253, distance: 140.1
click at [723, 253] on div at bounding box center [663, 241] width 442 height 482
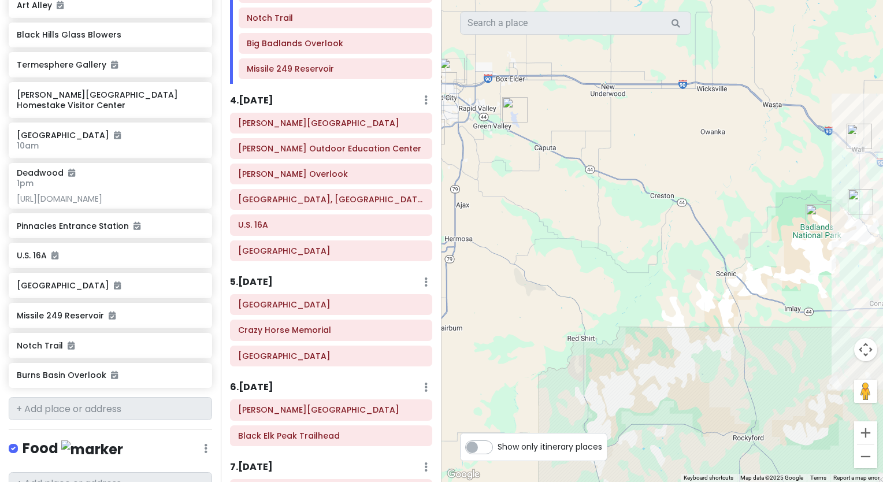
drag, startPoint x: 794, startPoint y: 216, endPoint x: 656, endPoint y: 269, distance: 148.4
click at [656, 269] on div at bounding box center [663, 241] width 442 height 482
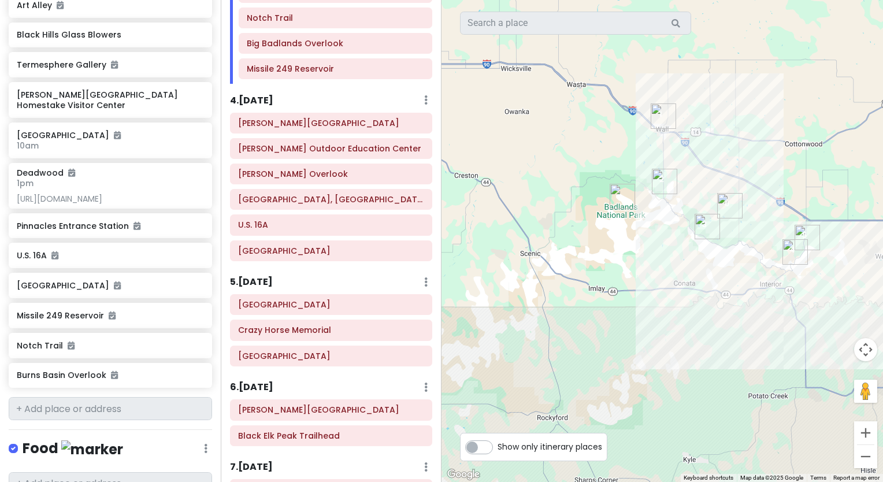
drag, startPoint x: 837, startPoint y: 311, endPoint x: 635, endPoint y: 290, distance: 203.4
click at [635, 290] on div at bounding box center [663, 241] width 442 height 482
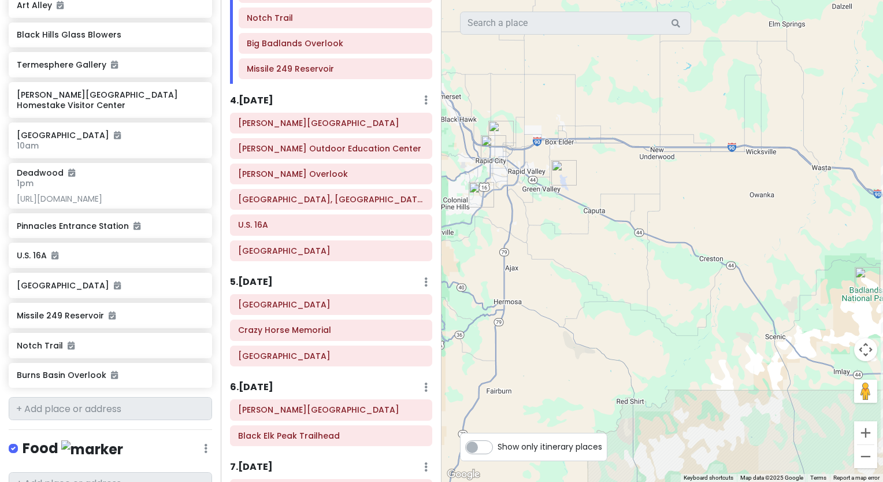
drag, startPoint x: 592, startPoint y: 246, endPoint x: 841, endPoint y: 330, distance: 262.1
click at [841, 330] on div at bounding box center [663, 241] width 442 height 482
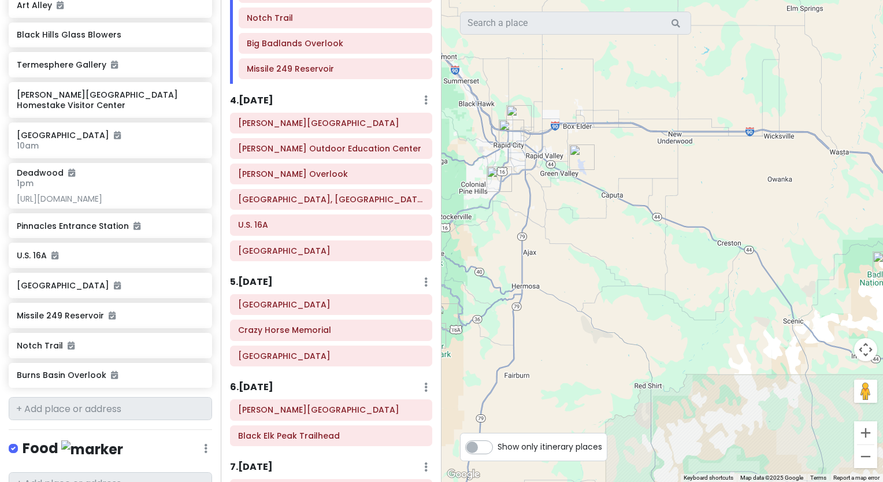
drag, startPoint x: 709, startPoint y: 341, endPoint x: 728, endPoint y: 322, distance: 27.4
click at [728, 322] on div at bounding box center [663, 241] width 442 height 482
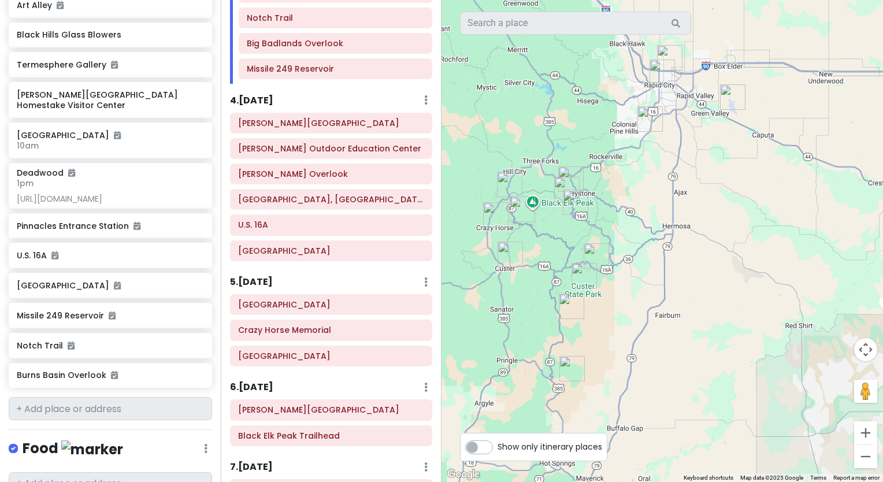
drag, startPoint x: 643, startPoint y: 325, endPoint x: 798, endPoint y: 267, distance: 165.8
click at [798, 267] on div at bounding box center [663, 241] width 442 height 482
click at [350, 129] on h6 "[PERSON_NAME][GEOGRAPHIC_DATA]" at bounding box center [331, 124] width 186 height 10
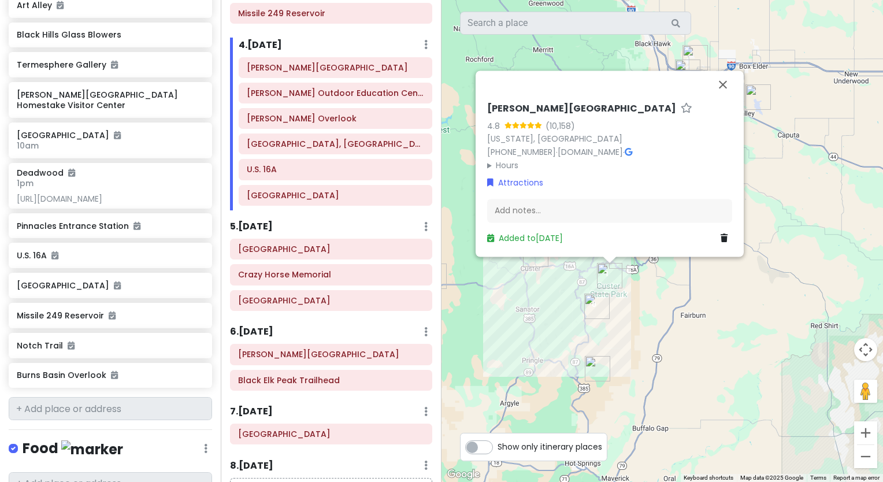
scroll to position [499, 0]
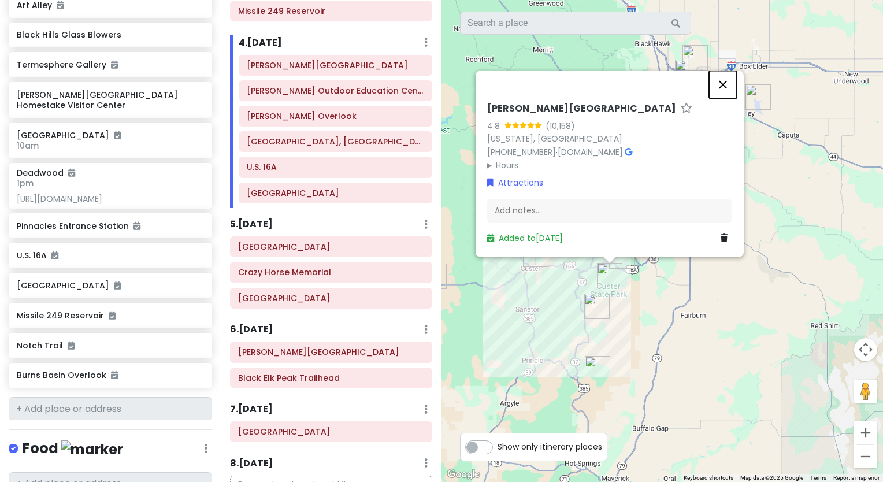
click at [723, 80] on button "Close" at bounding box center [723, 85] width 28 height 28
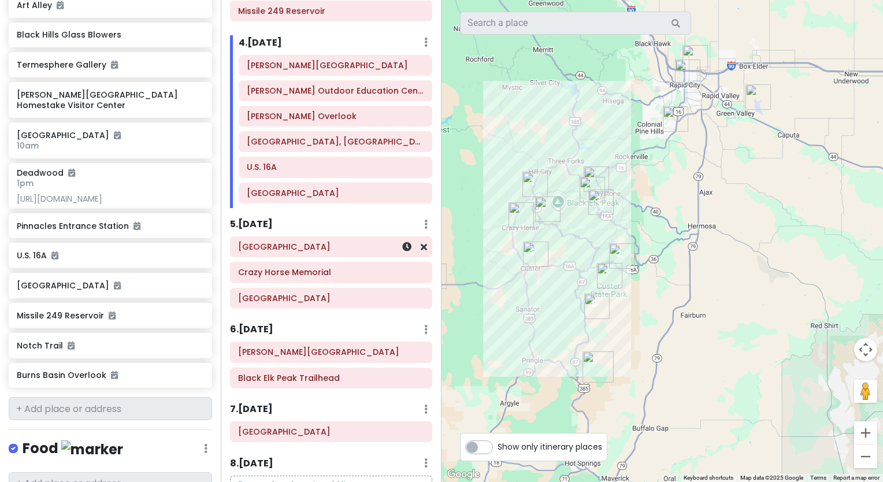
click at [354, 252] on h6 "[GEOGRAPHIC_DATA]" at bounding box center [331, 247] width 186 height 10
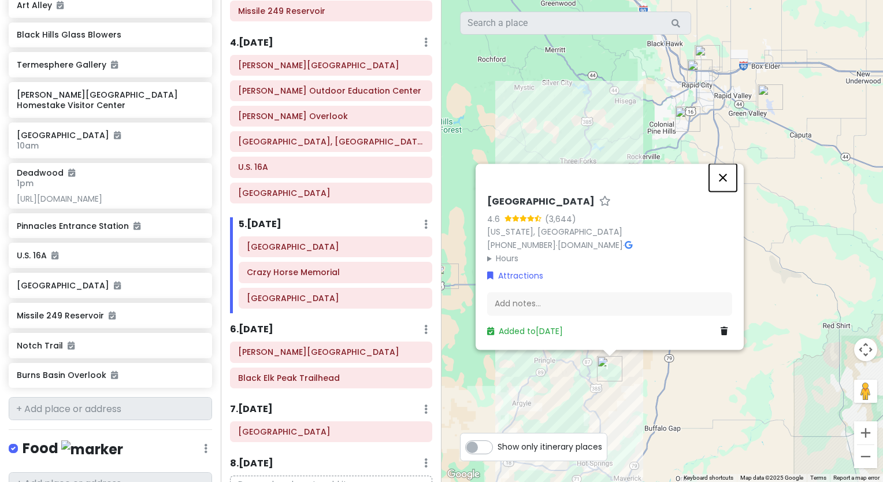
click at [721, 177] on button "Close" at bounding box center [723, 178] width 28 height 28
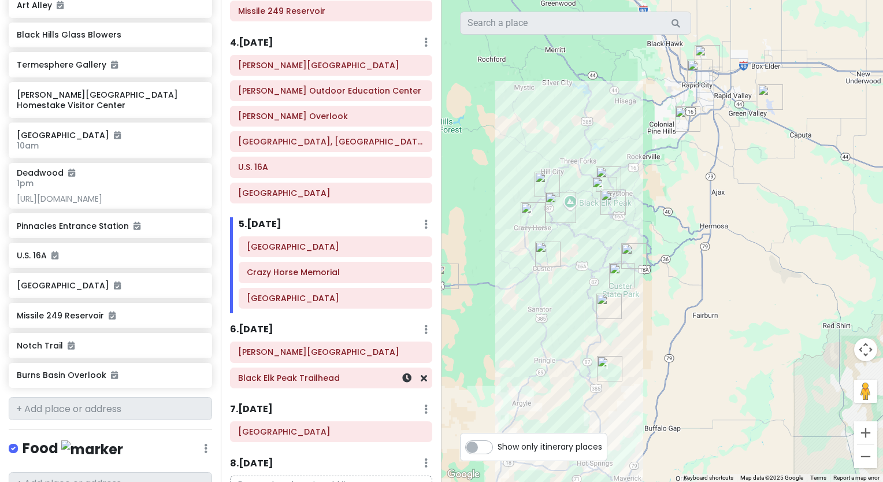
click at [315, 386] on div "Black Elk Peak Trailhead" at bounding box center [331, 378] width 186 height 16
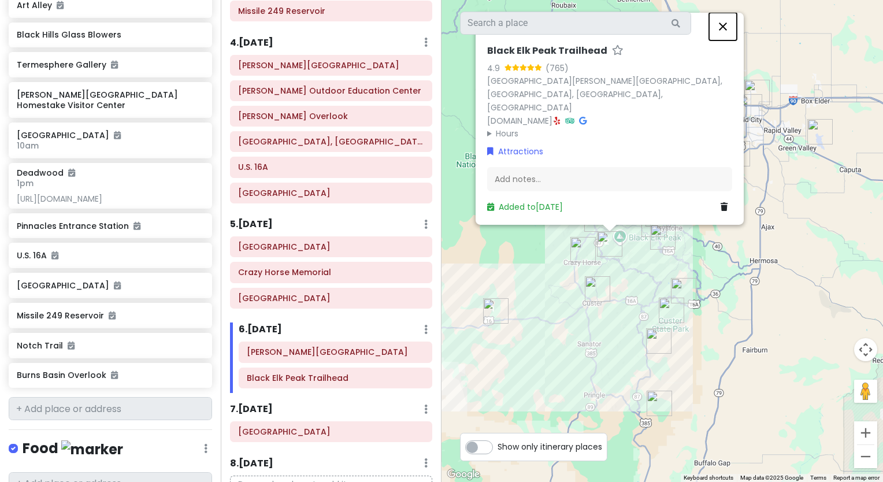
click at [721, 40] on button "Close" at bounding box center [723, 27] width 28 height 28
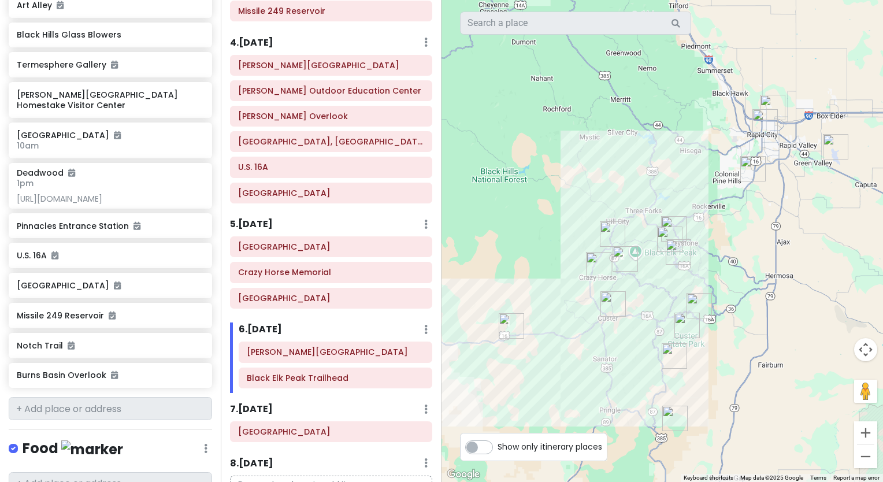
drag, startPoint x: 513, startPoint y: 209, endPoint x: 533, endPoint y: 221, distance: 23.4
click at [533, 221] on div at bounding box center [663, 241] width 442 height 482
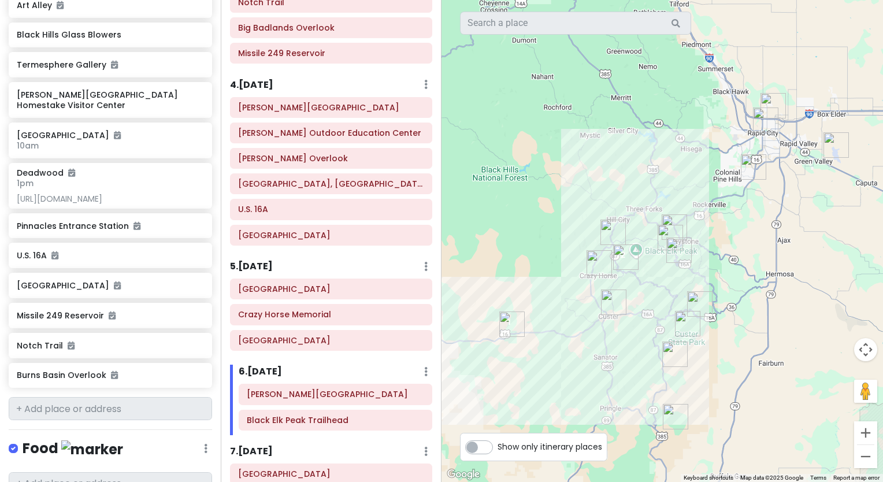
scroll to position [455, 0]
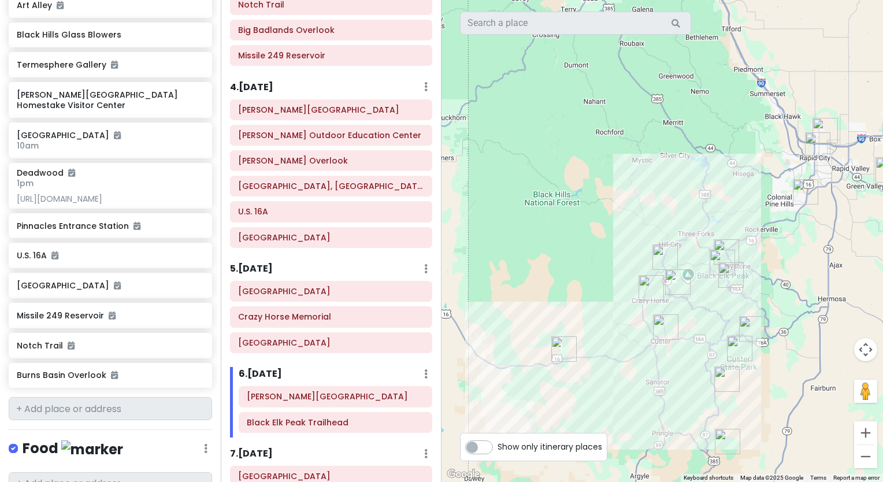
drag, startPoint x: 583, startPoint y: 397, endPoint x: 639, endPoint y: 424, distance: 63.1
click at [639, 424] on div at bounding box center [663, 241] width 442 height 482
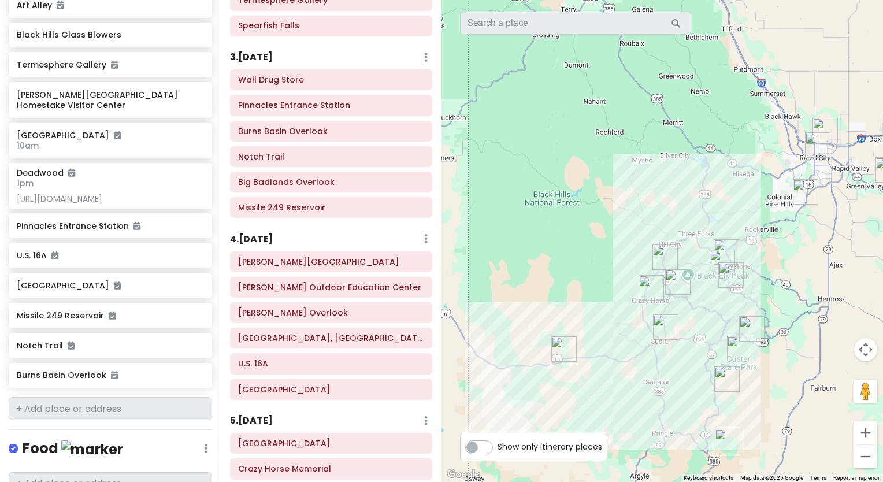
scroll to position [304, 0]
click at [324, 267] on h6 "[PERSON_NAME][GEOGRAPHIC_DATA]" at bounding box center [331, 261] width 186 height 10
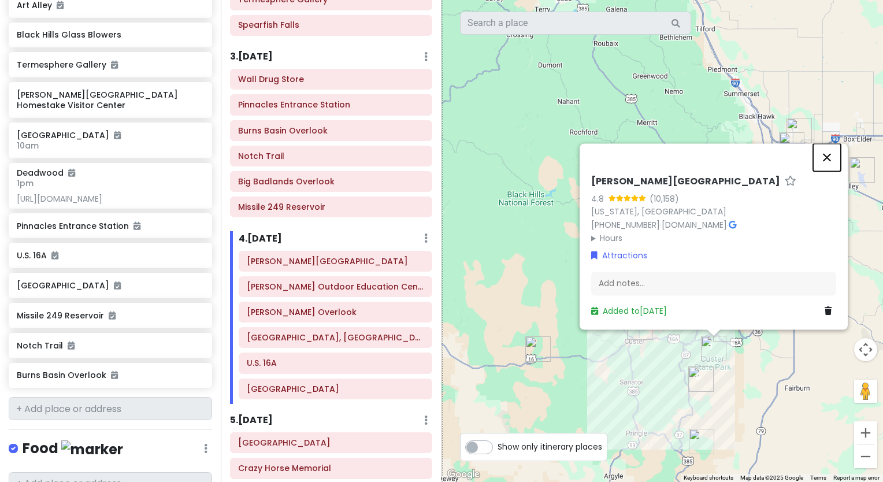
click at [826, 156] on button "Close" at bounding box center [827, 157] width 28 height 28
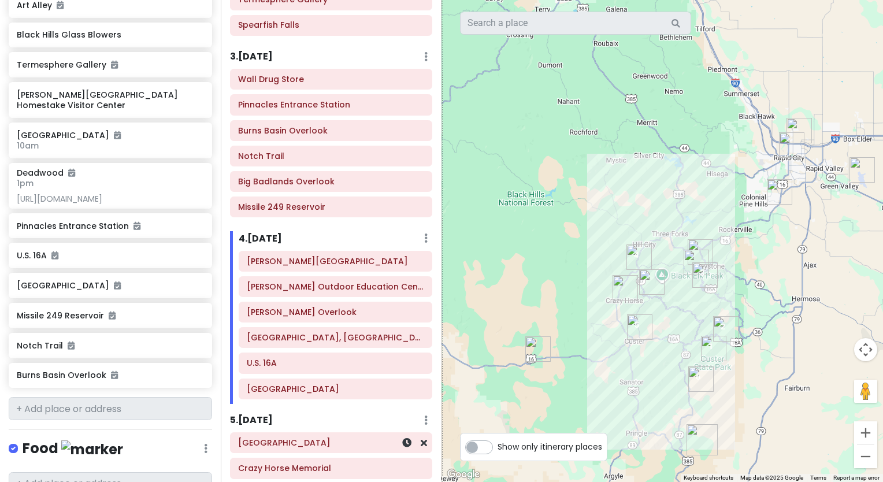
click at [388, 443] on div at bounding box center [407, 443] width 39 height 20
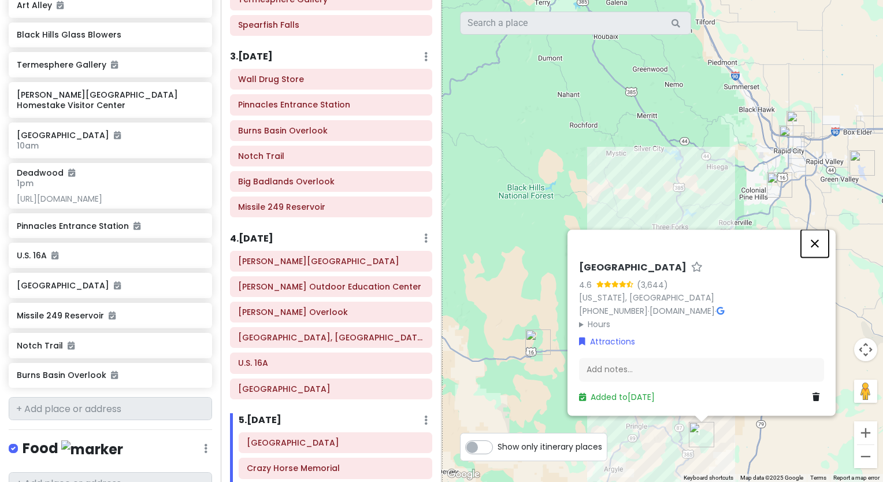
click at [811, 245] on button "Close" at bounding box center [815, 244] width 28 height 28
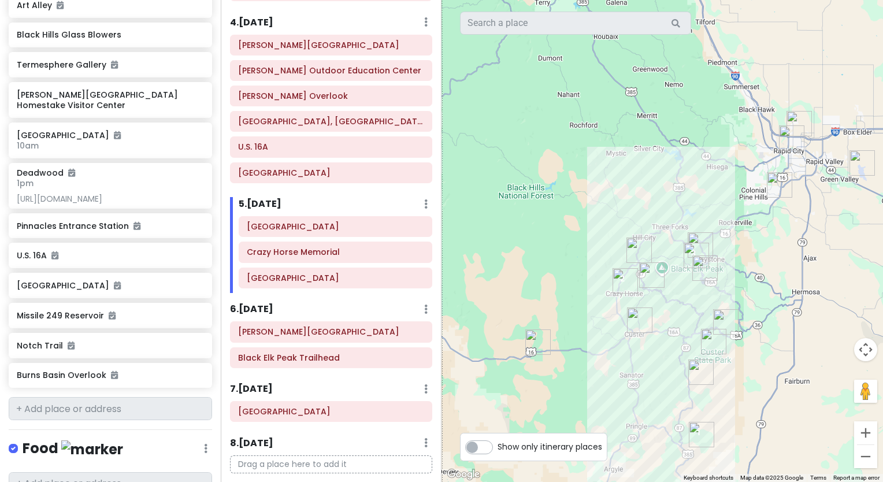
scroll to position [521, 0]
click at [372, 361] on h6 "Black Elk Peak Trailhead" at bounding box center [331, 356] width 186 height 10
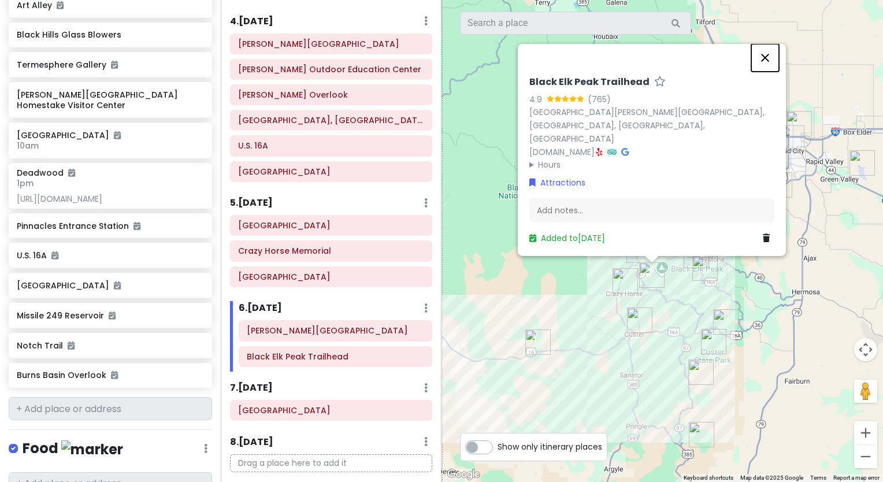
click at [763, 72] on button "Close" at bounding box center [766, 58] width 28 height 28
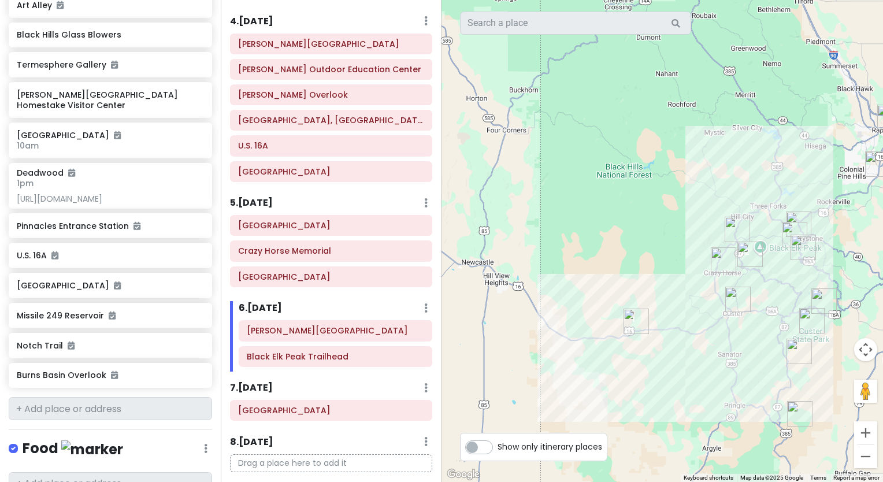
drag, startPoint x: 540, startPoint y: 401, endPoint x: 640, endPoint y: 380, distance: 102.3
click at [640, 380] on div at bounding box center [663, 241] width 442 height 482
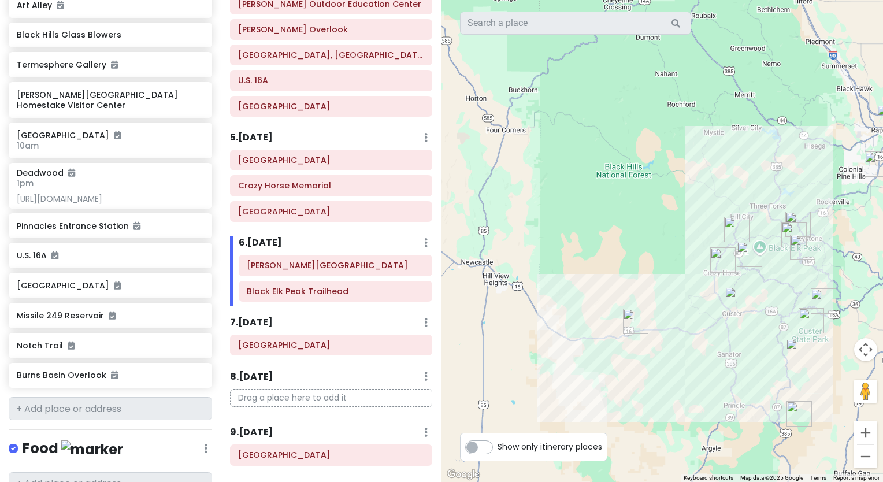
scroll to position [606, 0]
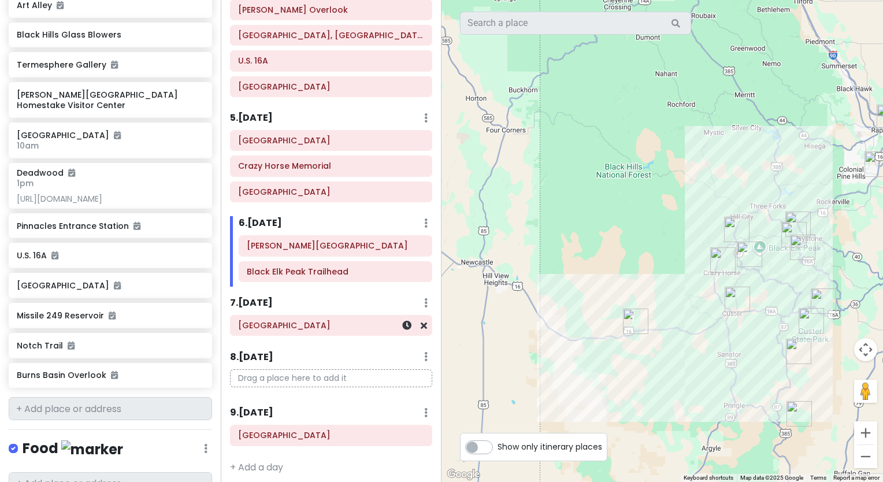
click at [352, 334] on div "[GEOGRAPHIC_DATA]" at bounding box center [331, 325] width 186 height 16
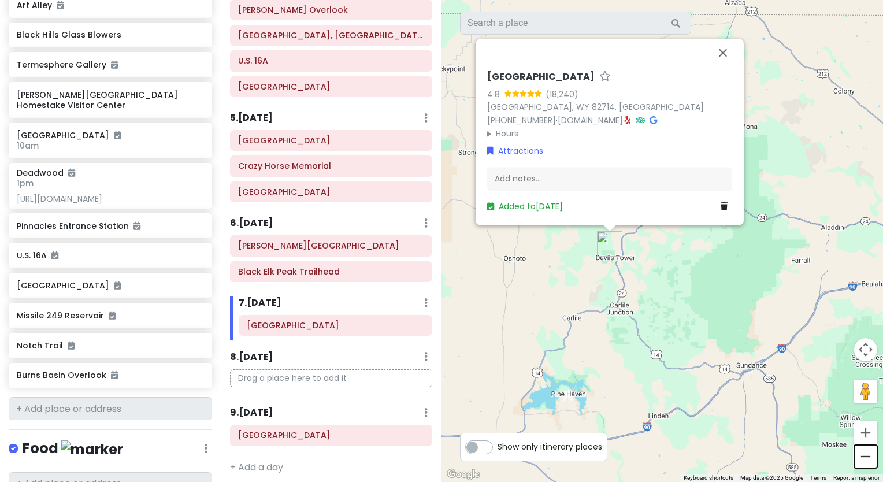
click at [869, 454] on button "Zoom out" at bounding box center [865, 456] width 23 height 23
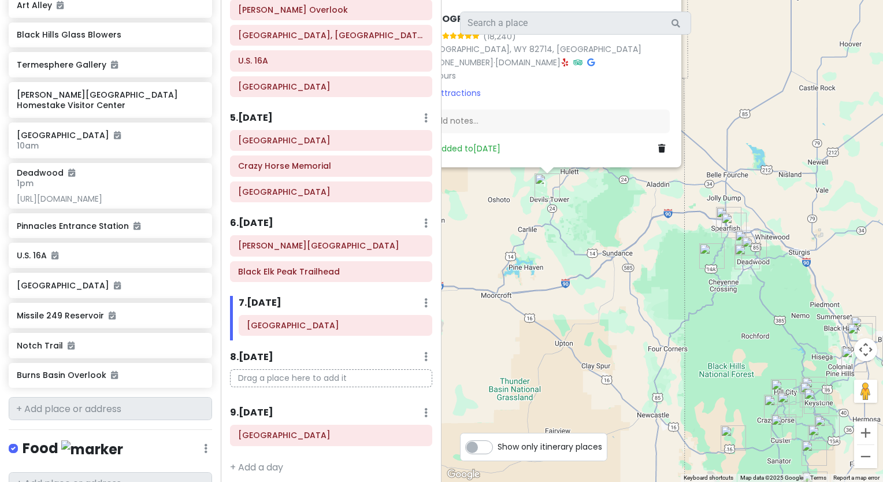
drag, startPoint x: 757, startPoint y: 373, endPoint x: 660, endPoint y: 319, distance: 110.8
click at [660, 319] on div "[GEOGRAPHIC_DATA] 4.8 (18,240) [GEOGRAPHIC_DATA], [GEOGRAPHIC_DATA] [PHONE_NUMB…" at bounding box center [663, 241] width 442 height 482
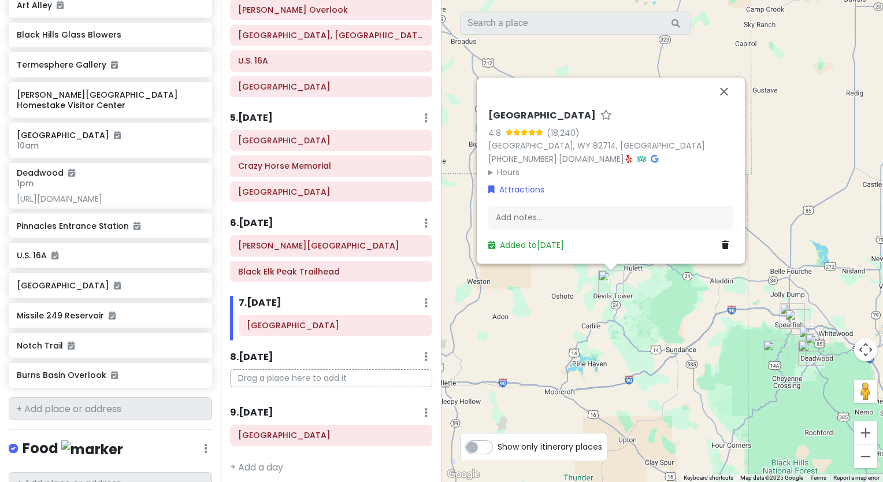
drag, startPoint x: 627, startPoint y: 330, endPoint x: 692, endPoint y: 428, distance: 117.2
click at [692, 428] on div "[GEOGRAPHIC_DATA] 4.8 (18,240) [GEOGRAPHIC_DATA], [GEOGRAPHIC_DATA] [PHONE_NUMB…" at bounding box center [663, 241] width 442 height 482
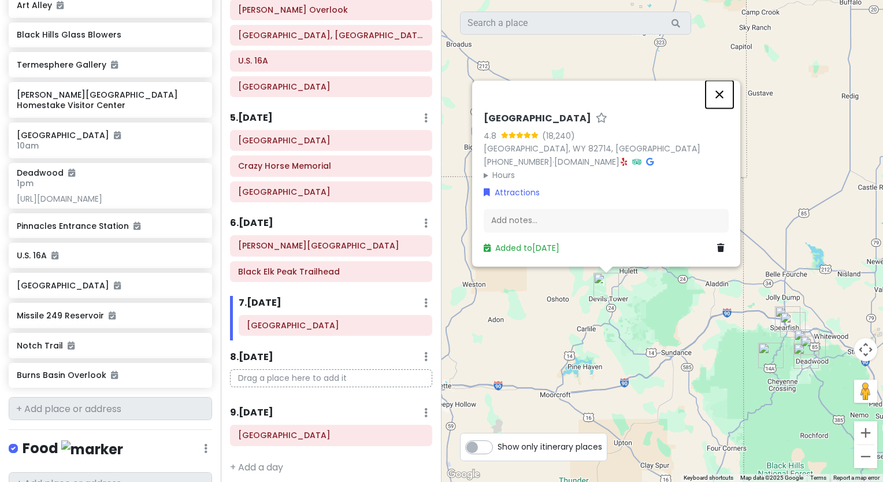
click at [716, 95] on button "Close" at bounding box center [720, 94] width 28 height 28
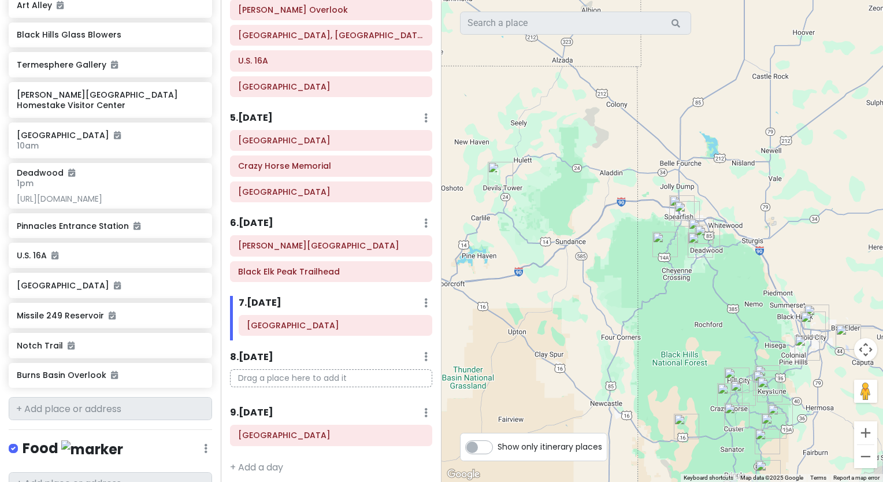
drag, startPoint x: 738, startPoint y: 407, endPoint x: 631, endPoint y: 294, distance: 155.0
click at [631, 294] on div at bounding box center [663, 241] width 442 height 482
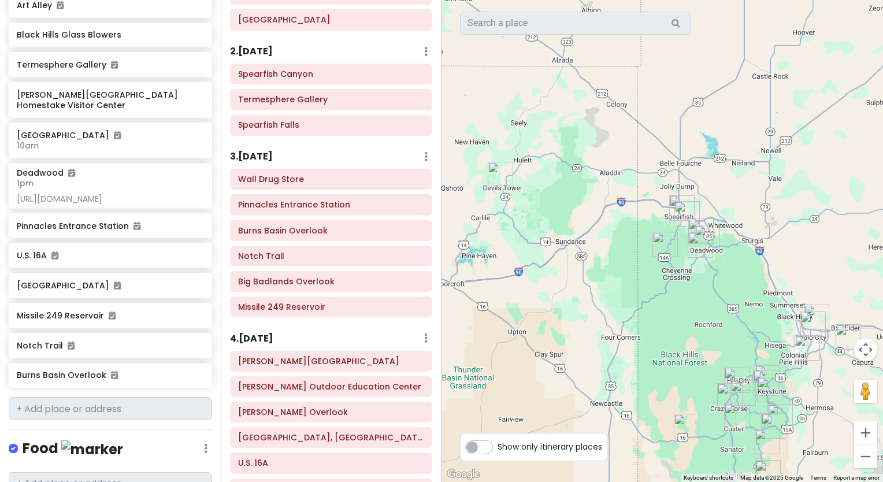
scroll to position [202, 0]
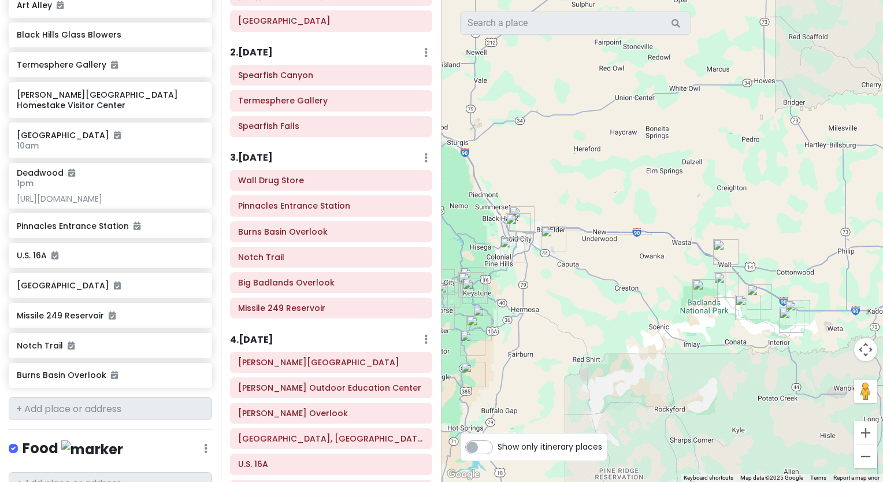
drag, startPoint x: 721, startPoint y: 203, endPoint x: 448, endPoint y: 112, distance: 288.5
click at [448, 112] on div at bounding box center [663, 241] width 442 height 482
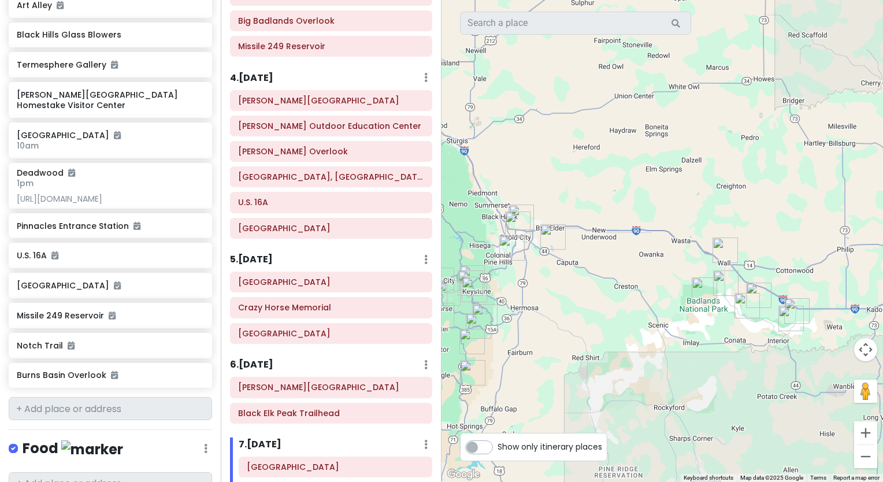
scroll to position [506, 0]
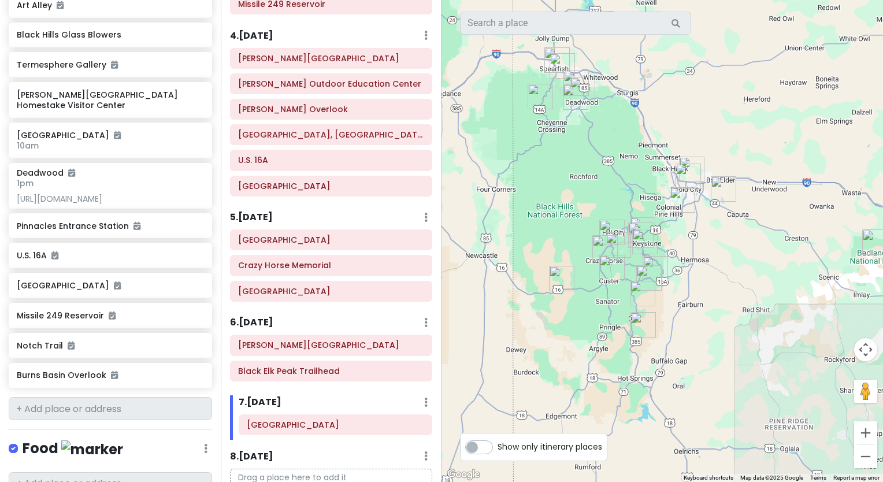
drag, startPoint x: 571, startPoint y: 295, endPoint x: 747, endPoint y: 246, distance: 182.9
click at [747, 246] on div at bounding box center [663, 241] width 442 height 482
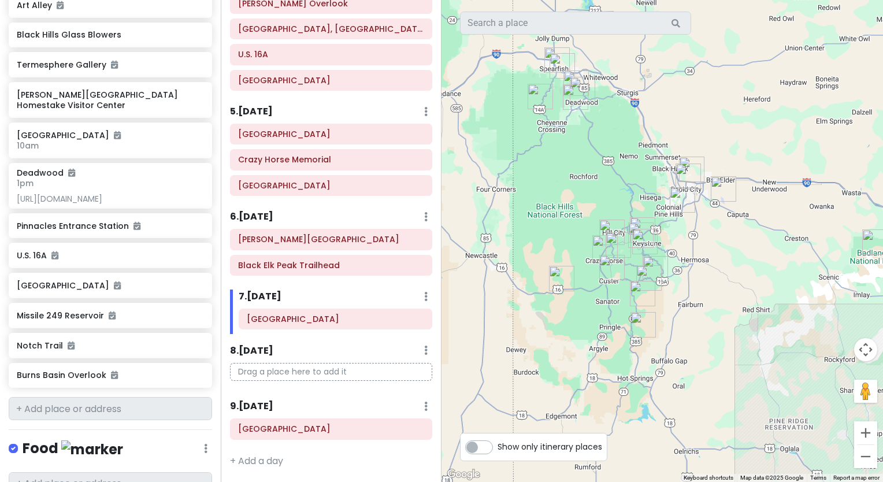
scroll to position [617, 0]
click at [305, 264] on h6 "Black Elk Peak Trailhead" at bounding box center [331, 265] width 186 height 10
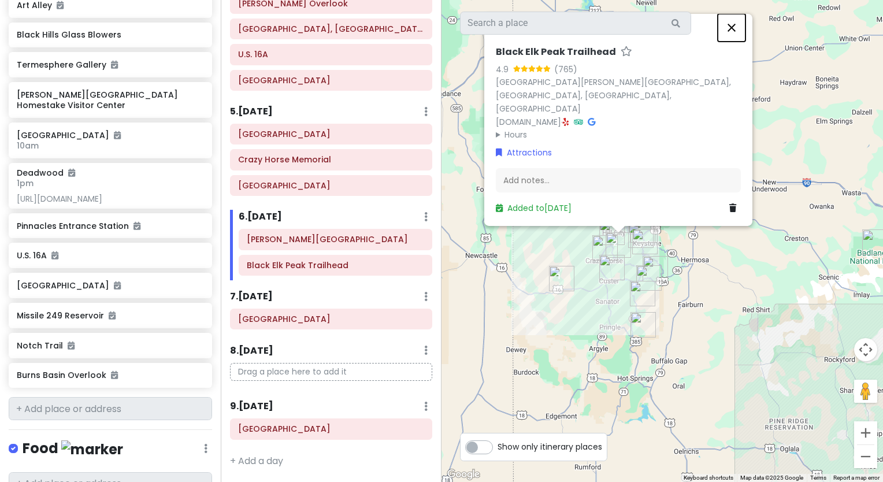
click at [731, 42] on button "Close" at bounding box center [732, 28] width 28 height 28
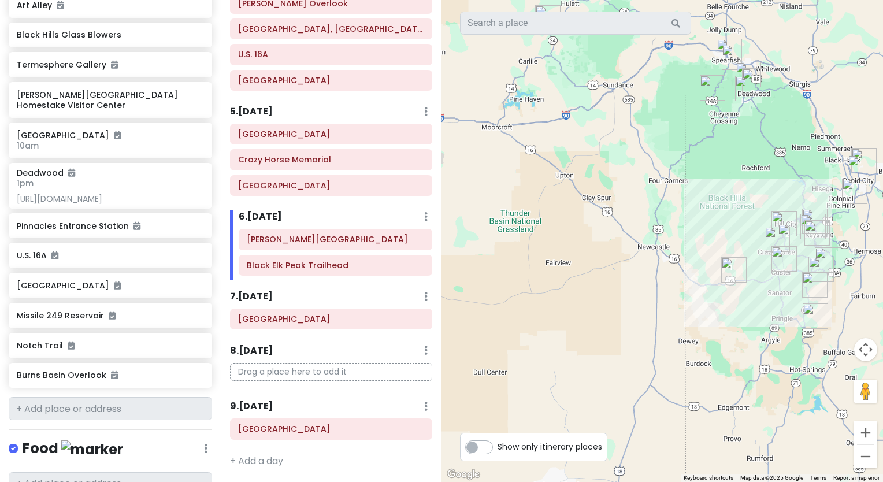
drag, startPoint x: 476, startPoint y: 151, endPoint x: 652, endPoint y: 142, distance: 175.4
click at [652, 142] on div at bounding box center [663, 241] width 442 height 482
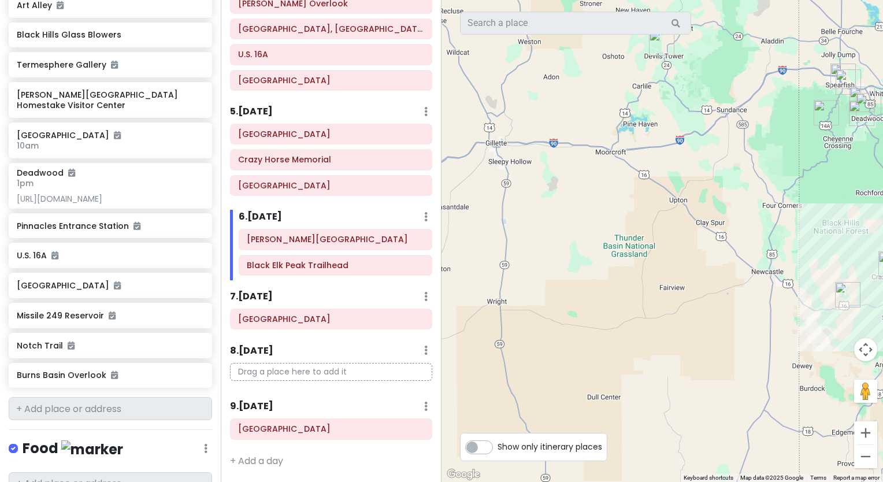
drag, startPoint x: 490, startPoint y: 225, endPoint x: 606, endPoint y: 250, distance: 118.3
click at [606, 250] on div at bounding box center [663, 241] width 442 height 482
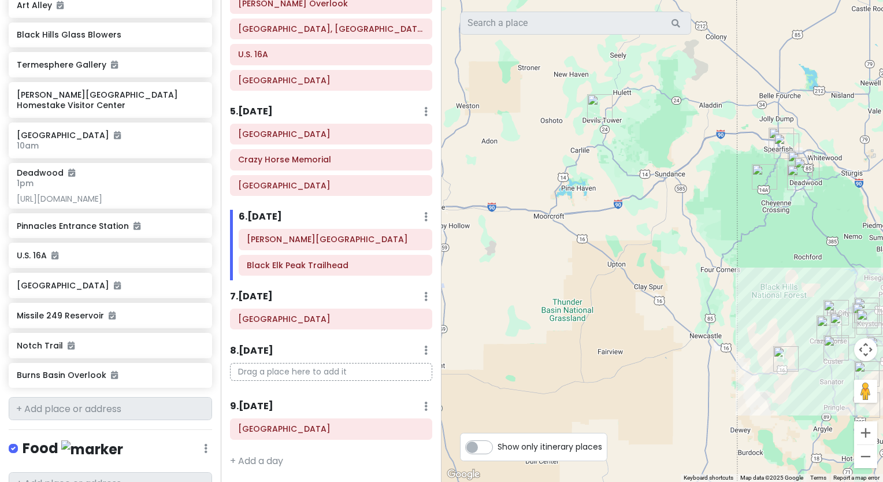
drag, startPoint x: 668, startPoint y: 117, endPoint x: 595, endPoint y: 191, distance: 103.8
click at [595, 191] on div at bounding box center [663, 241] width 442 height 482
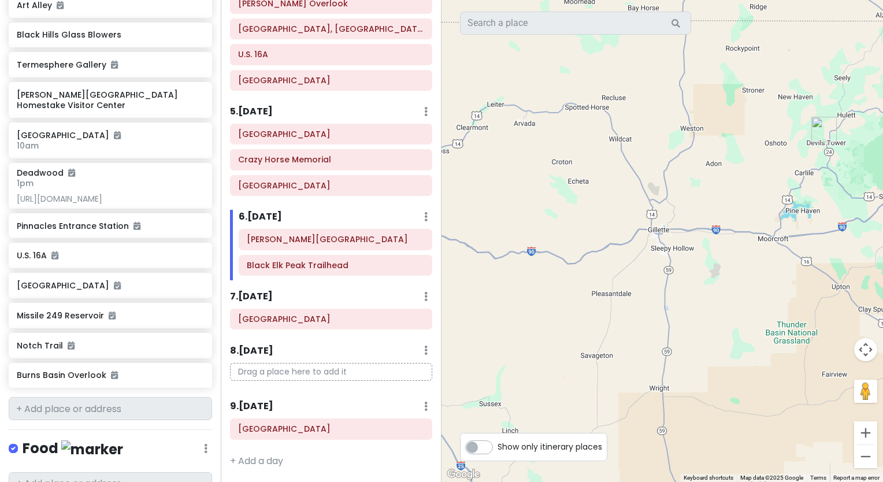
drag, startPoint x: 575, startPoint y: 143, endPoint x: 808, endPoint y: 168, distance: 233.7
click at [808, 168] on div at bounding box center [663, 241] width 442 height 482
click at [866, 457] on button "Zoom out" at bounding box center [865, 456] width 23 height 23
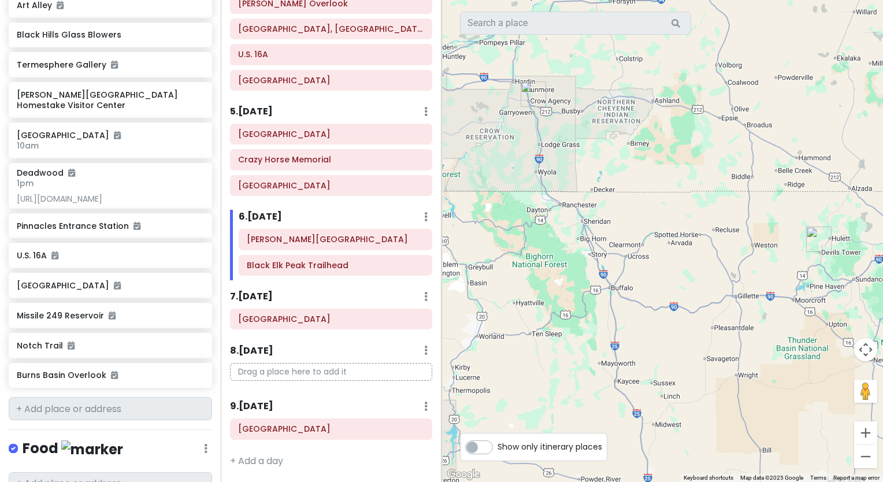
drag, startPoint x: 657, startPoint y: 259, endPoint x: 743, endPoint y: 323, distance: 107.4
click at [743, 323] on div at bounding box center [663, 241] width 442 height 482
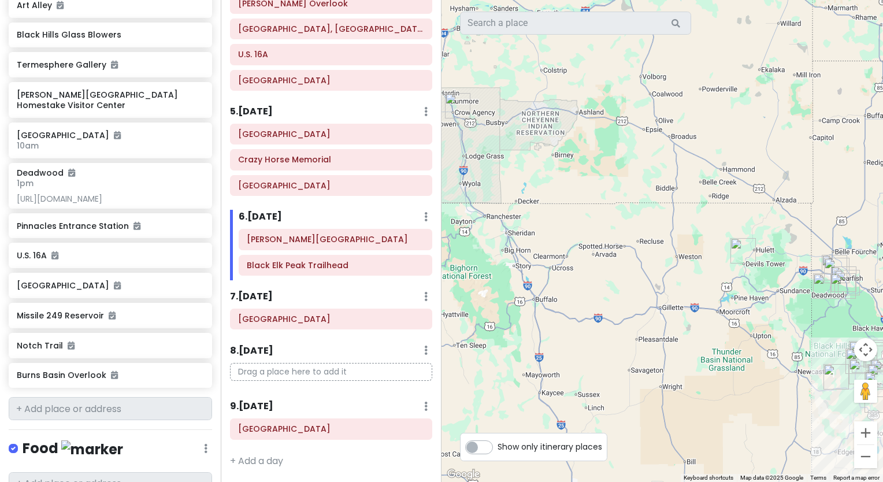
drag, startPoint x: 769, startPoint y: 265, endPoint x: 675, endPoint y: 272, distance: 94.4
click at [675, 272] on div at bounding box center [663, 241] width 442 height 482
